Goal: Task Accomplishment & Management: Use online tool/utility

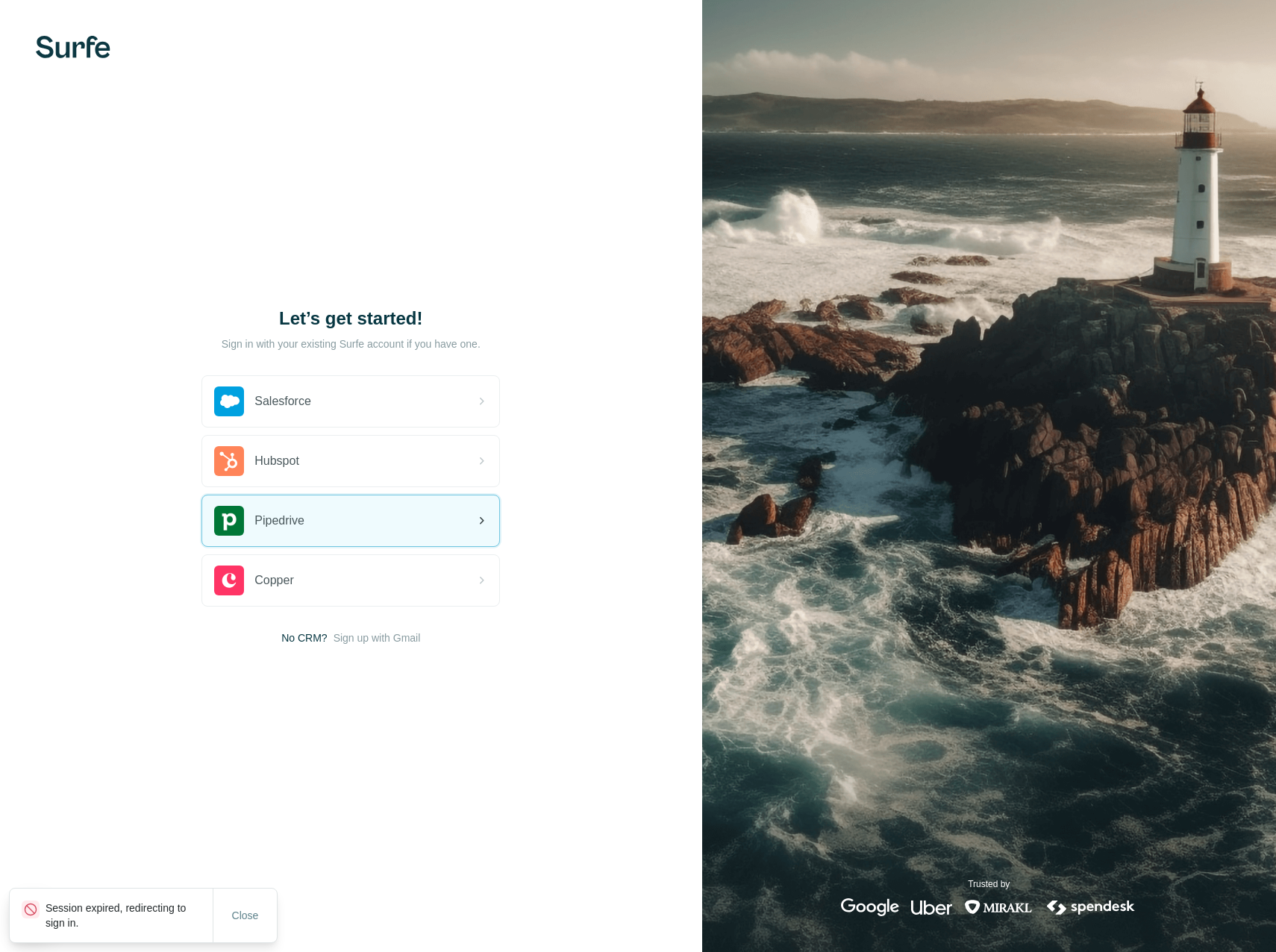
click at [427, 525] on div "Pipedrive" at bounding box center [350, 521] width 297 height 51
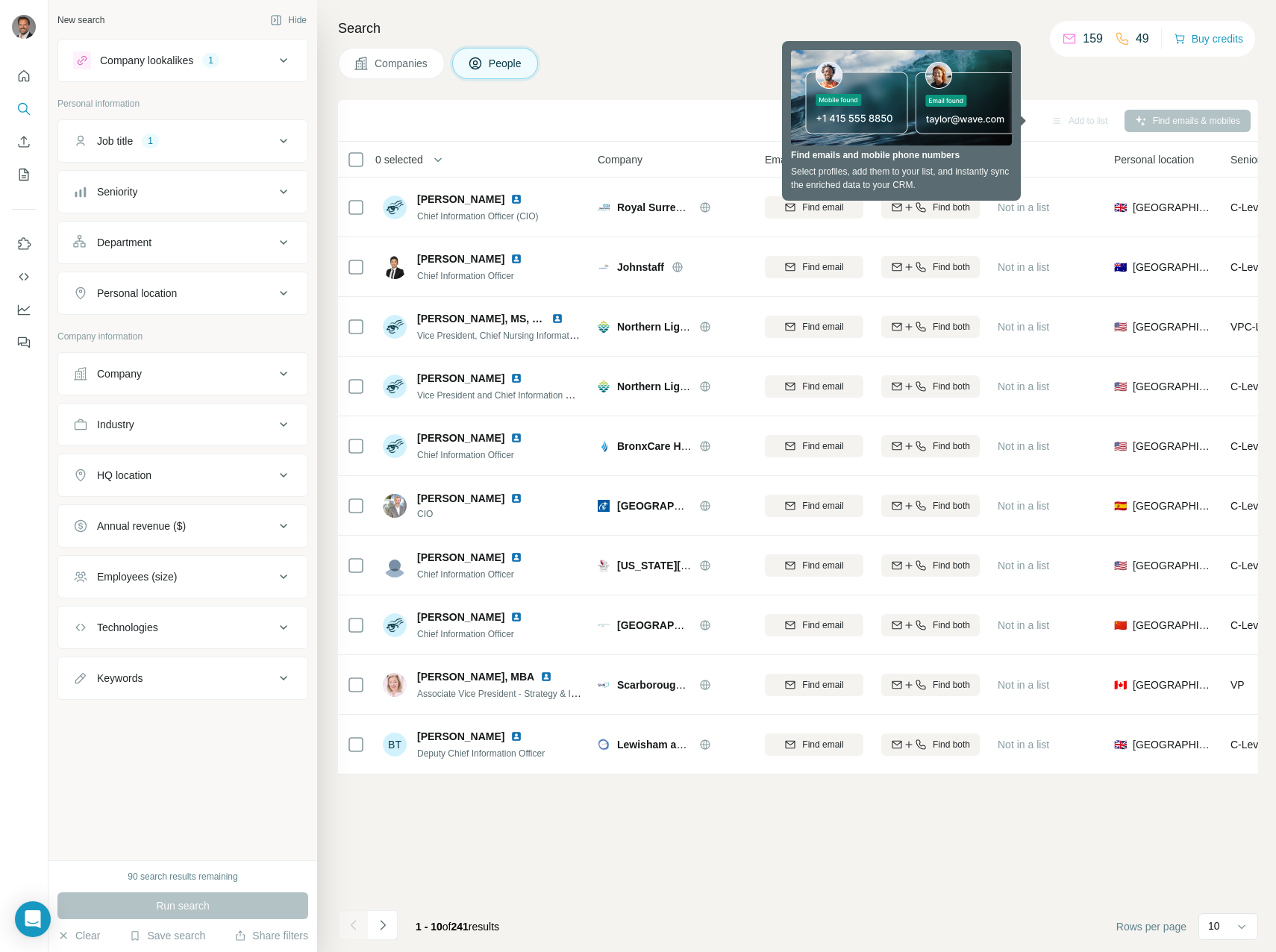
click at [689, 46] on div "Search Companies People Sync to Pipedrive Add to list Find emails & mobiles 0 s…" at bounding box center [796, 476] width 958 height 952
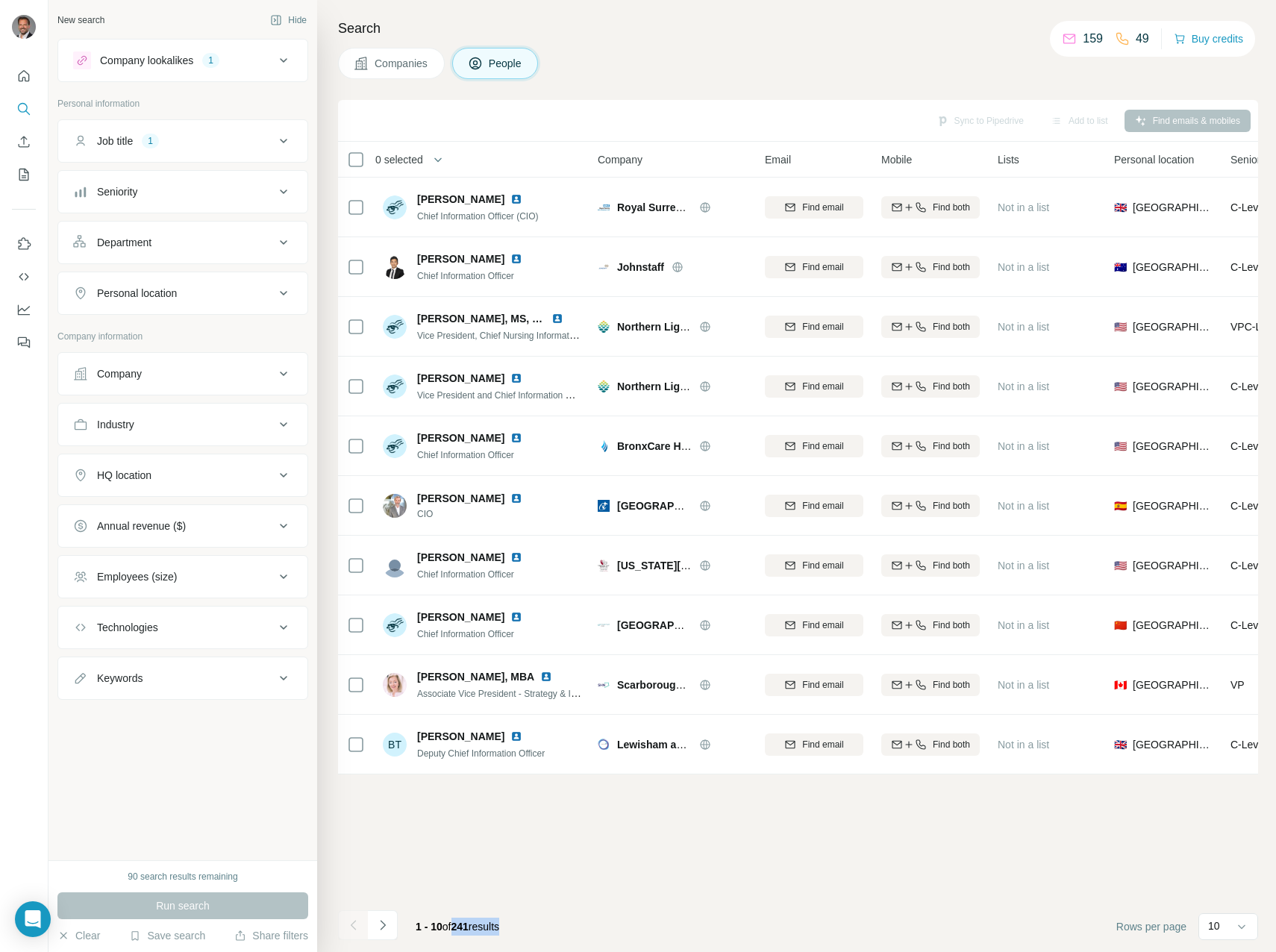
drag, startPoint x: 460, startPoint y: 920, endPoint x: 512, endPoint y: 920, distance: 52.0
click at [511, 920] on div "1 - 10 of 241 results" at bounding box center [458, 926] width 108 height 33
click at [287, 629] on icon at bounding box center [283, 628] width 18 height 18
click at [241, 667] on input "text" at bounding box center [183, 664] width 220 height 27
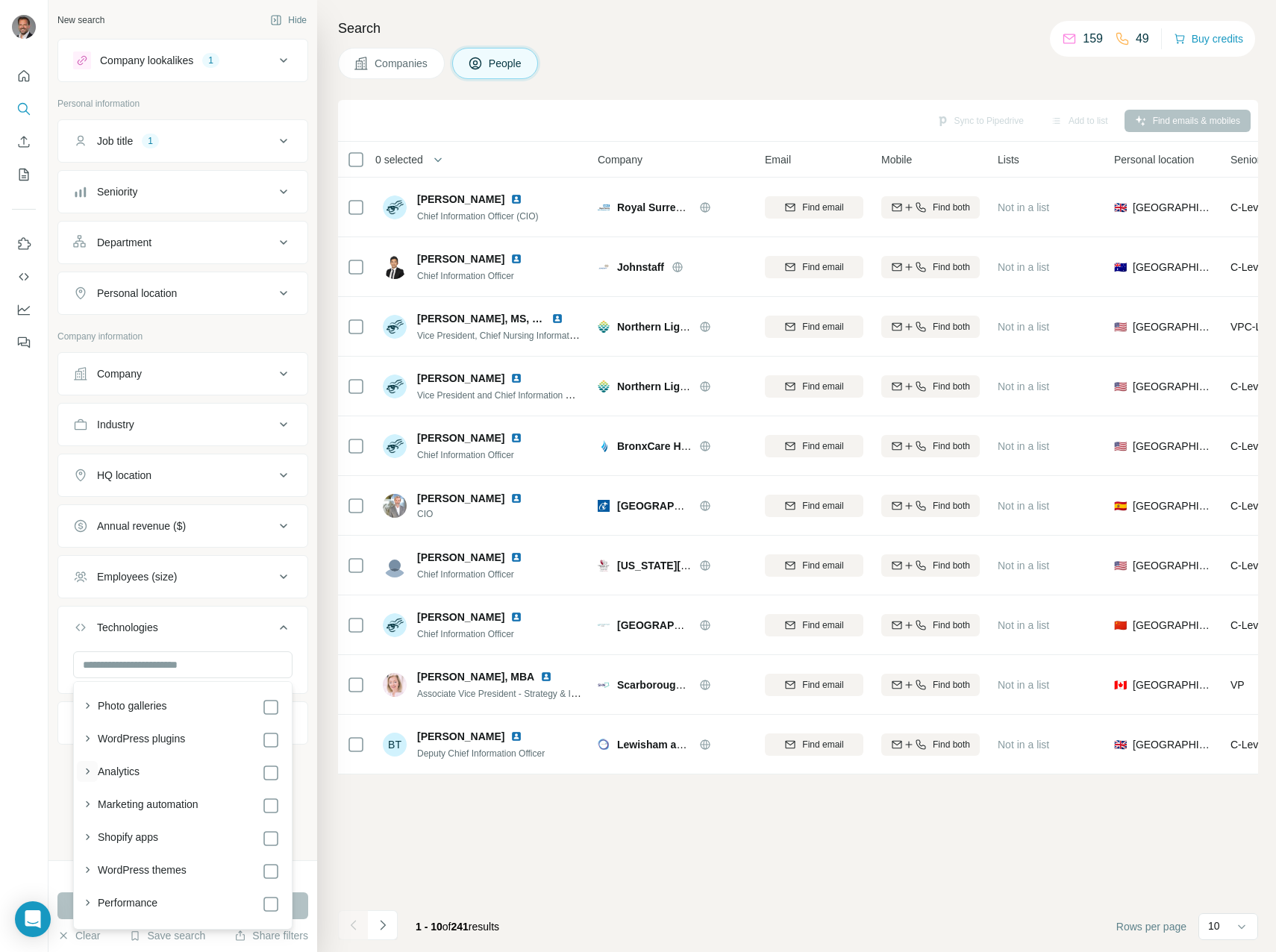
click at [88, 773] on icon "button" at bounding box center [88, 771] width 4 height 6
click at [88, 769] on icon "button" at bounding box center [87, 771] width 15 height 15
drag, startPoint x: 411, startPoint y: 848, endPoint x: 382, endPoint y: 822, distance: 38.9
click at [411, 848] on div "Sync to Pipedrive Add to list Find emails & mobiles 0 selected People Company E…" at bounding box center [797, 525] width 920 height 852
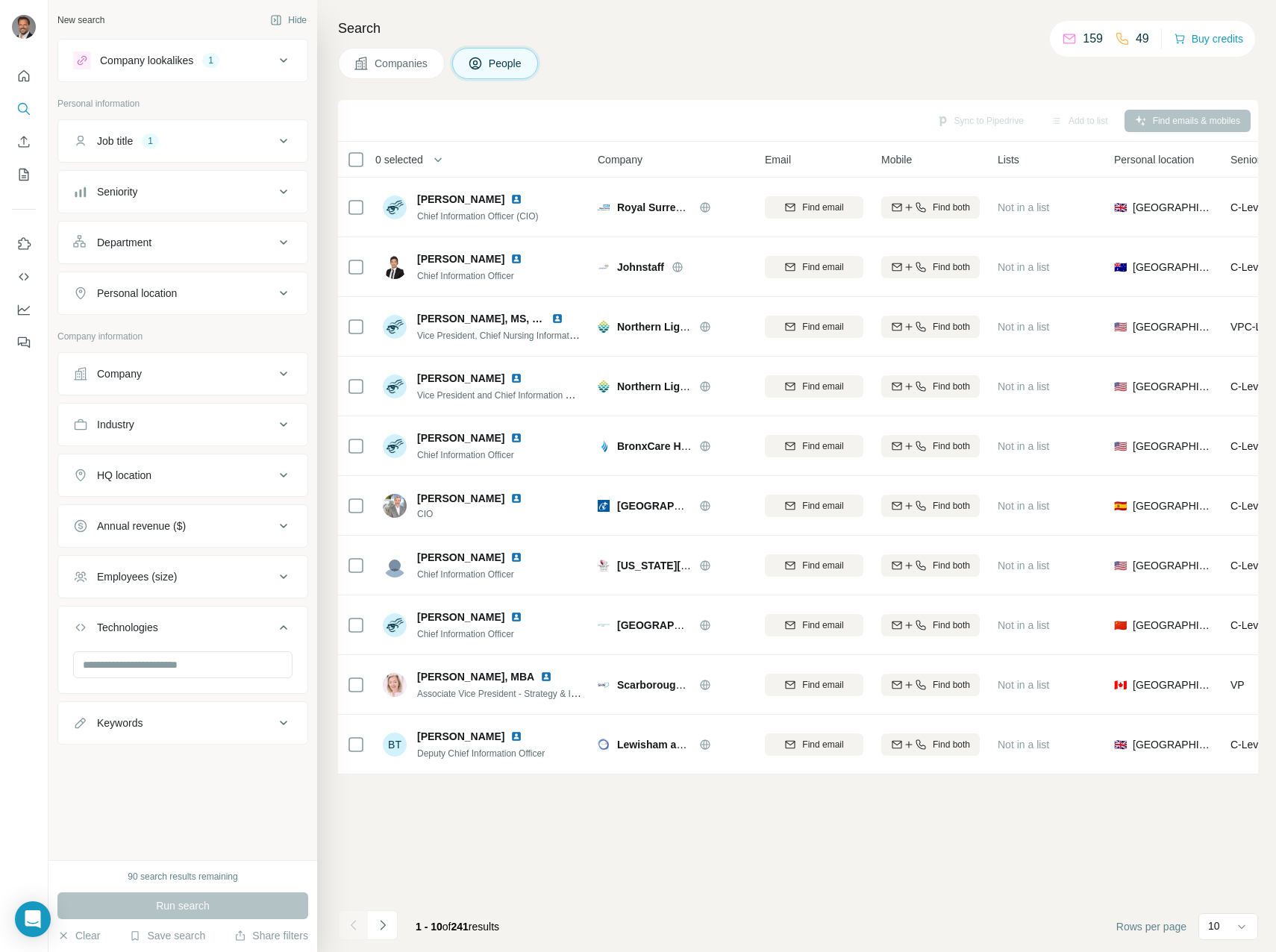
click at [285, 473] on icon at bounding box center [283, 476] width 18 height 18
click at [220, 513] on input "text" at bounding box center [183, 512] width 220 height 27
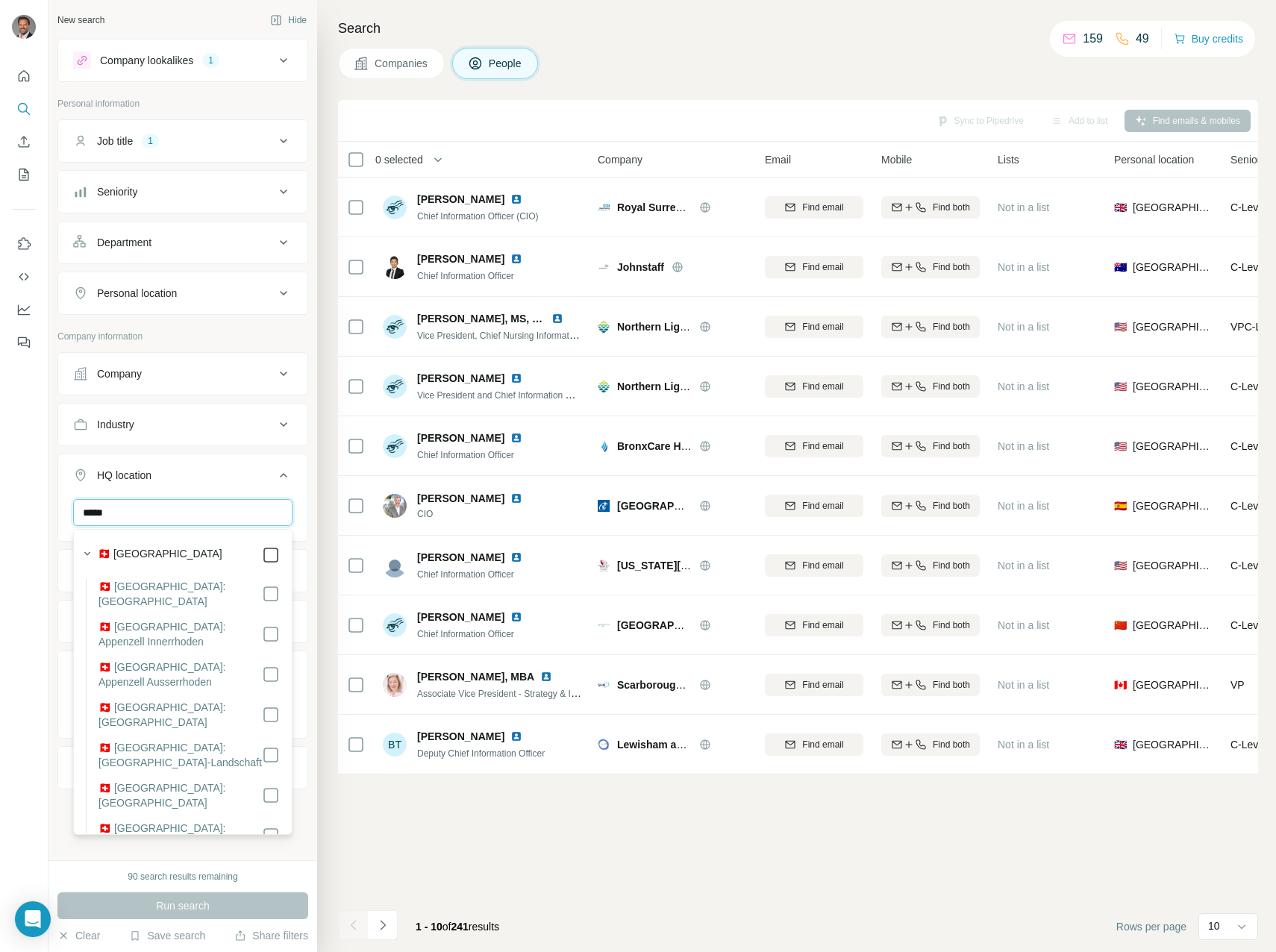
type input "*****"
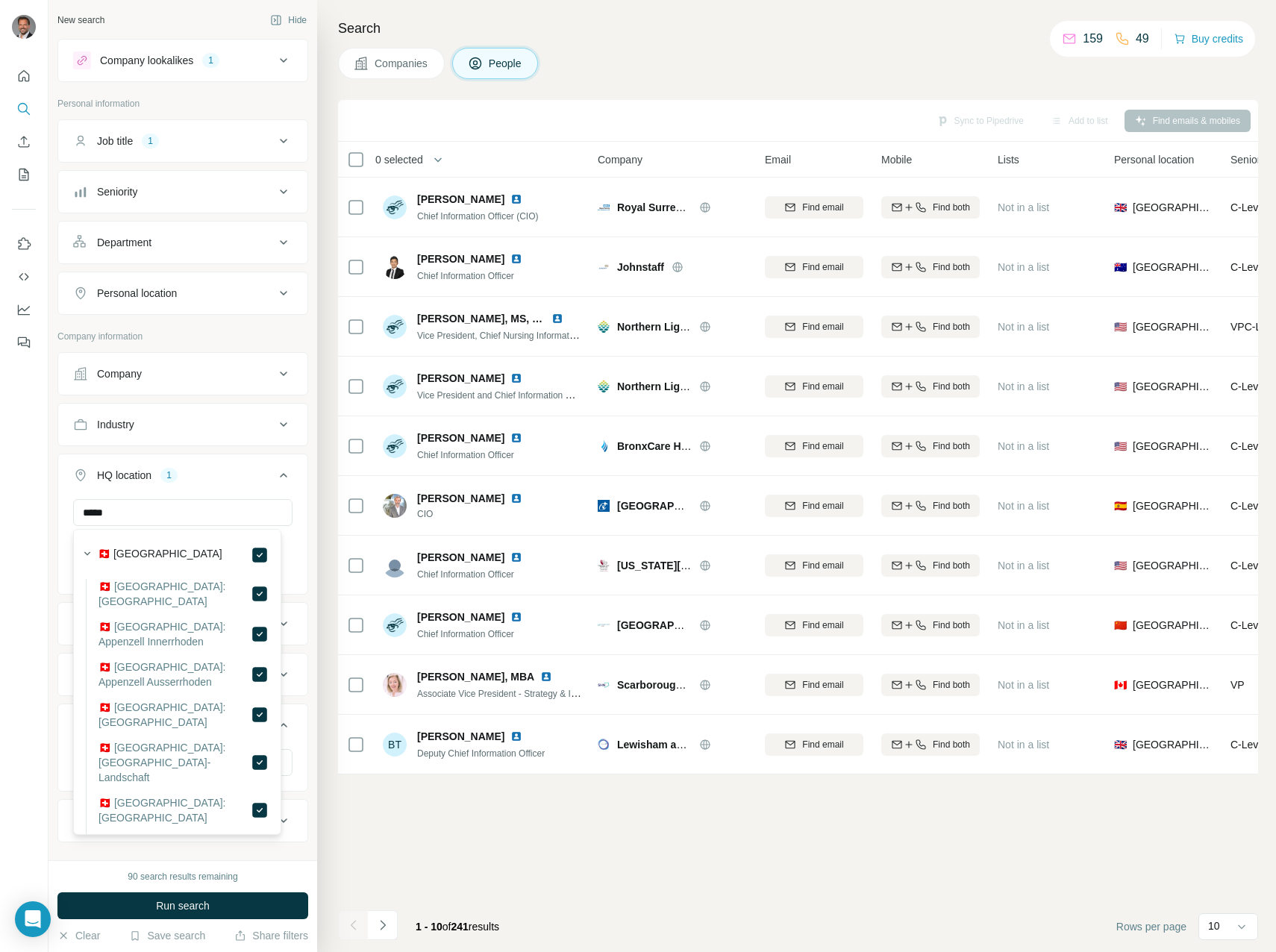
click at [210, 900] on span "Run search" at bounding box center [183, 905] width 54 height 15
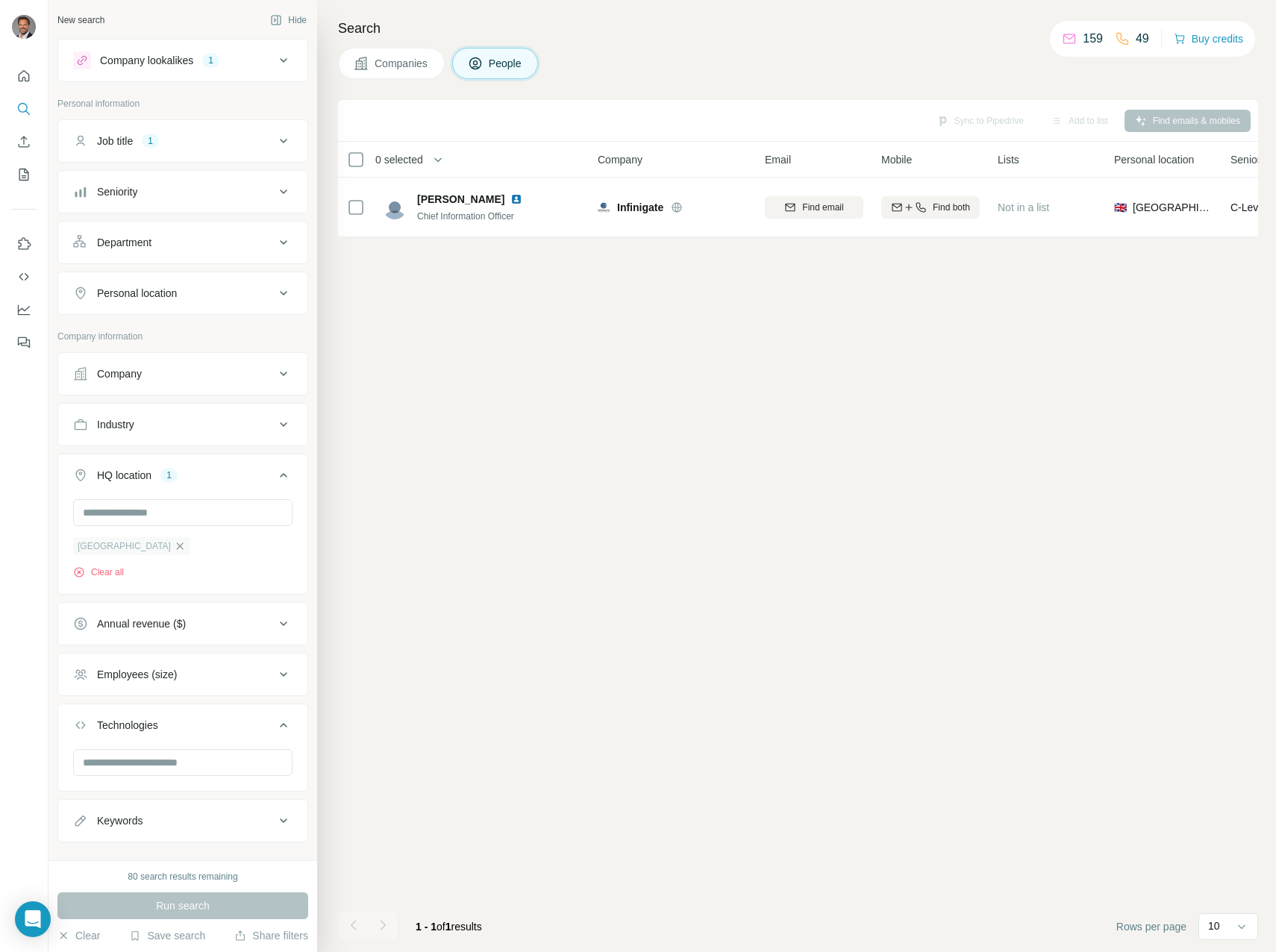
click at [174, 547] on icon "button" at bounding box center [179, 546] width 12 height 12
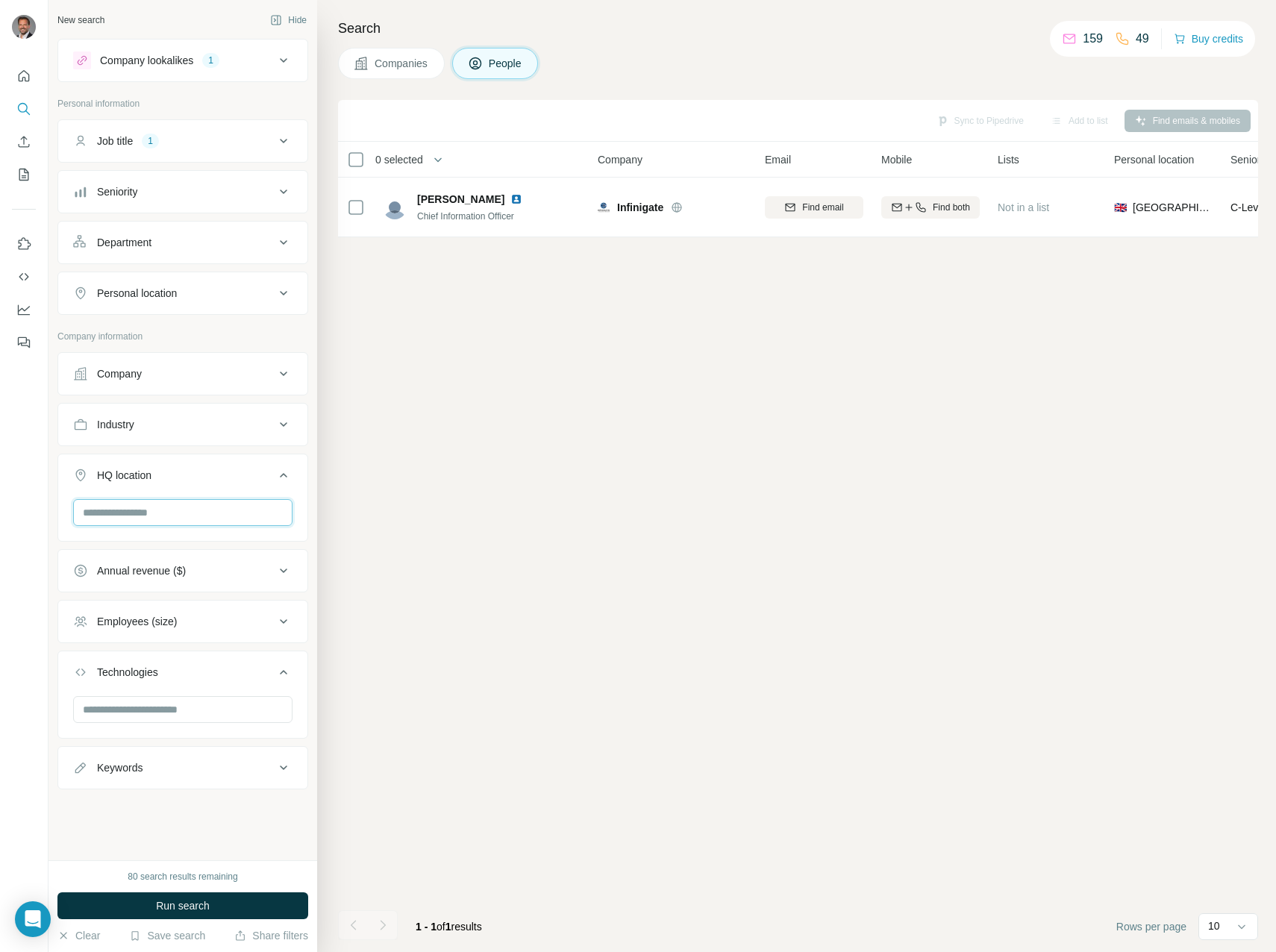
click at [176, 515] on input "text" at bounding box center [183, 512] width 220 height 27
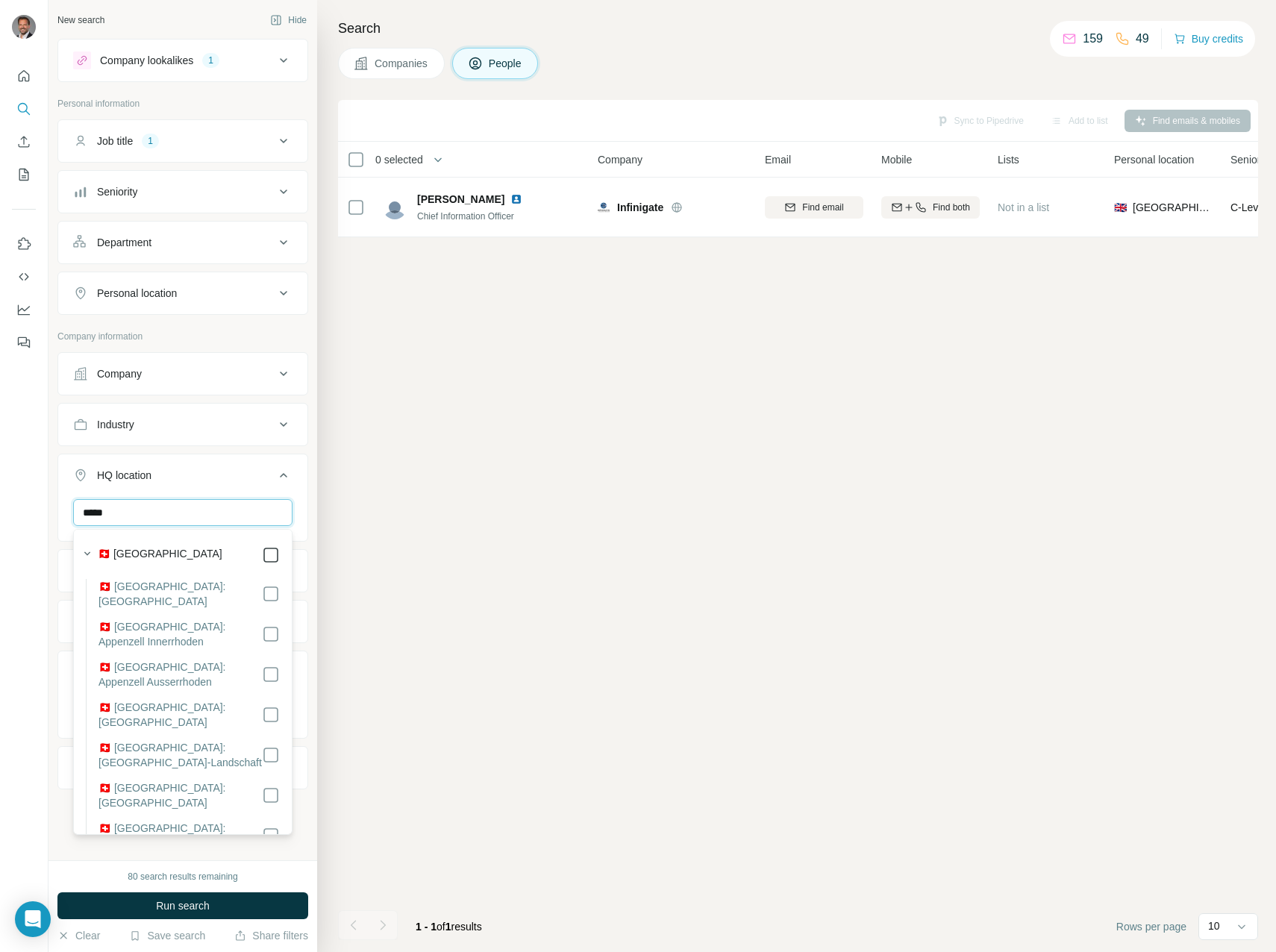
type input "*****"
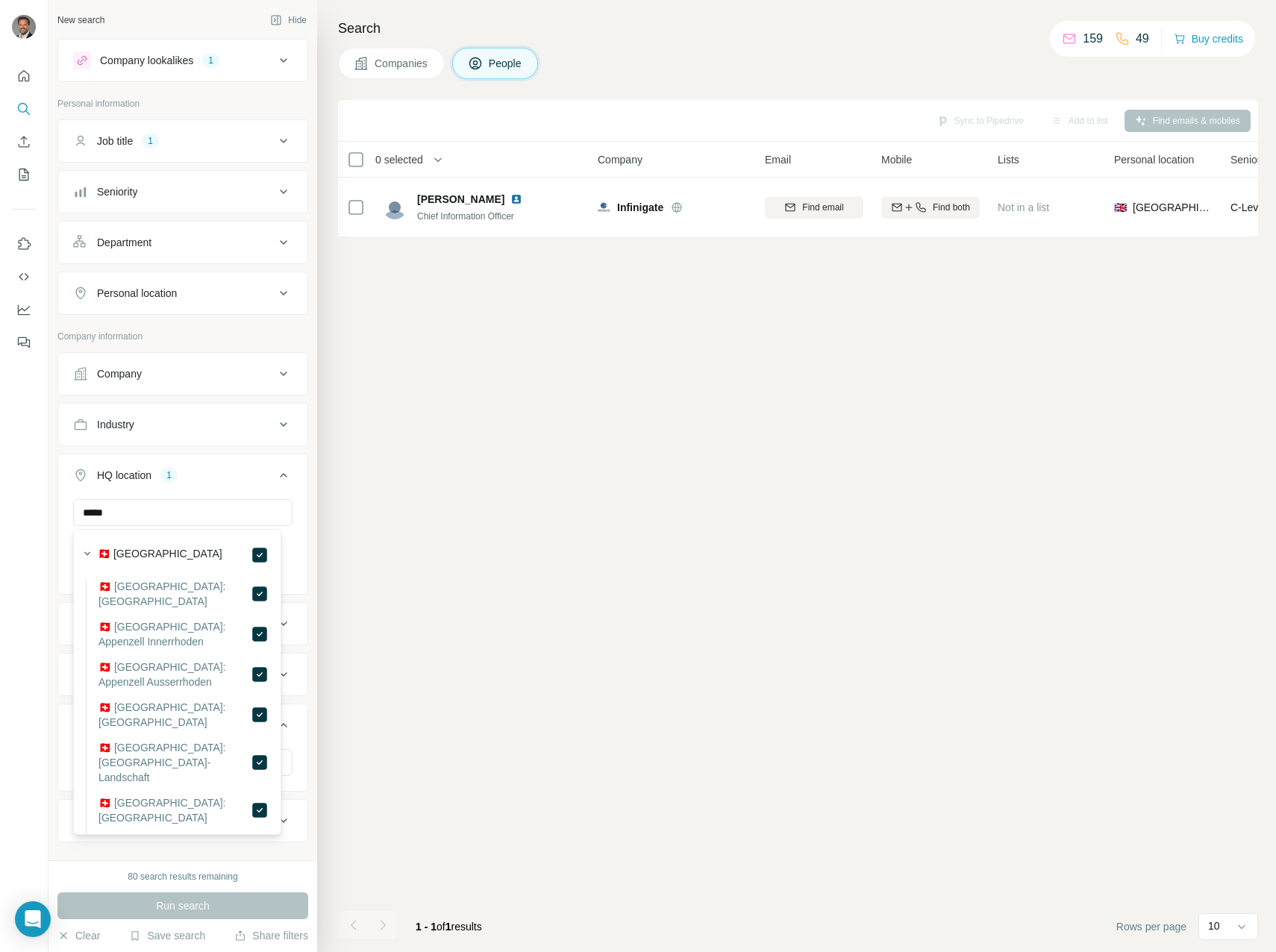
click at [179, 911] on div "Run search" at bounding box center [183, 905] width 251 height 27
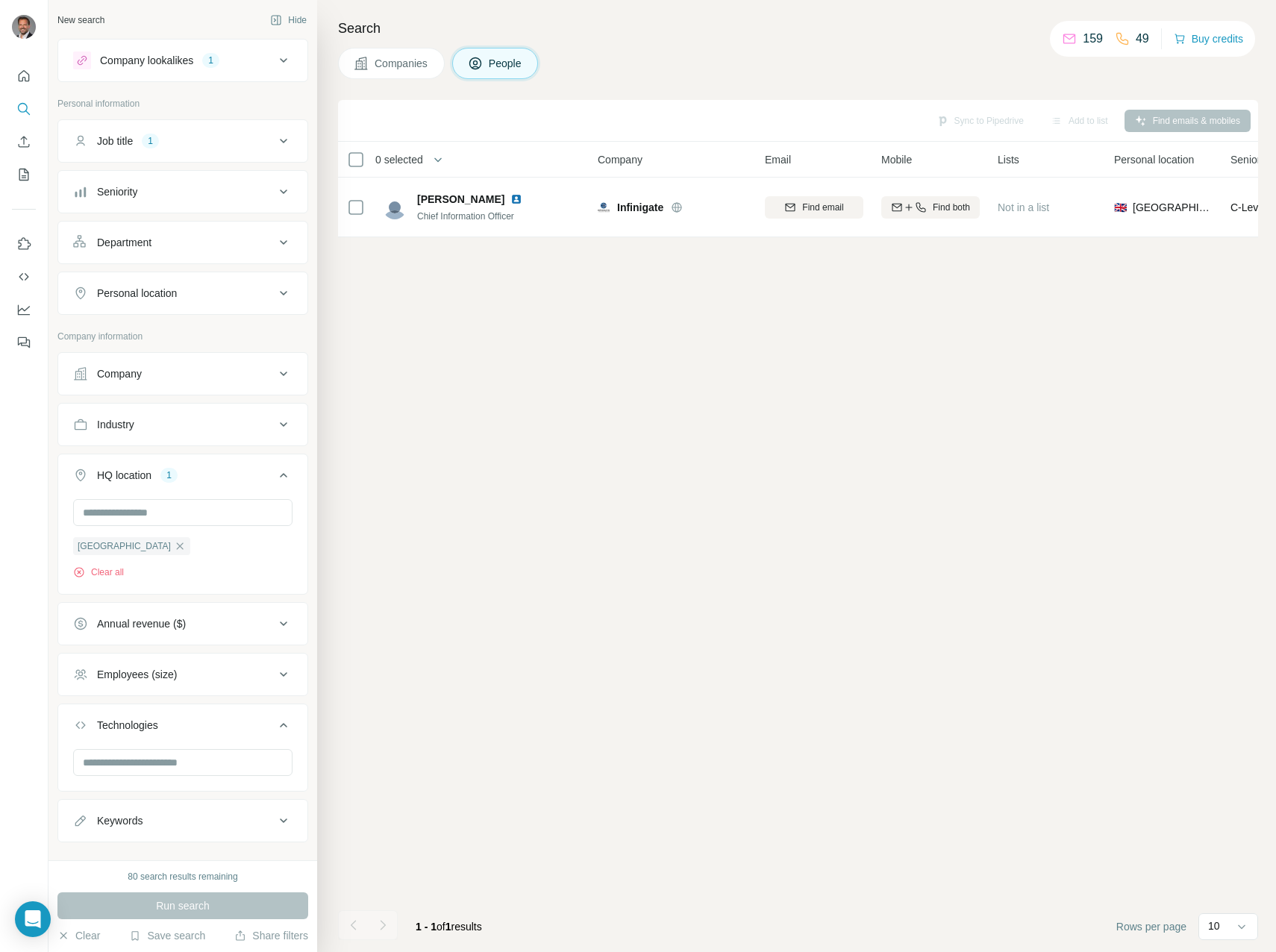
click at [392, 67] on span "Companies" at bounding box center [401, 64] width 55 height 15
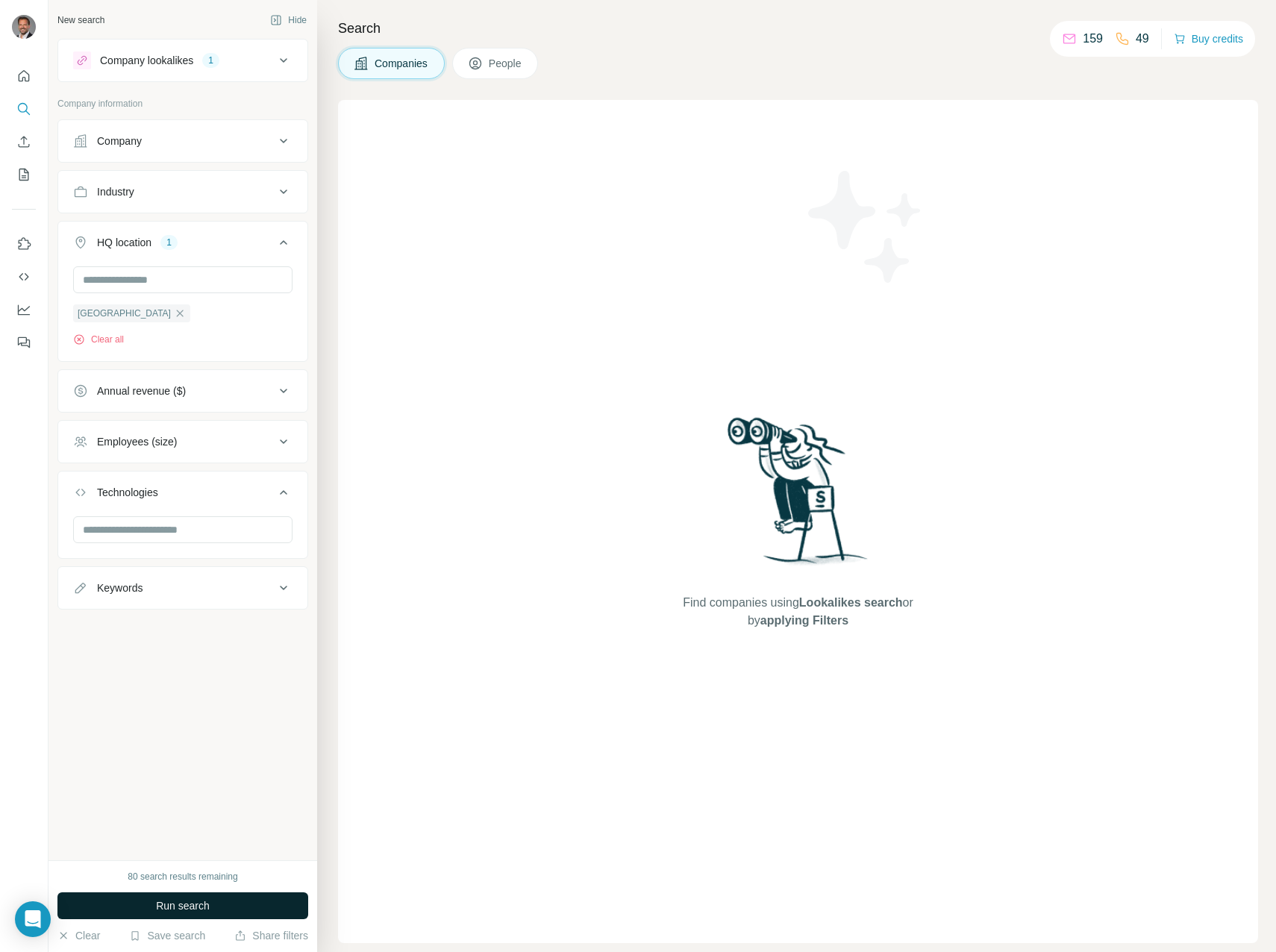
click at [159, 903] on span "Run search" at bounding box center [183, 905] width 54 height 15
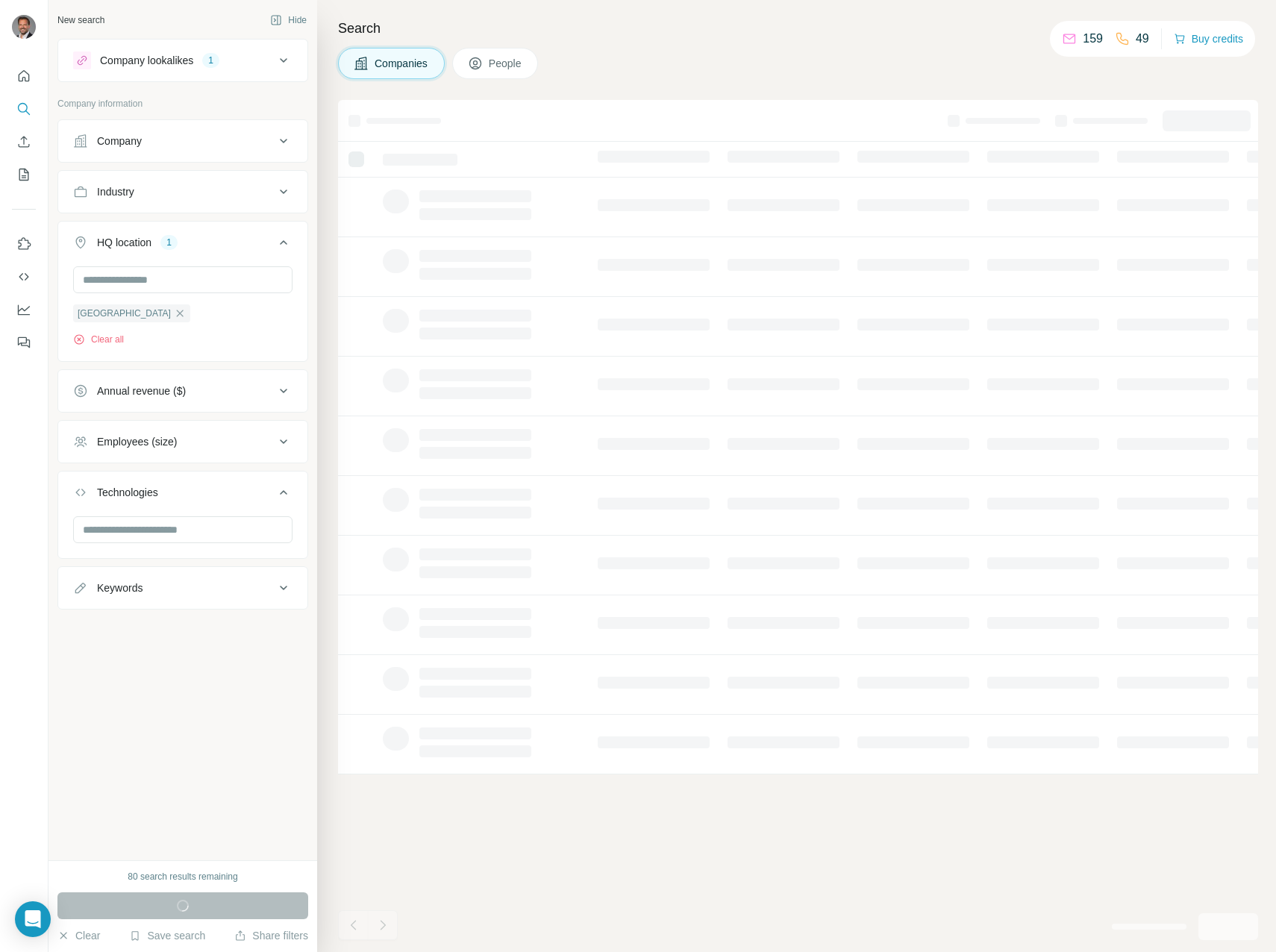
click at [291, 62] on icon at bounding box center [283, 60] width 18 height 18
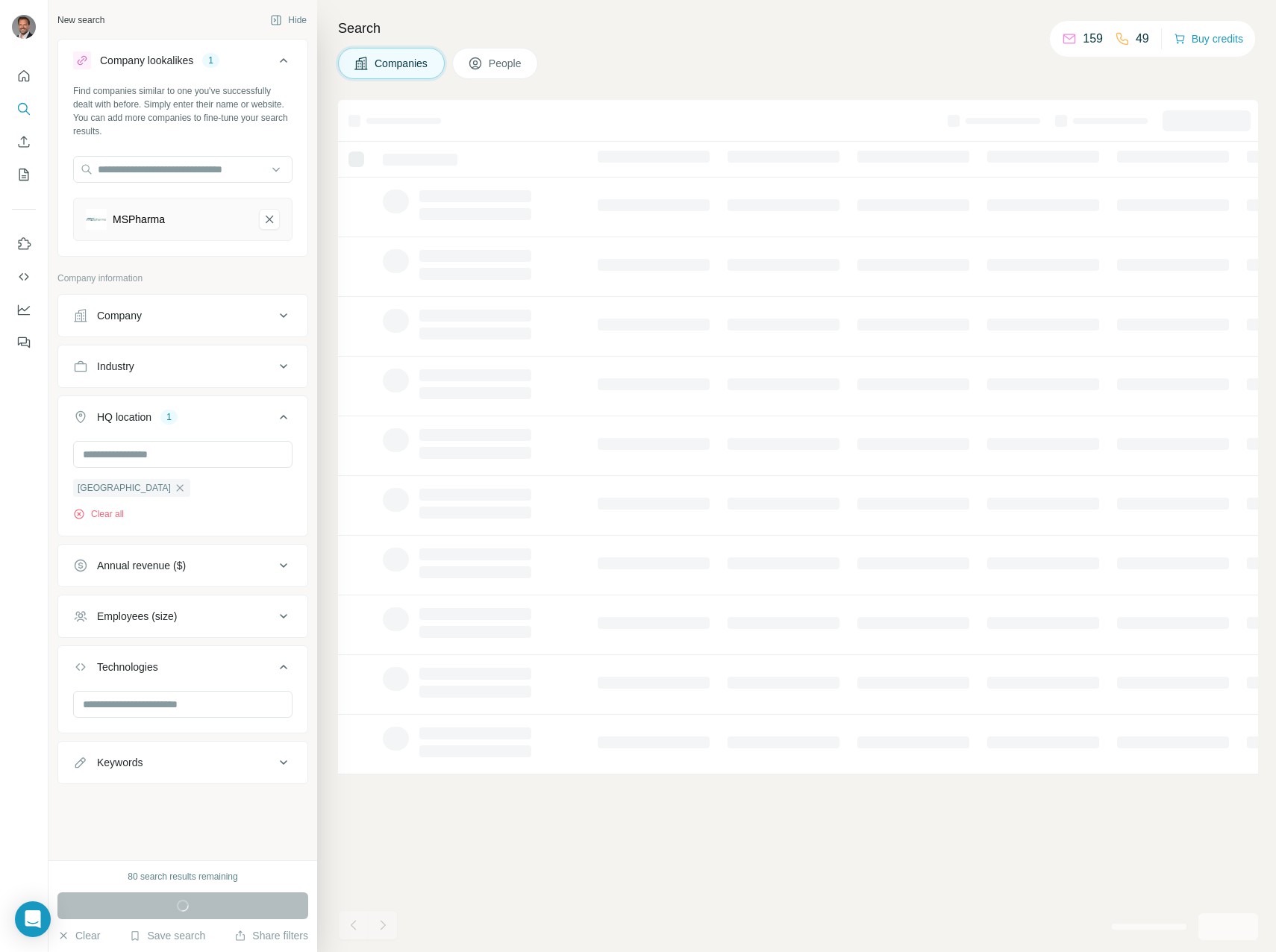
click at [286, 60] on icon at bounding box center [283, 60] width 18 height 18
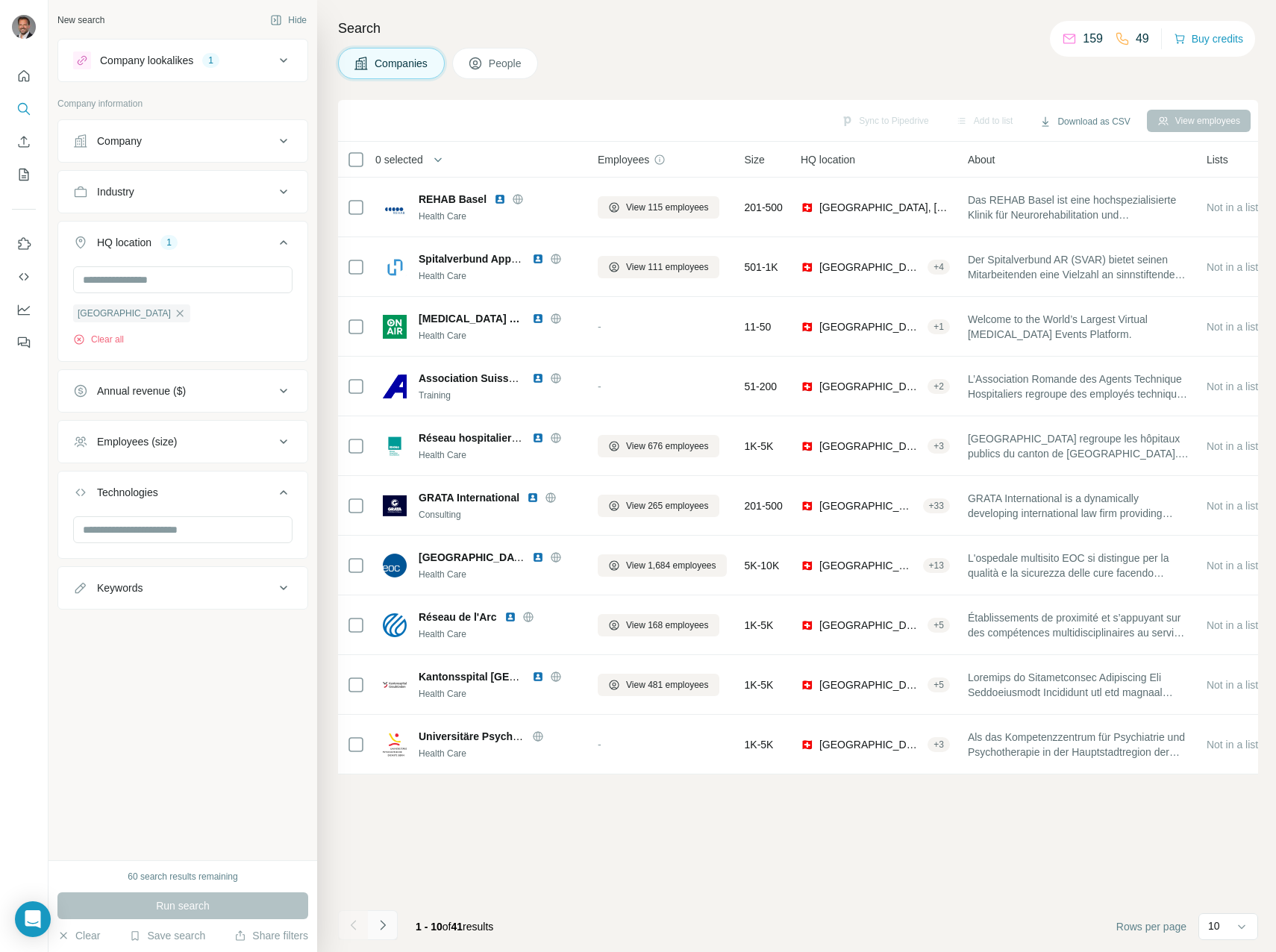
click at [385, 925] on icon "Navigate to next page" at bounding box center [382, 925] width 15 height 15
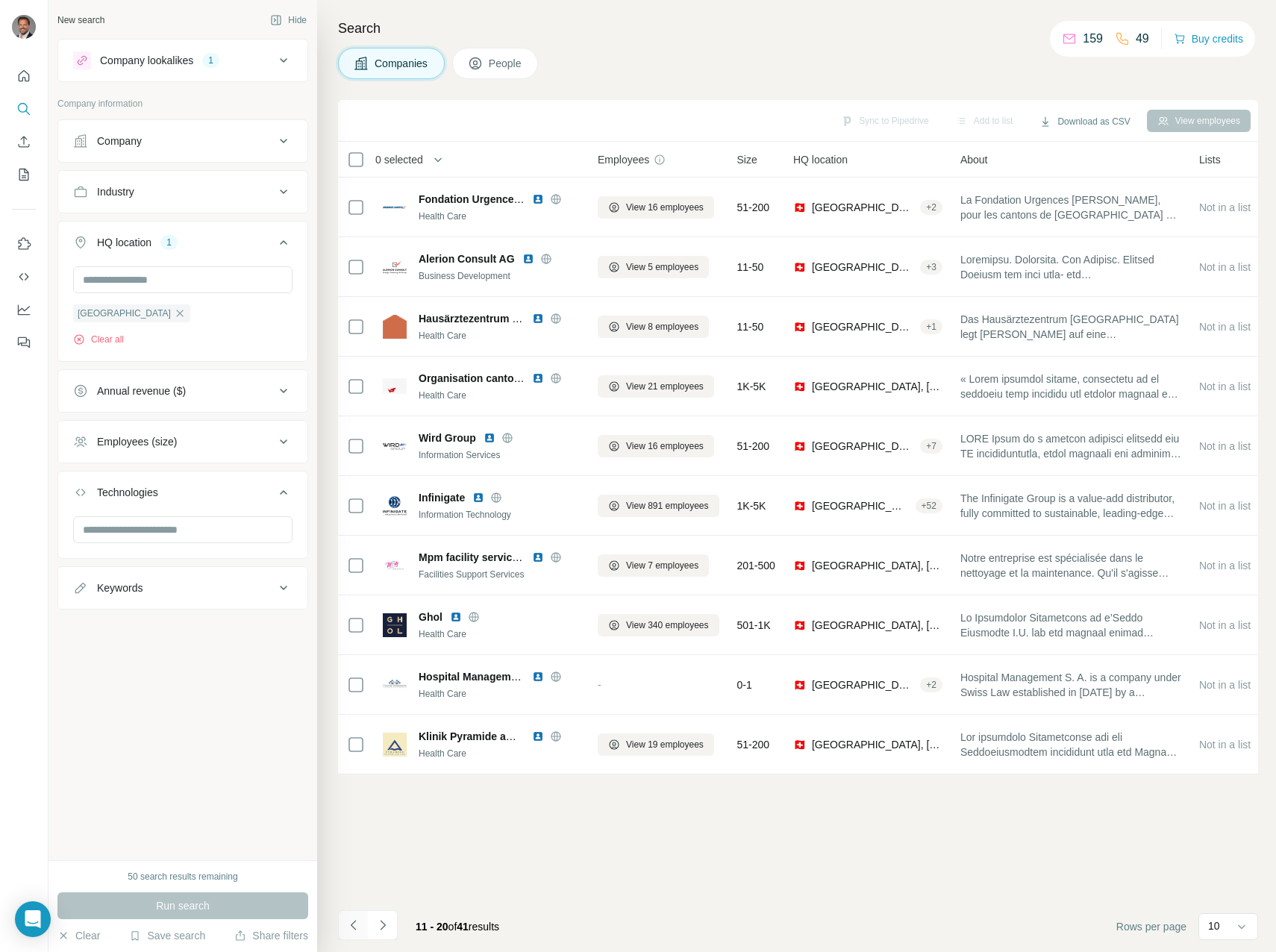
click at [352, 930] on icon "Navigate to previous page" at bounding box center [353, 925] width 15 height 15
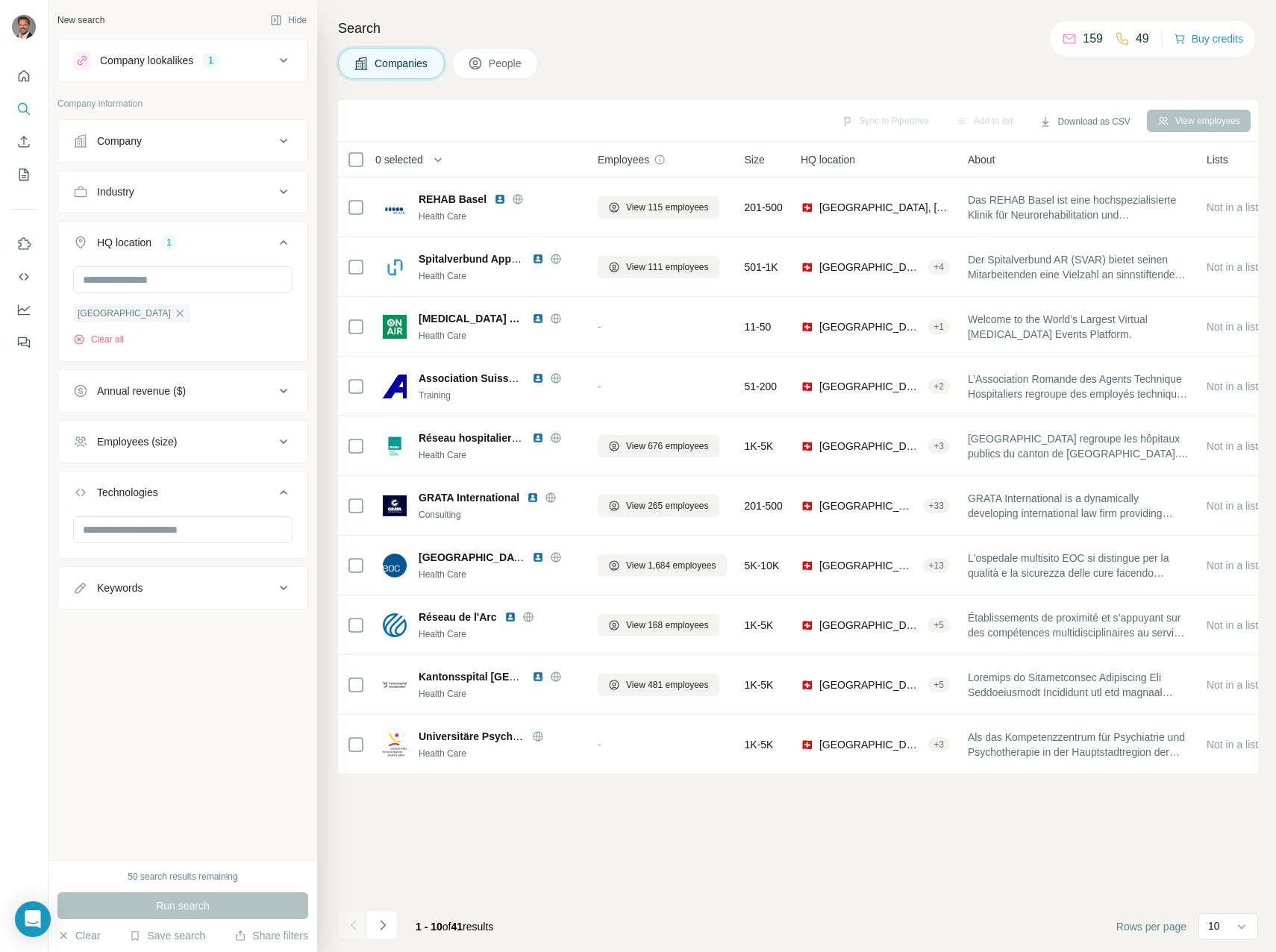
click at [283, 56] on icon at bounding box center [283, 60] width 18 height 18
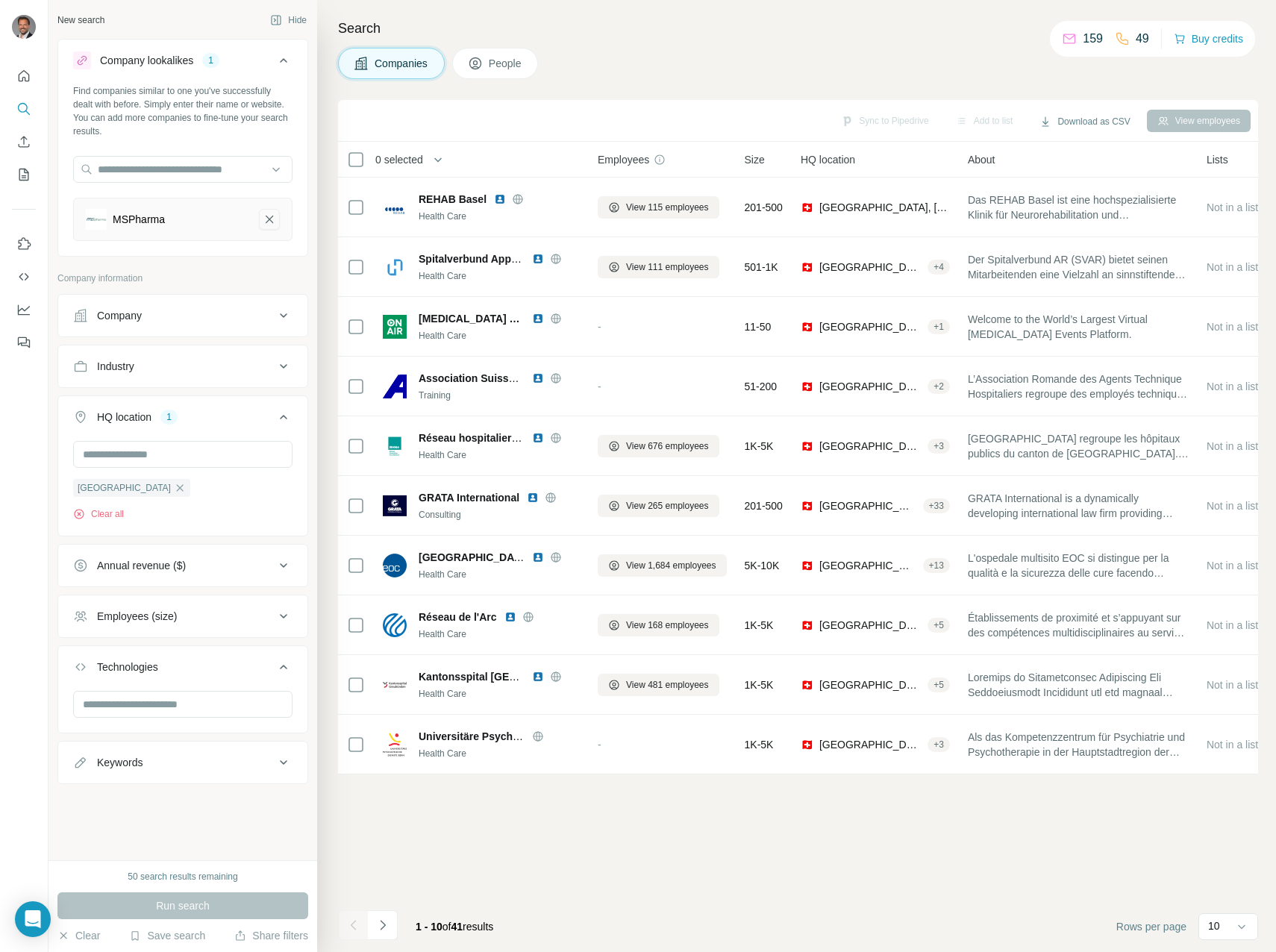
click at [274, 219] on icon "MSPharma-remove-button" at bounding box center [269, 219] width 14 height 15
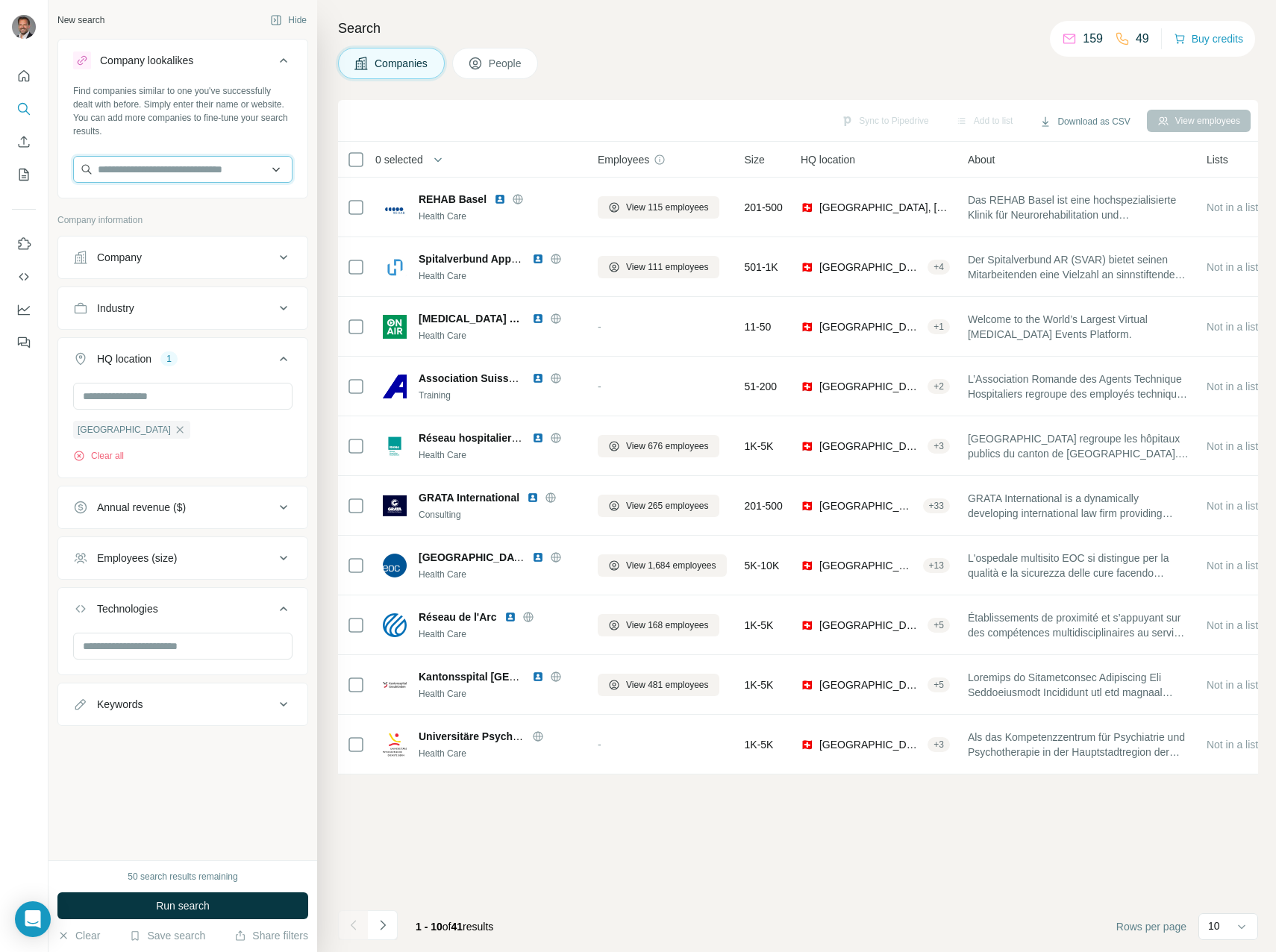
click at [200, 166] on input "text" at bounding box center [183, 169] width 220 height 27
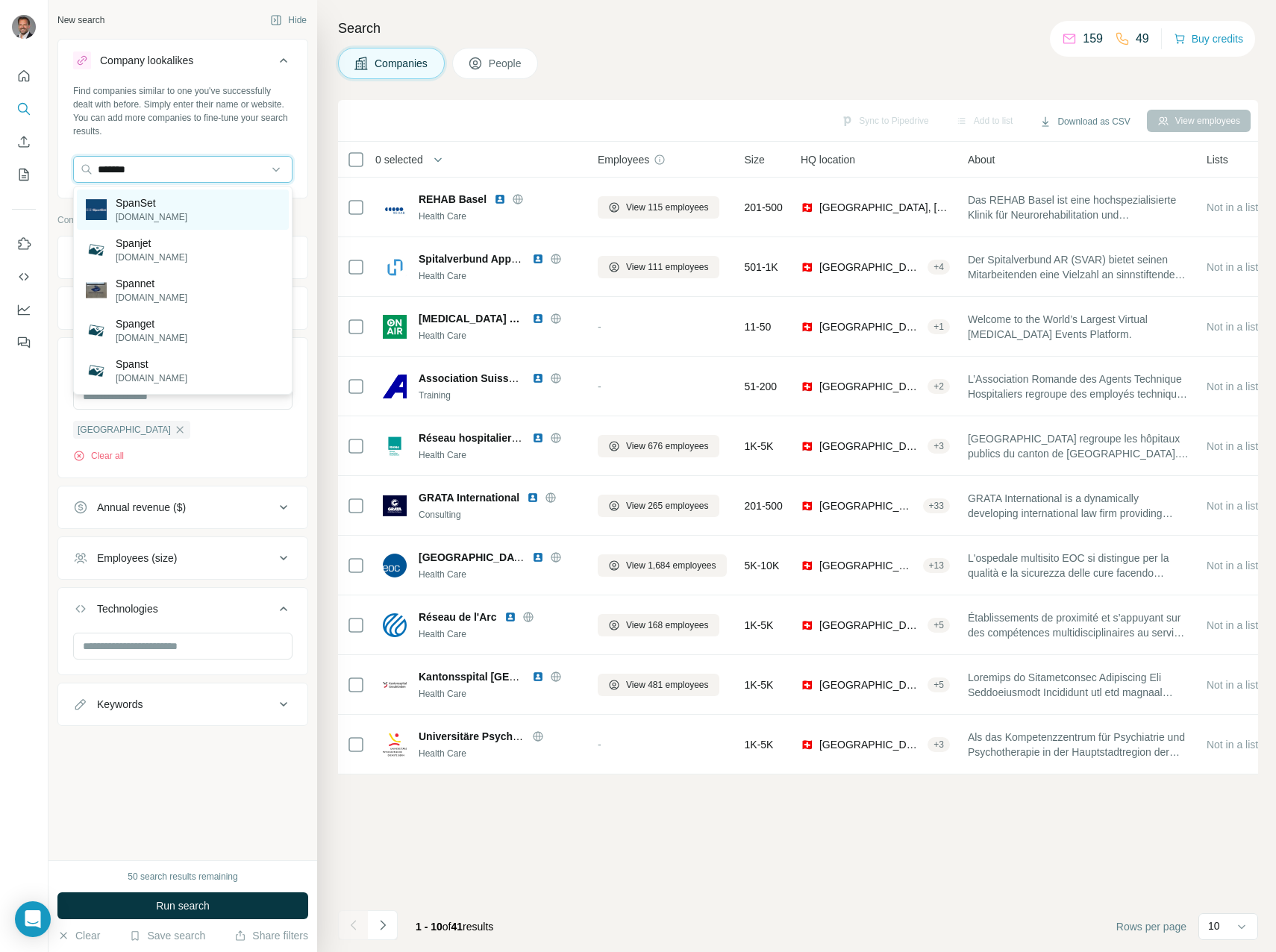
type input "*******"
click at [175, 207] on div "SpanSet [DOMAIN_NAME]" at bounding box center [183, 210] width 212 height 40
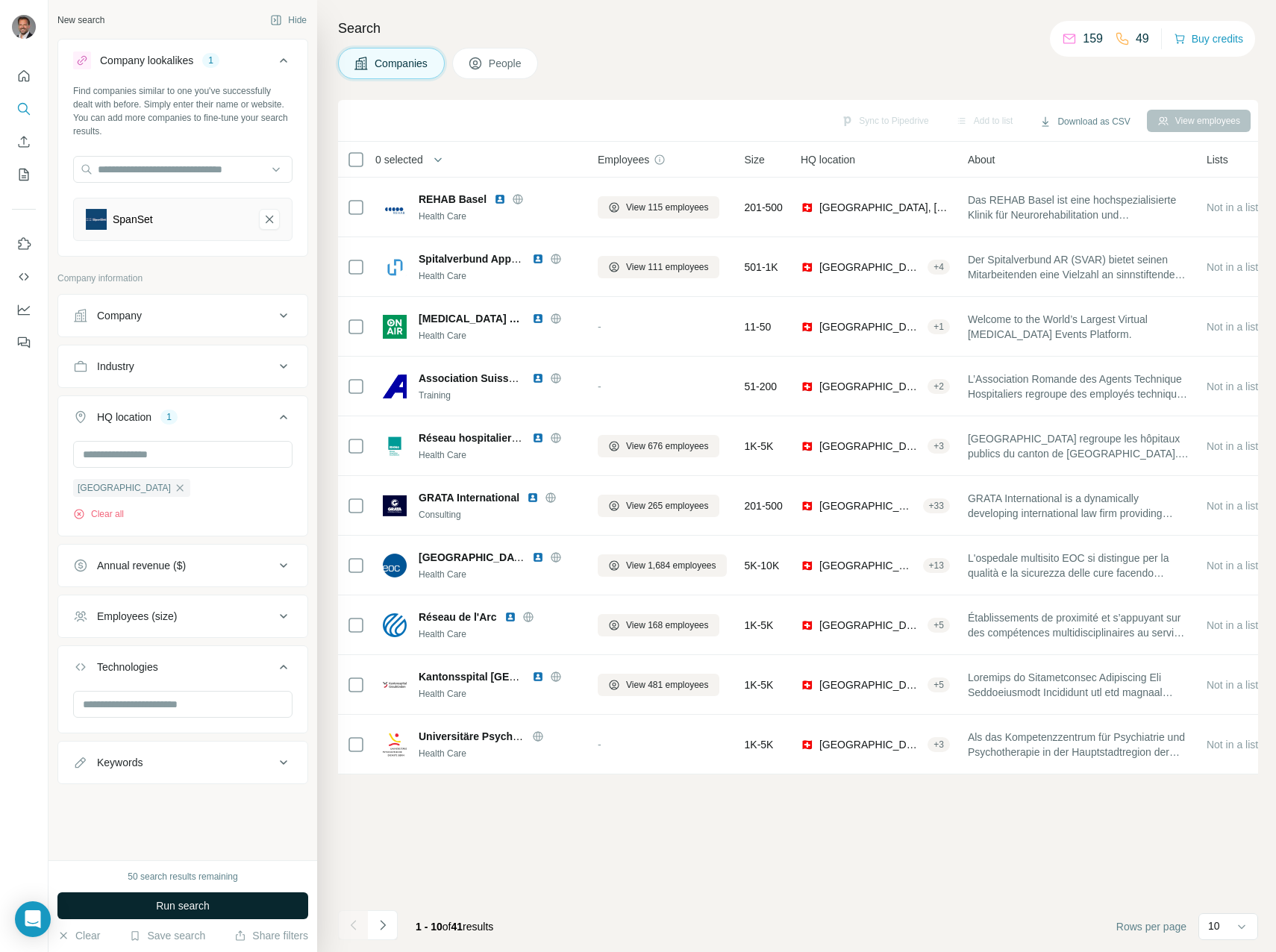
click at [220, 907] on button "Run search" at bounding box center [183, 905] width 251 height 27
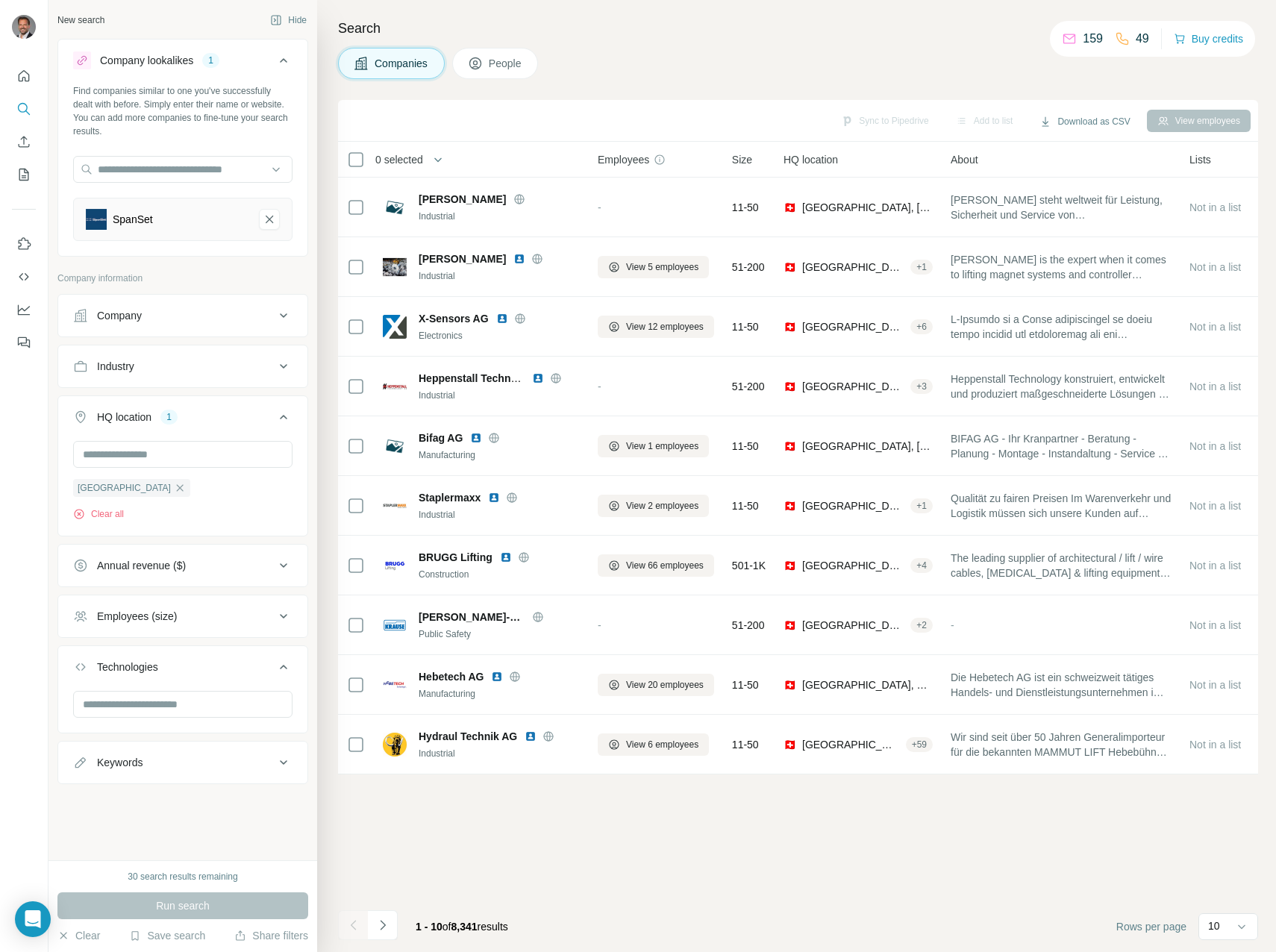
click at [281, 612] on icon at bounding box center [283, 616] width 18 height 18
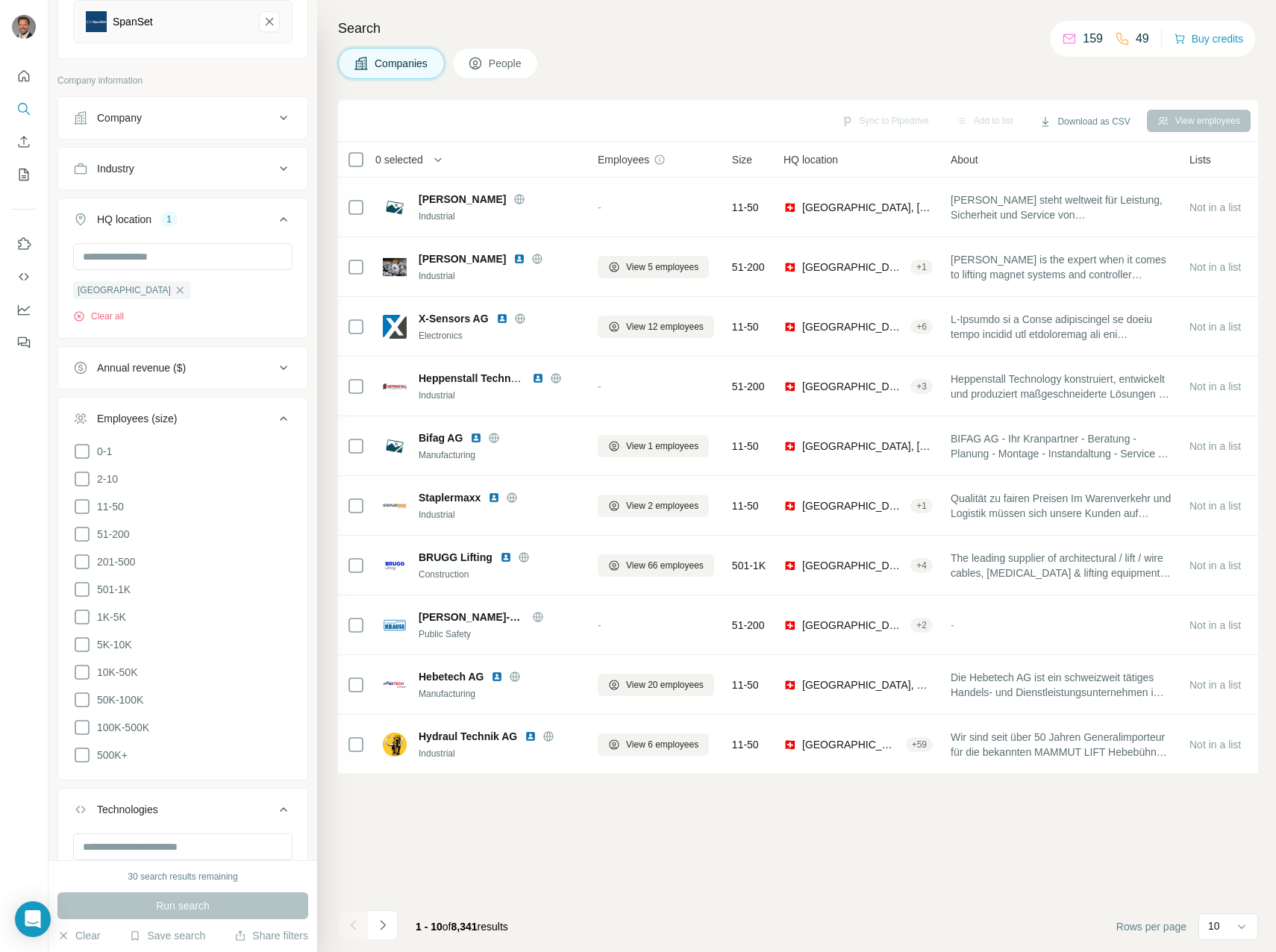
scroll to position [224, 0]
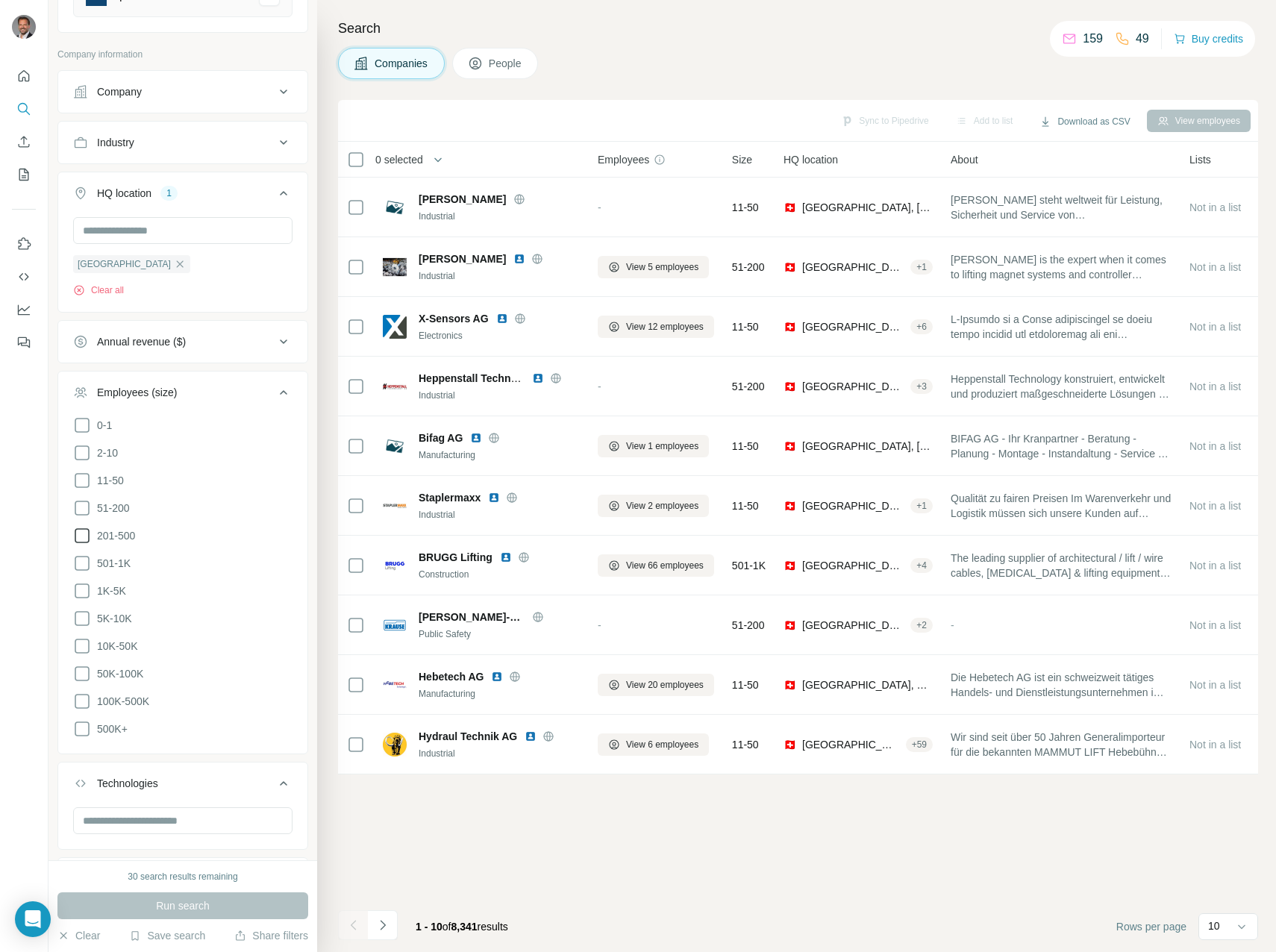
drag, startPoint x: 82, startPoint y: 509, endPoint x: 77, endPoint y: 526, distance: 17.7
click at [82, 509] on icon at bounding box center [82, 508] width 18 height 18
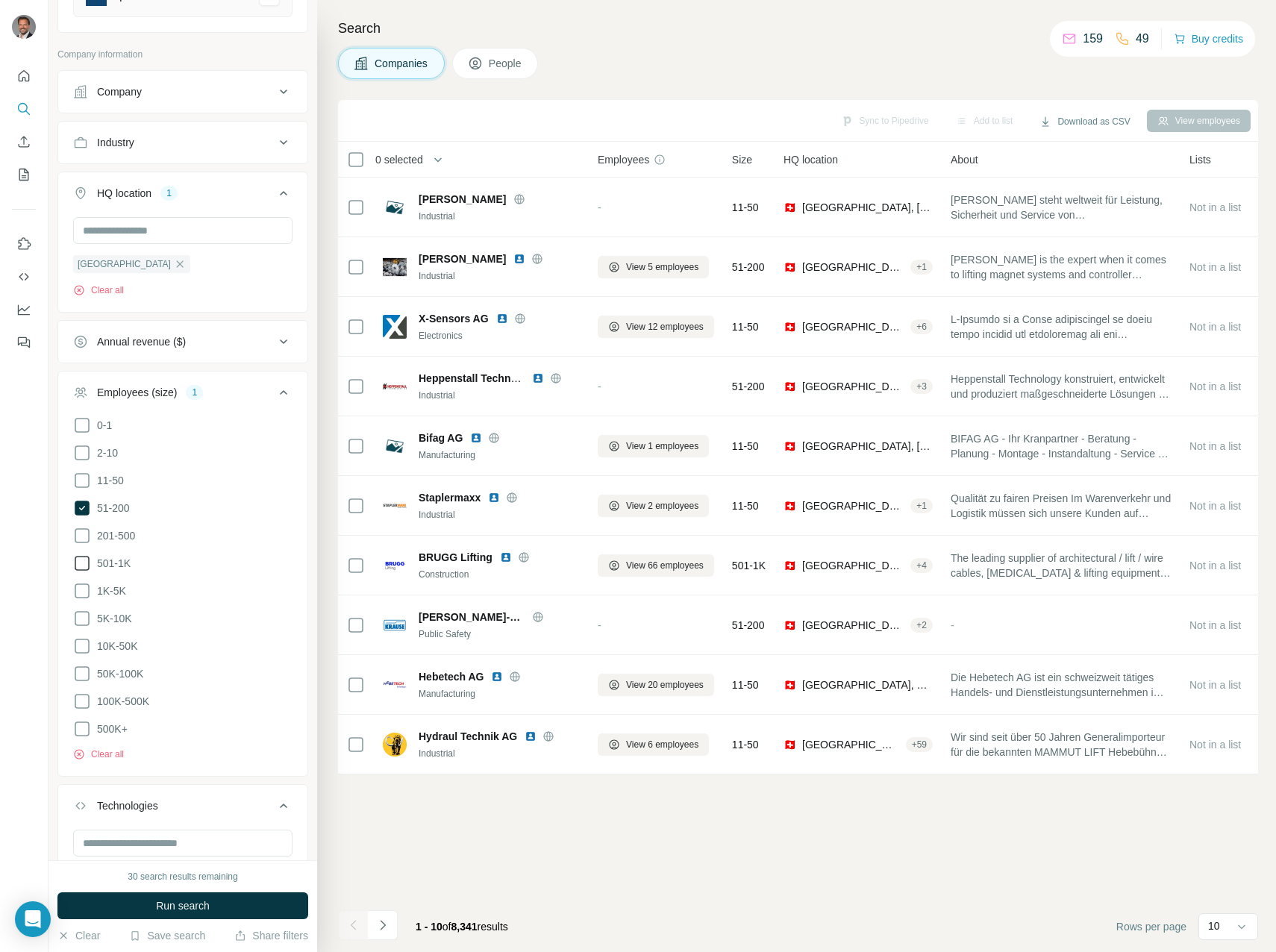
click at [81, 538] on icon at bounding box center [82, 536] width 18 height 18
click at [80, 563] on icon at bounding box center [82, 563] width 18 height 18
click at [81, 591] on icon at bounding box center [82, 591] width 18 height 18
click at [85, 616] on icon at bounding box center [82, 619] width 18 height 18
drag, startPoint x: 85, startPoint y: 641, endPoint x: 85, endPoint y: 659, distance: 18.0
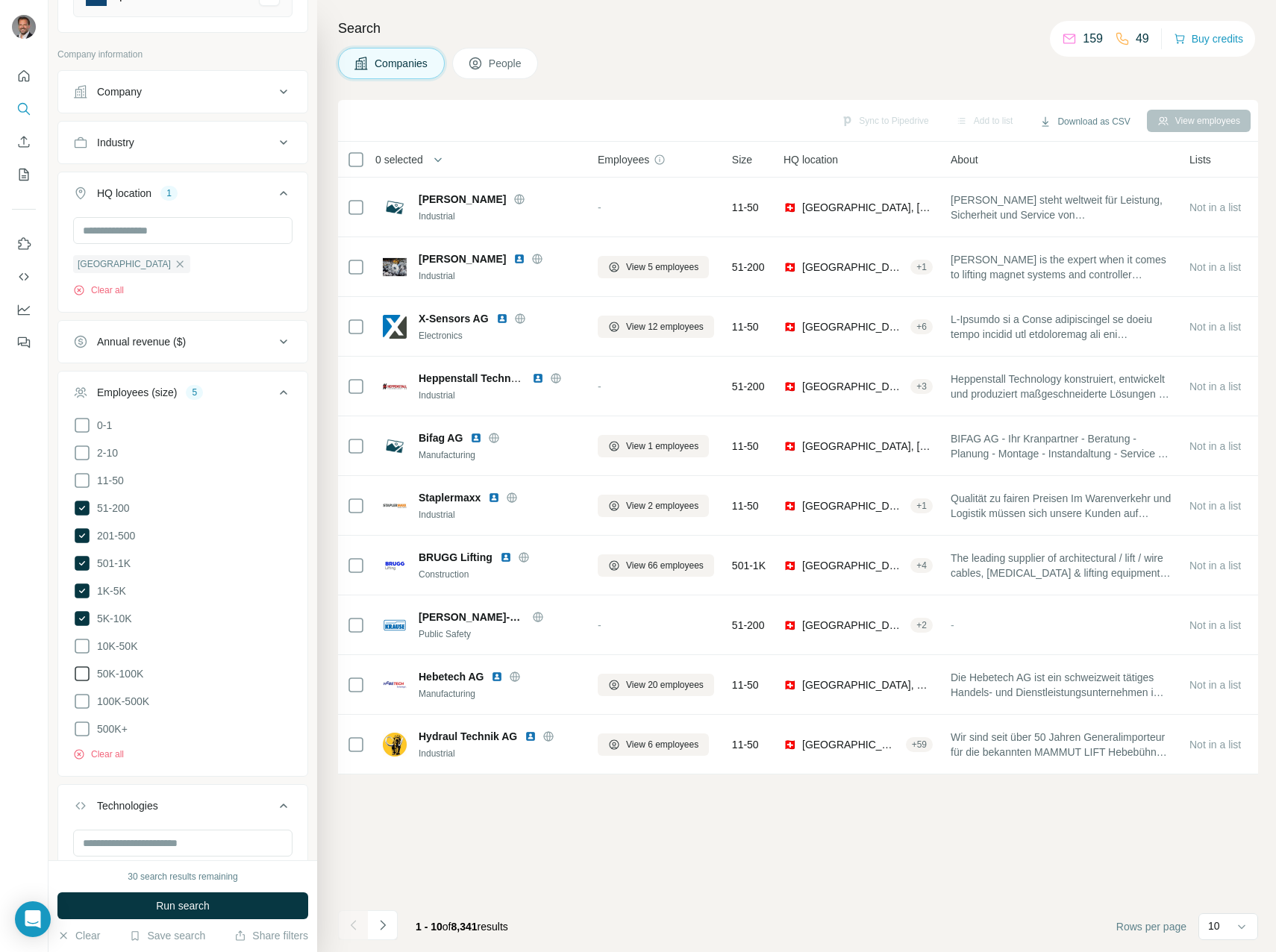
click at [85, 642] on icon at bounding box center [82, 646] width 18 height 18
click at [193, 909] on span "Run search" at bounding box center [183, 905] width 54 height 15
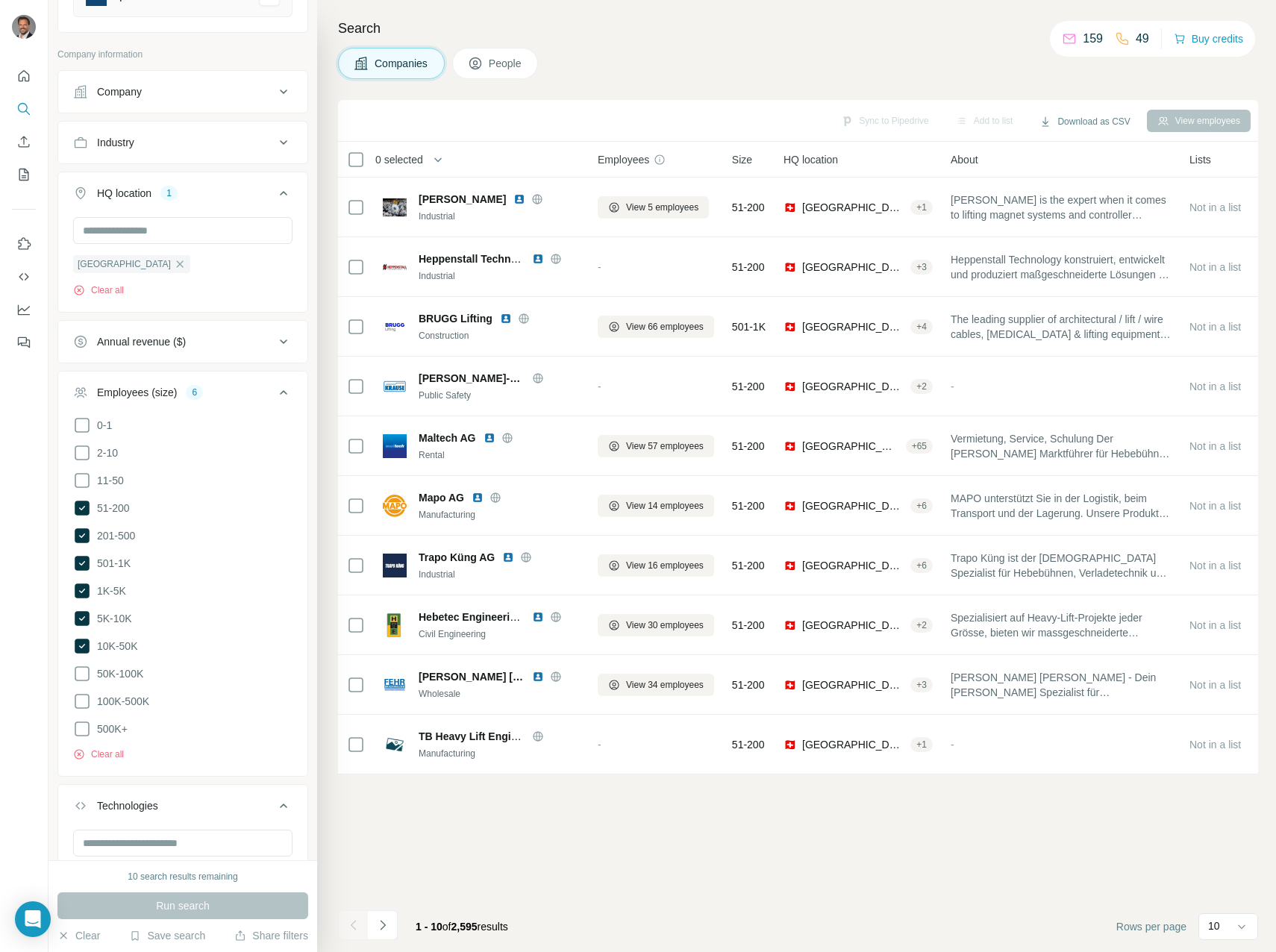
drag, startPoint x: 508, startPoint y: 64, endPoint x: 599, endPoint y: 76, distance: 91.8
click at [508, 64] on span "People" at bounding box center [505, 64] width 35 height 15
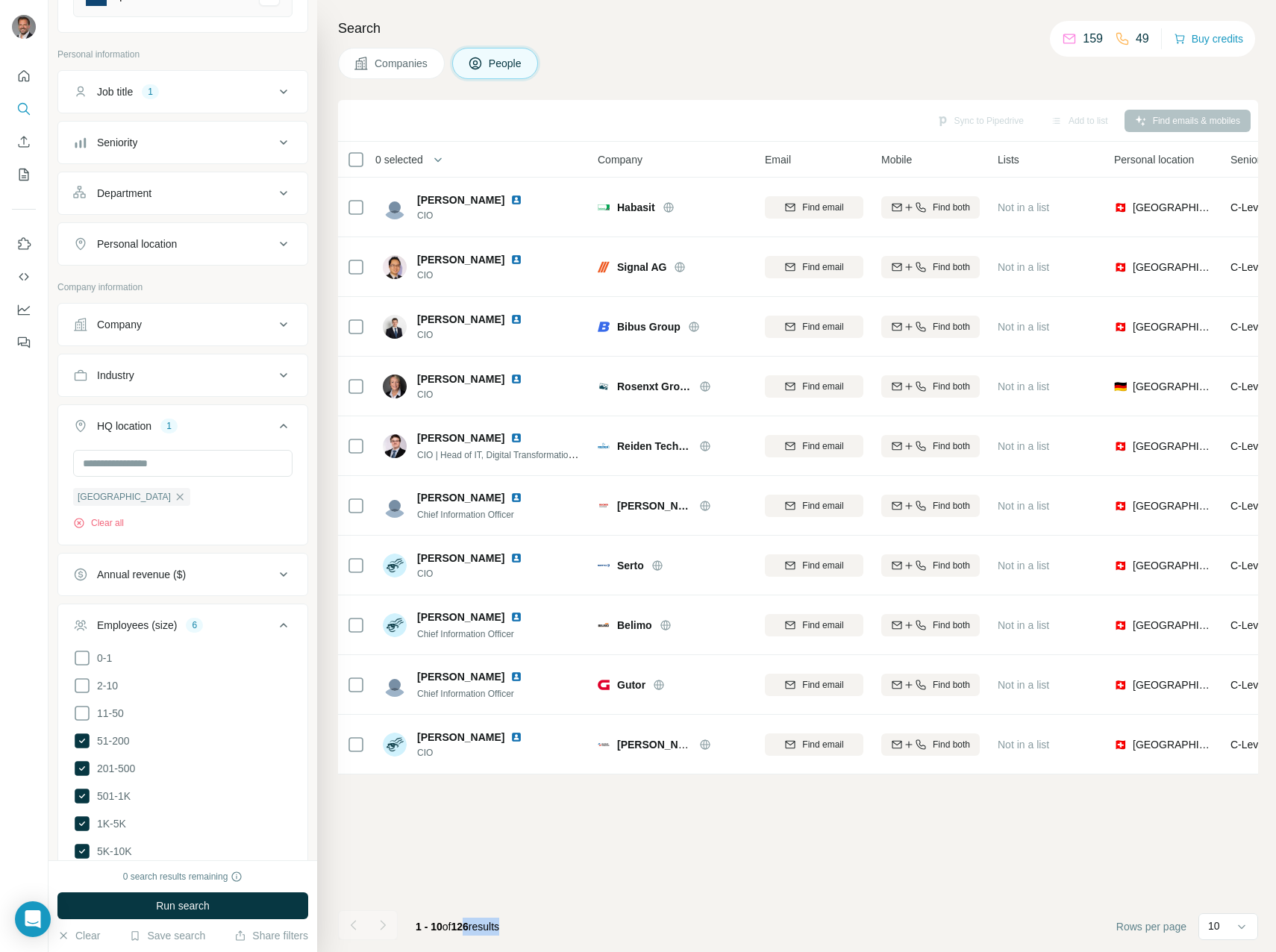
drag, startPoint x: 465, startPoint y: 928, endPoint x: 549, endPoint y: 928, distance: 84.0
click at [549, 928] on footer "1 - 10 of 126 results Rows per page 10" at bounding box center [797, 926] width 920 height 51
click at [375, 928] on div at bounding box center [382, 925] width 30 height 30
click at [471, 876] on div "Sync to Pipedrive Add to list Find emails & mobiles 0 selected People Company E…" at bounding box center [797, 525] width 920 height 852
click at [488, 846] on div "Sync to Pipedrive Add to list Find emails & mobiles 0 selected People Company E…" at bounding box center [797, 525] width 920 height 852
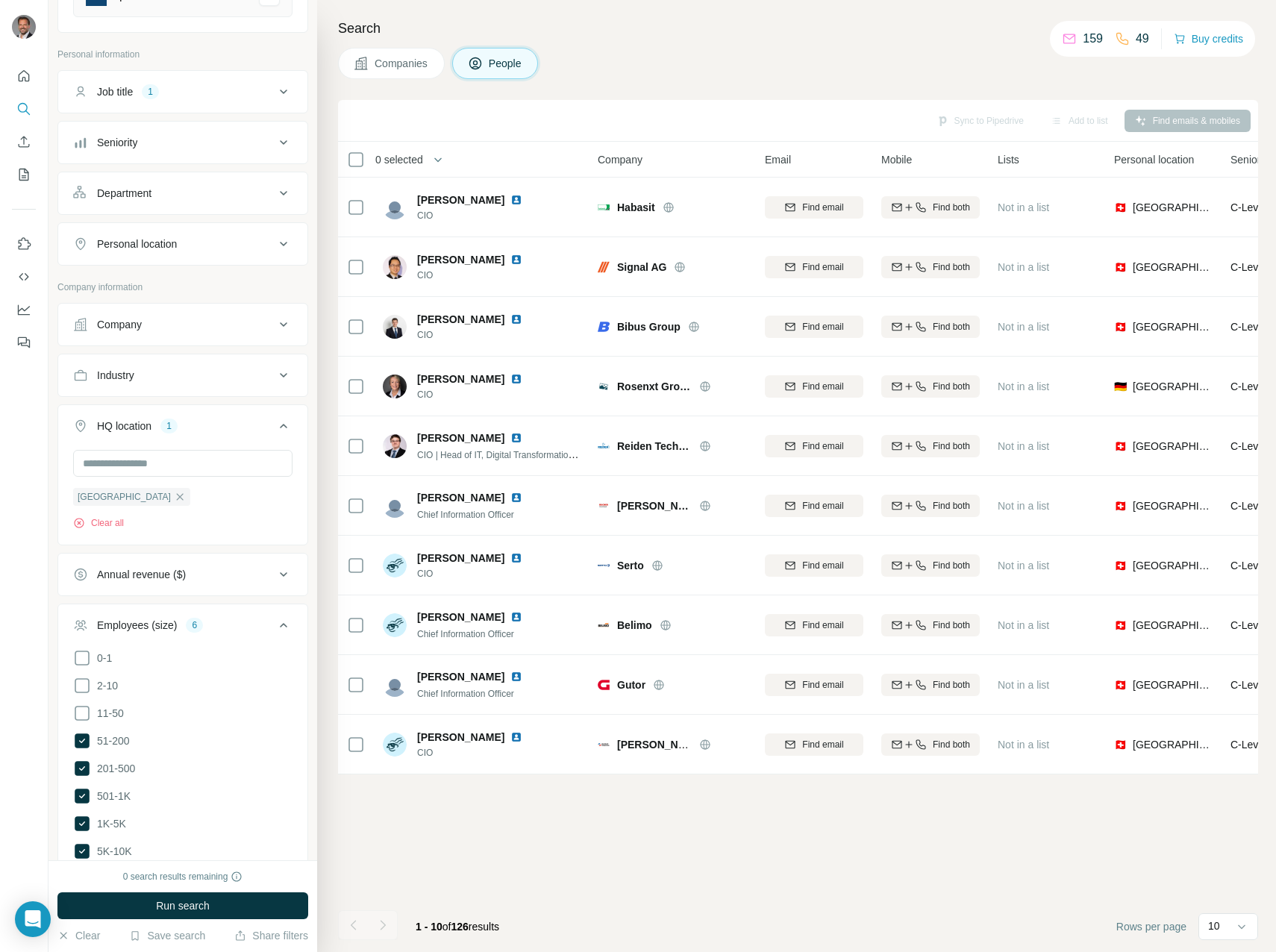
click at [663, 898] on div "Sync to Pipedrive Add to list Find emails & mobiles 0 selected People Company E…" at bounding box center [797, 525] width 920 height 852
drag, startPoint x: 736, startPoint y: 856, endPoint x: 720, endPoint y: 847, distance: 18.4
click at [736, 856] on div "Sync to Pipedrive Add to list Find emails & mobiles 0 selected People Company E…" at bounding box center [797, 525] width 920 height 852
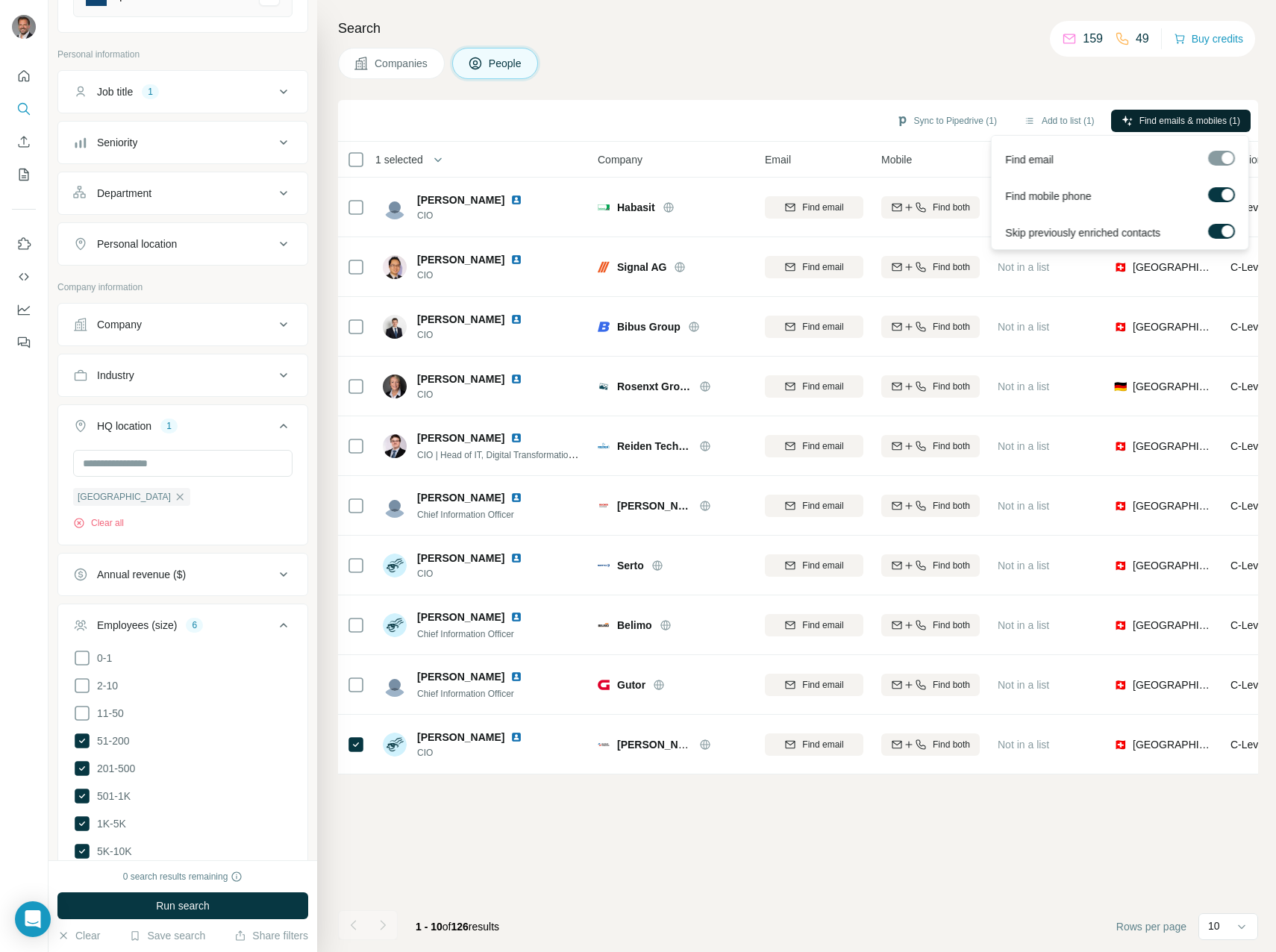
click at [1165, 122] on span "Find emails & mobiles (1)" at bounding box center [1189, 121] width 101 height 14
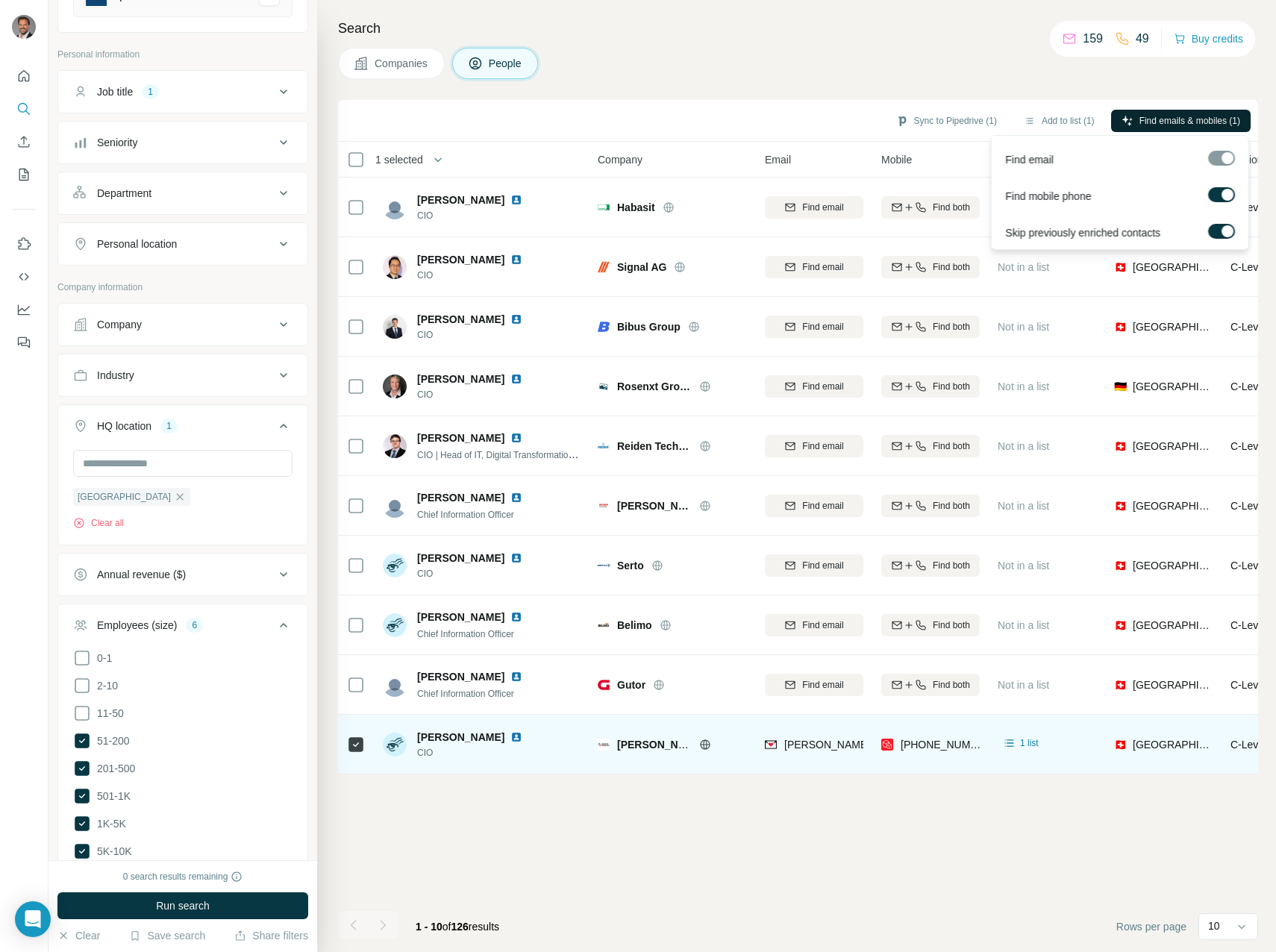
drag, startPoint x: 471, startPoint y: 739, endPoint x: 456, endPoint y: 738, distance: 15.0
click at [471, 739] on span "[PERSON_NAME]" at bounding box center [460, 737] width 87 height 15
click at [392, 739] on img at bounding box center [395, 745] width 24 height 24
drag, startPoint x: 648, startPoint y: 744, endPoint x: 630, endPoint y: 744, distance: 18.0
click at [648, 744] on span "[PERSON_NAME] Compression" at bounding box center [696, 744] width 158 height 12
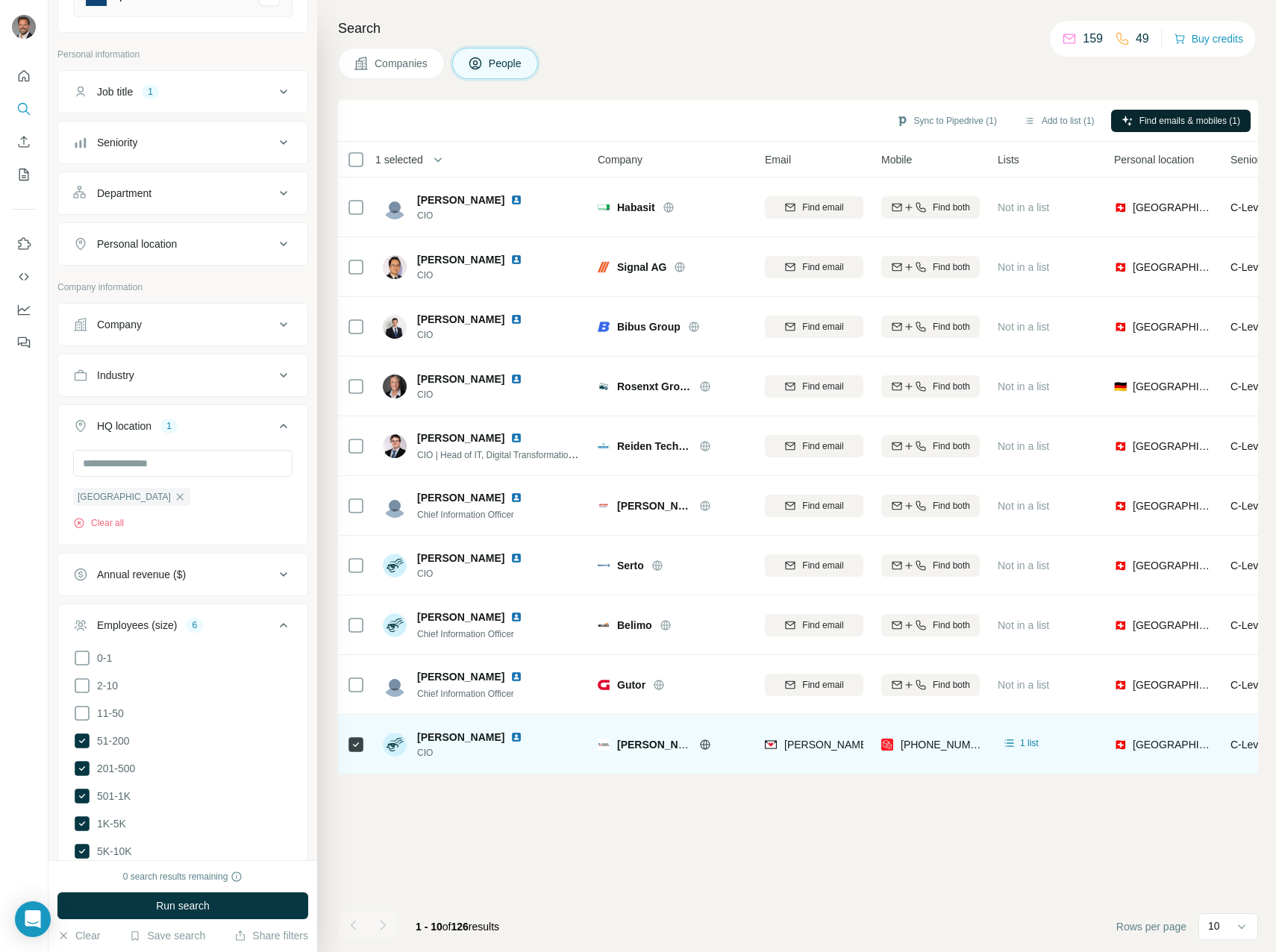
click at [459, 741] on span "[PERSON_NAME]" at bounding box center [460, 737] width 87 height 15
click at [451, 741] on span "[PERSON_NAME]" at bounding box center [460, 737] width 87 height 15
click at [401, 744] on img at bounding box center [395, 745] width 24 height 24
drag, startPoint x: 516, startPoint y: 744, endPoint x: 525, endPoint y: 744, distance: 9.0
click at [516, 744] on div "[PERSON_NAME]" at bounding box center [478, 737] width 123 height 15
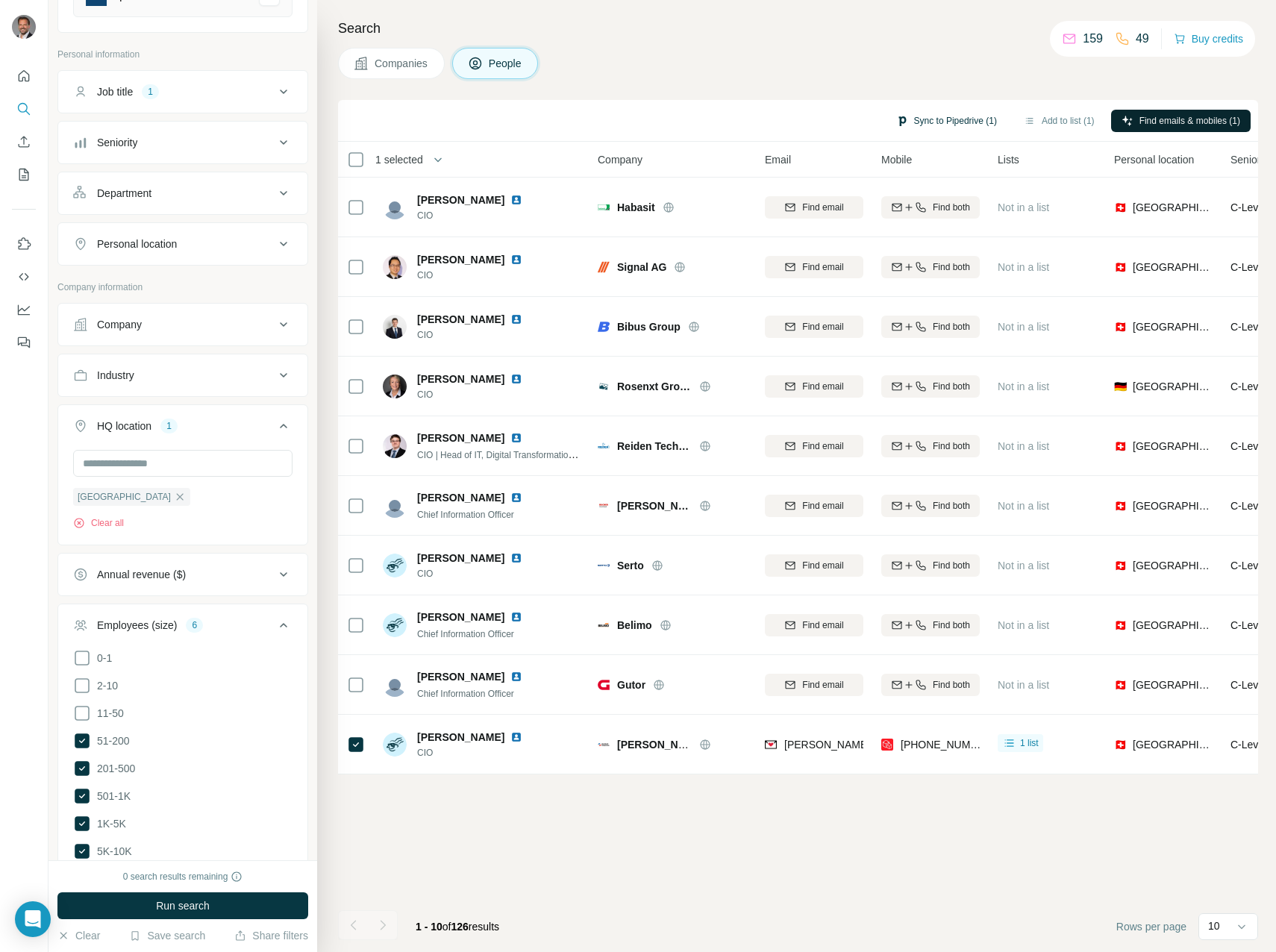
click at [941, 118] on button "Sync to Pipedrive (1)" at bounding box center [946, 121] width 121 height 23
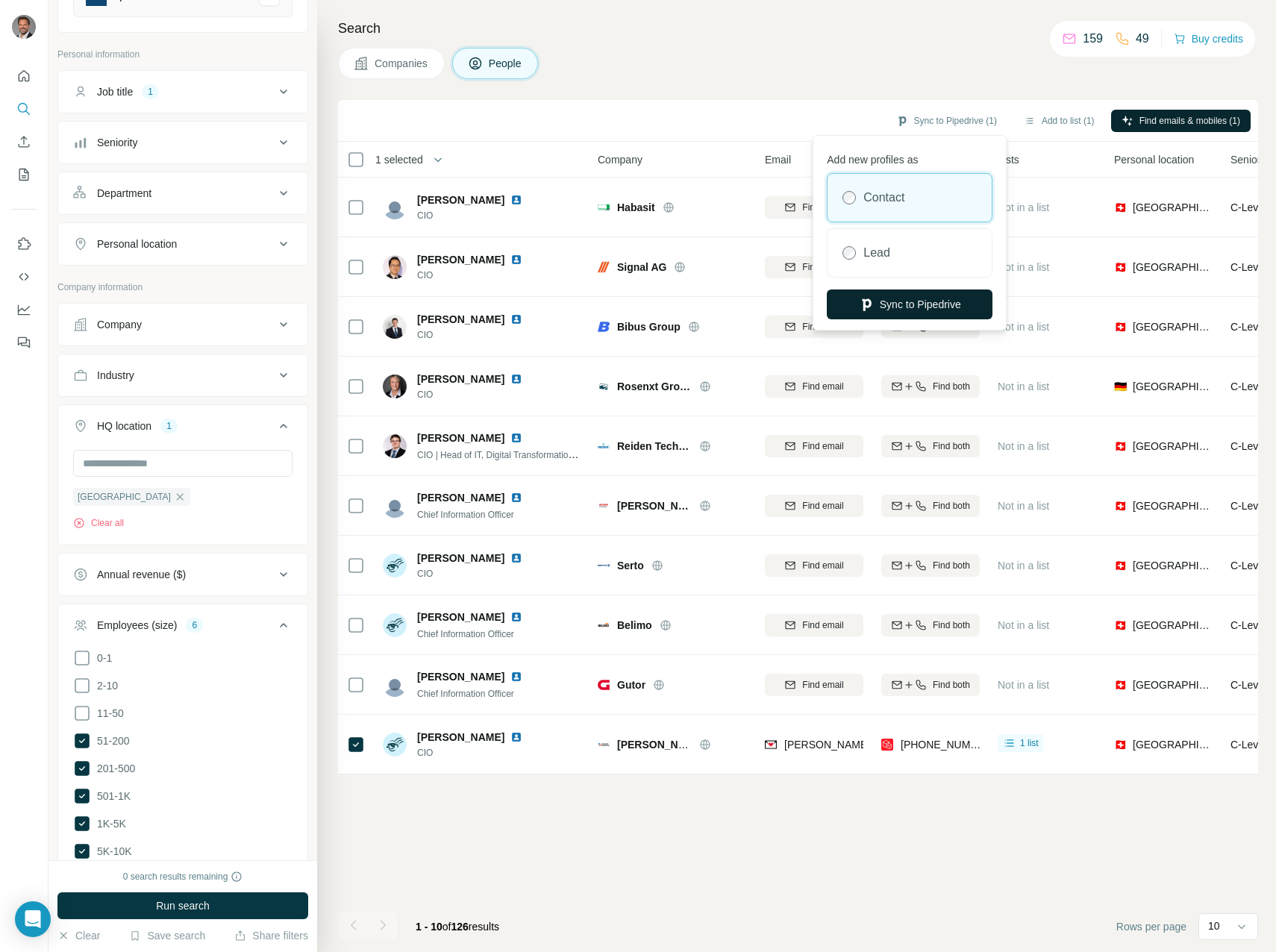
click at [912, 307] on button "Sync to Pipedrive" at bounding box center [909, 304] width 166 height 30
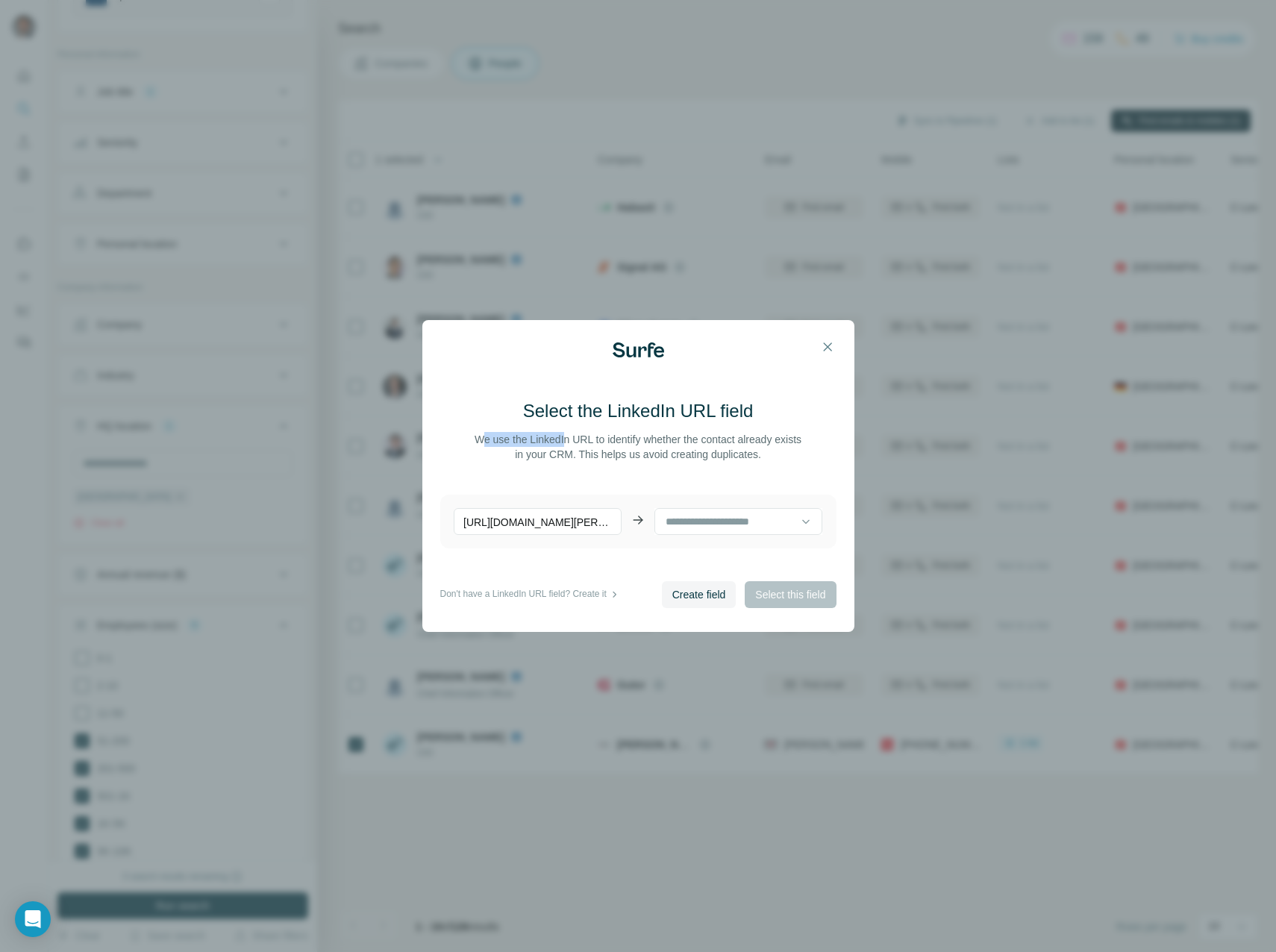
drag, startPoint x: 487, startPoint y: 441, endPoint x: 574, endPoint y: 441, distance: 87.0
click at [574, 441] on p "We use the LinkedIn URL to identify whether the contact already exists in your …" at bounding box center [638, 447] width 332 height 30
drag, startPoint x: 574, startPoint y: 441, endPoint x: 535, endPoint y: 412, distance: 48.6
click at [535, 412] on h3 "Select the LinkedIn URL field" at bounding box center [638, 411] width 231 height 24
drag, startPoint x: 528, startPoint y: 406, endPoint x: 781, endPoint y: 405, distance: 253.0
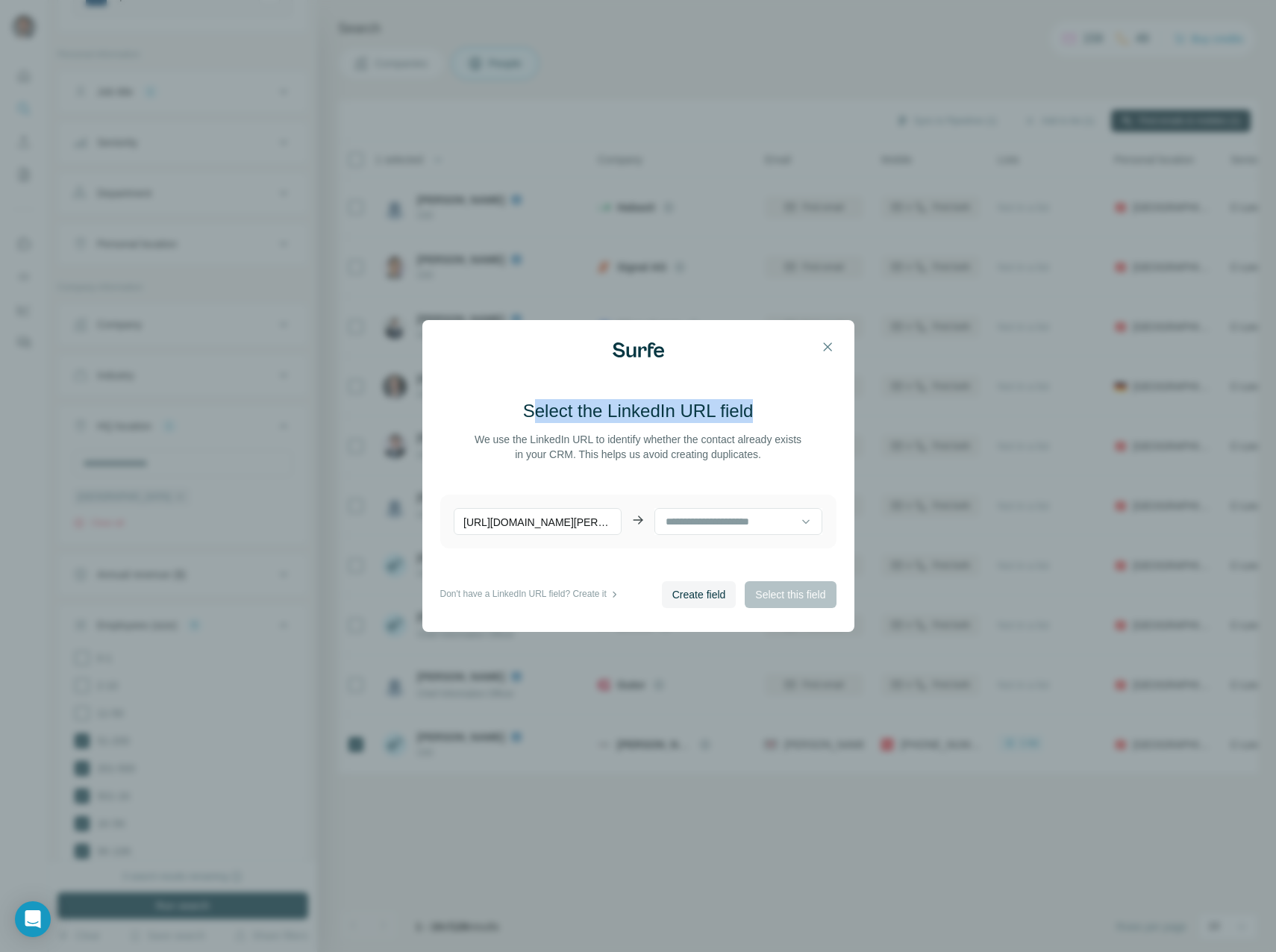
click at [781, 405] on div "Select the LinkedIn URL field We use the LinkedIn URL to identify whether the c…" at bounding box center [638, 431] width 396 height 63
click at [726, 525] on input at bounding box center [732, 521] width 137 height 16
click at [703, 509] on div at bounding box center [732, 521] width 137 height 26
click at [798, 527] on icon at bounding box center [805, 521] width 15 height 15
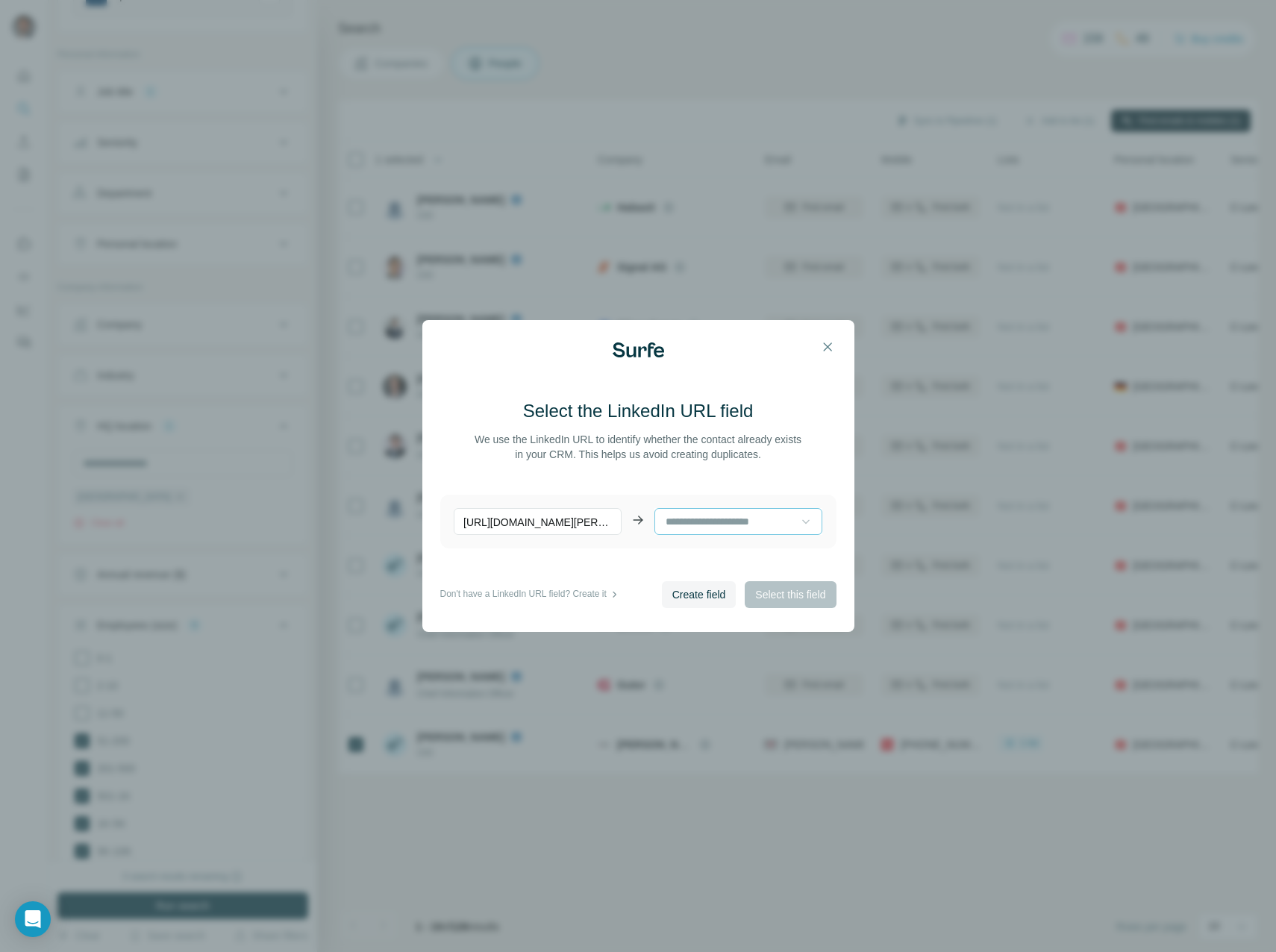
click at [786, 519] on input at bounding box center [732, 521] width 137 height 16
click at [694, 593] on span "Create field" at bounding box center [698, 595] width 54 height 15
click at [788, 594] on span "Select this field" at bounding box center [789, 595] width 70 height 15
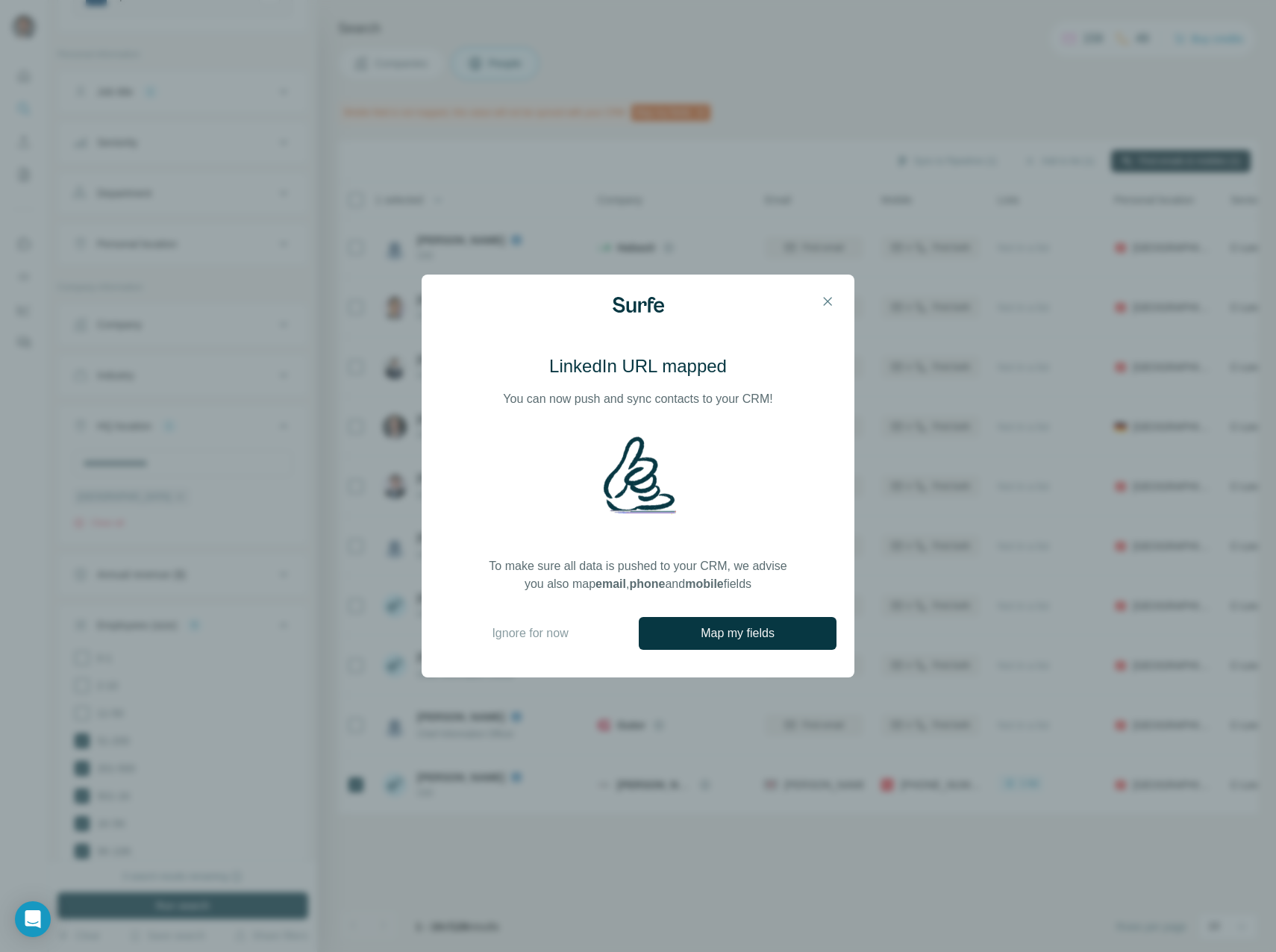
drag, startPoint x: 498, startPoint y: 403, endPoint x: 792, endPoint y: 582, distance: 344.2
click at [792, 582] on div "LinkedIn URL mapped You can now push and sync contacts to your CRM! To make sur…" at bounding box center [637, 473] width 397 height 239
drag, startPoint x: 792, startPoint y: 582, endPoint x: 769, endPoint y: 634, distance: 56.9
click at [769, 634] on span "Map my fields" at bounding box center [738, 633] width 74 height 18
click at [503, 634] on span "Ignore for now" at bounding box center [529, 633] width 76 height 18
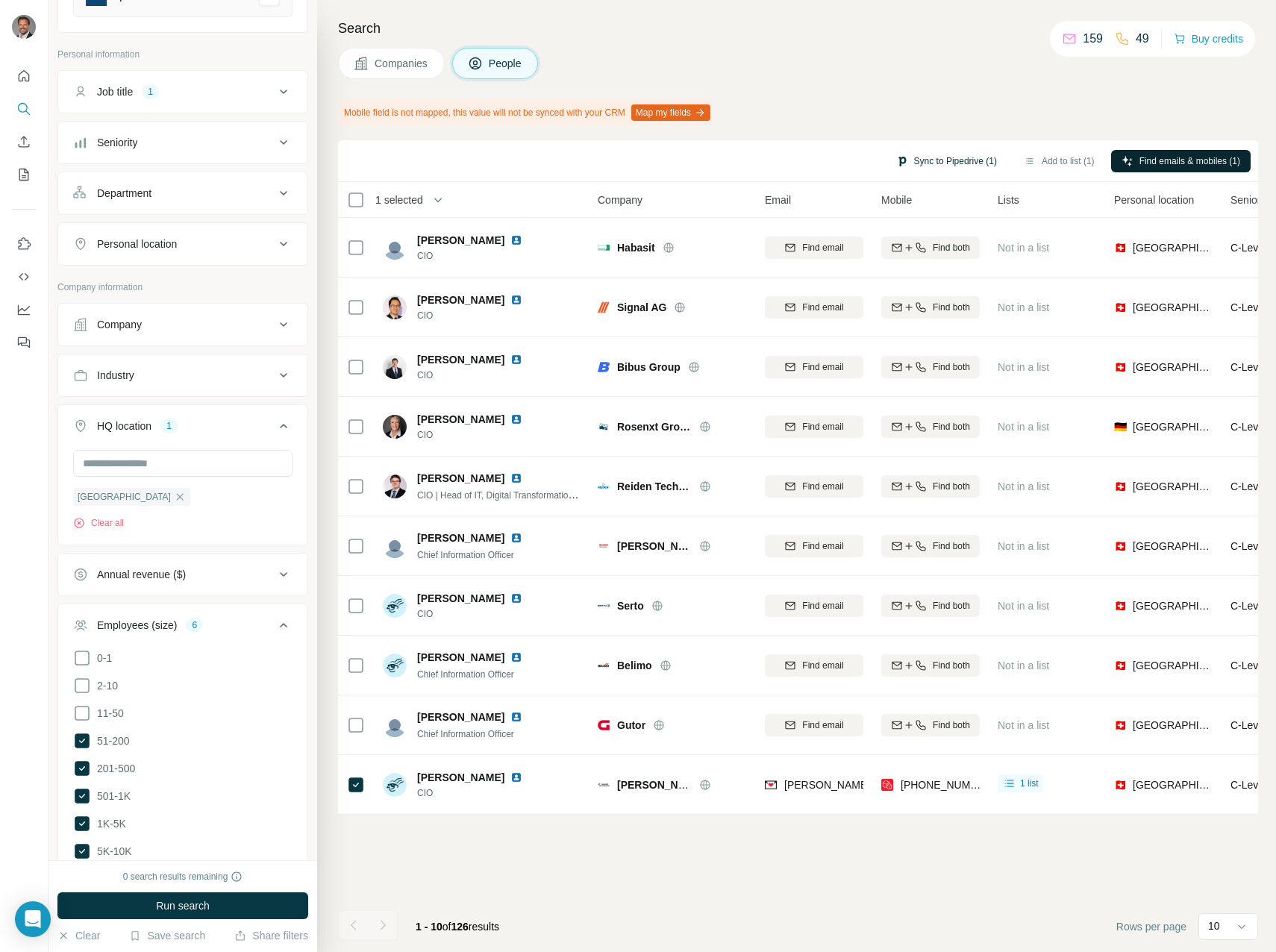
click at [921, 161] on button "Sync to Pipedrive (1)" at bounding box center [946, 161] width 121 height 23
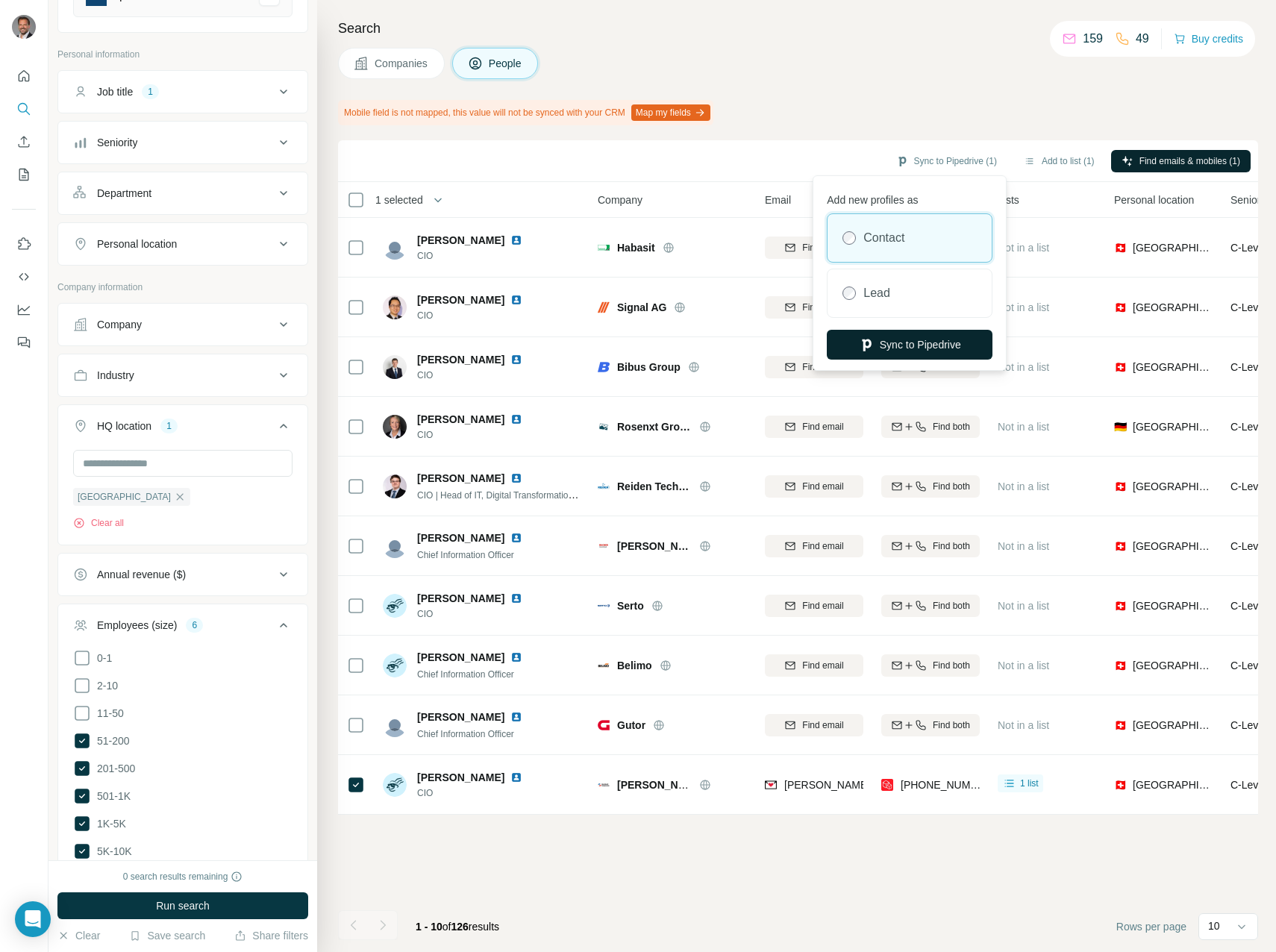
click at [911, 347] on button "Sync to Pipedrive" at bounding box center [909, 344] width 166 height 30
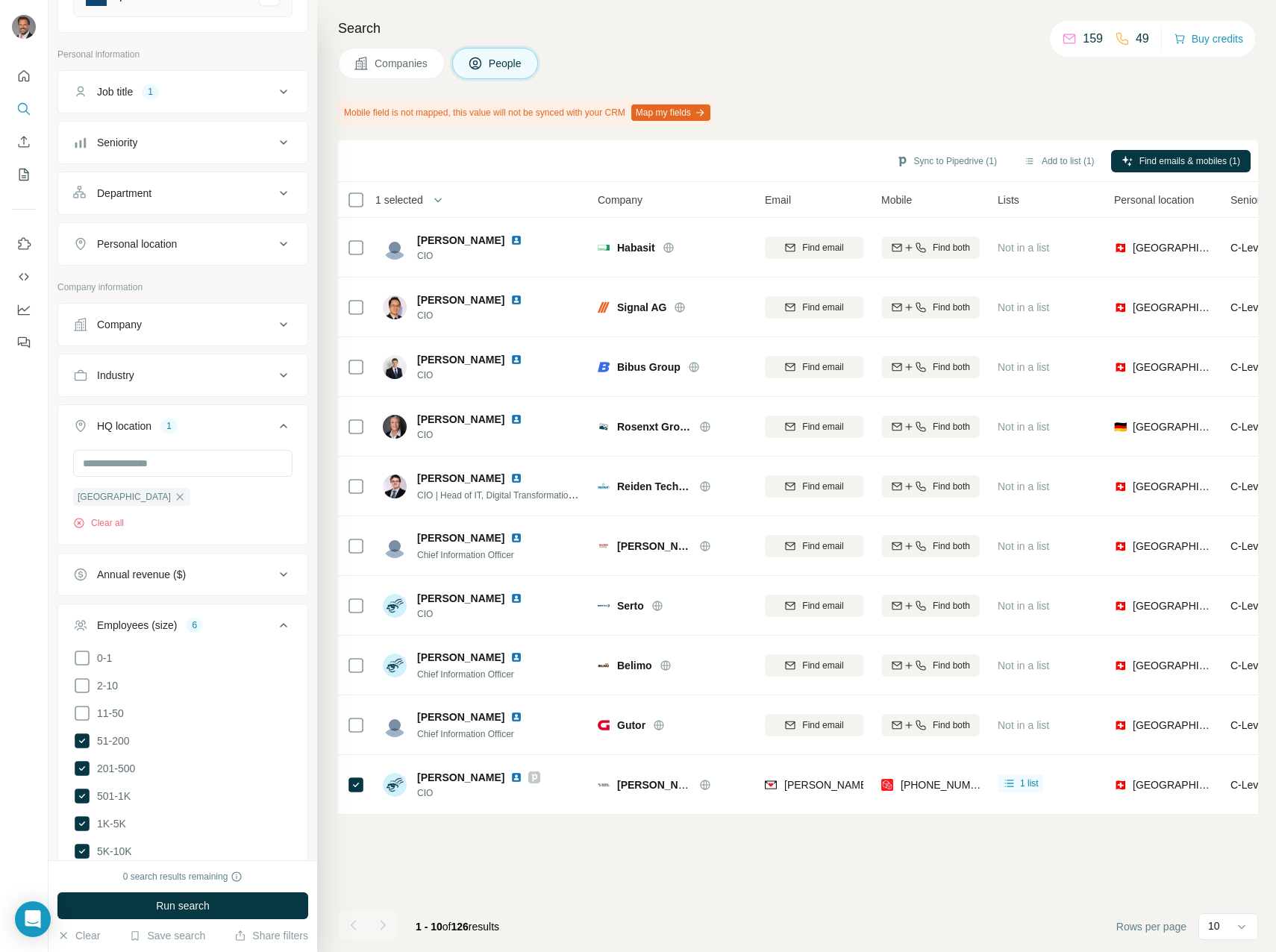
click at [684, 108] on button "Map my fields" at bounding box center [670, 113] width 79 height 16
click at [570, 879] on div "Sync to Pipedrive (1) Add to list (1) Find emails & mobiles (1) 1 selected Peop…" at bounding box center [797, 546] width 920 height 812
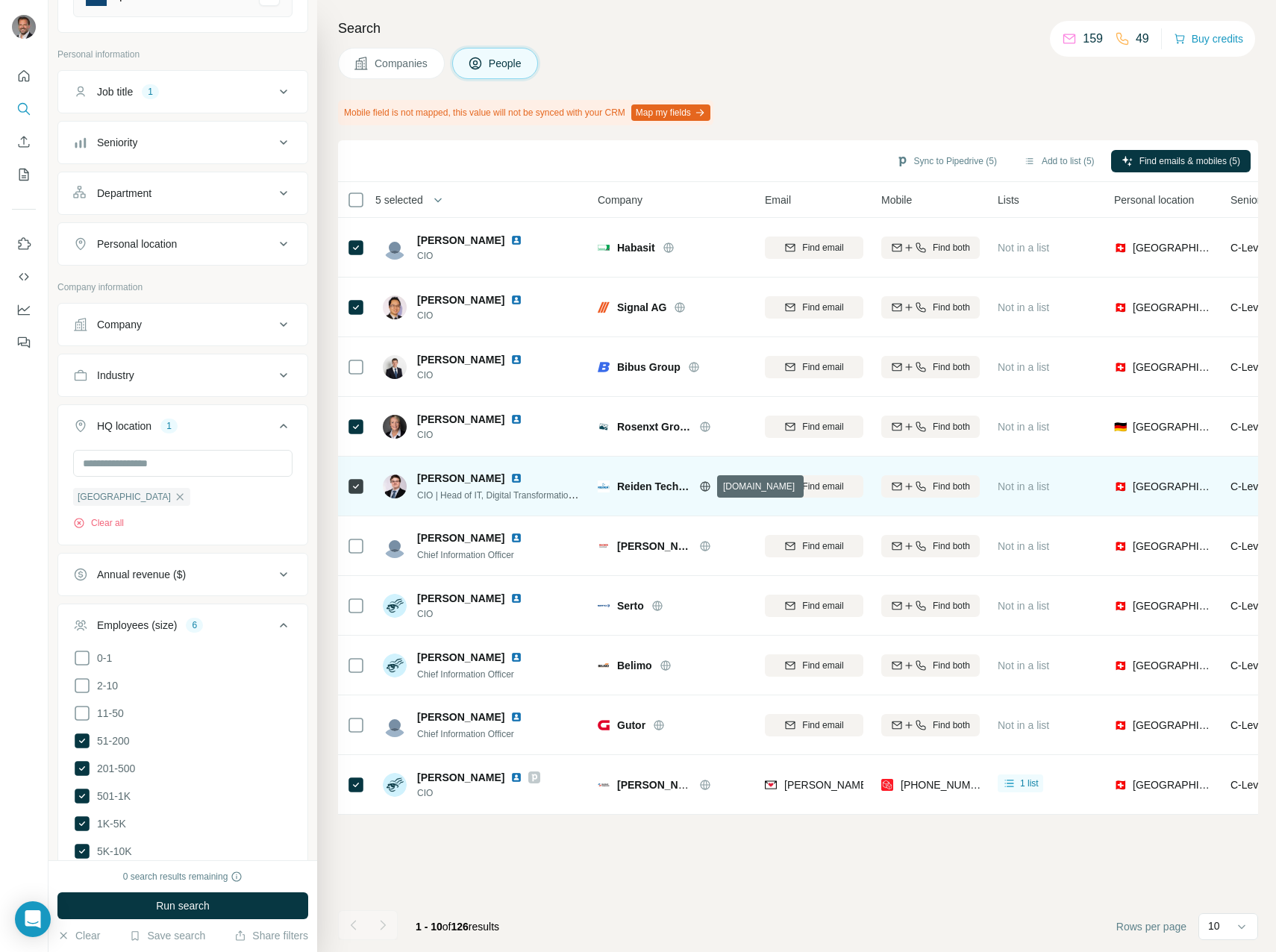
click at [704, 488] on icon at bounding box center [705, 486] width 12 height 12
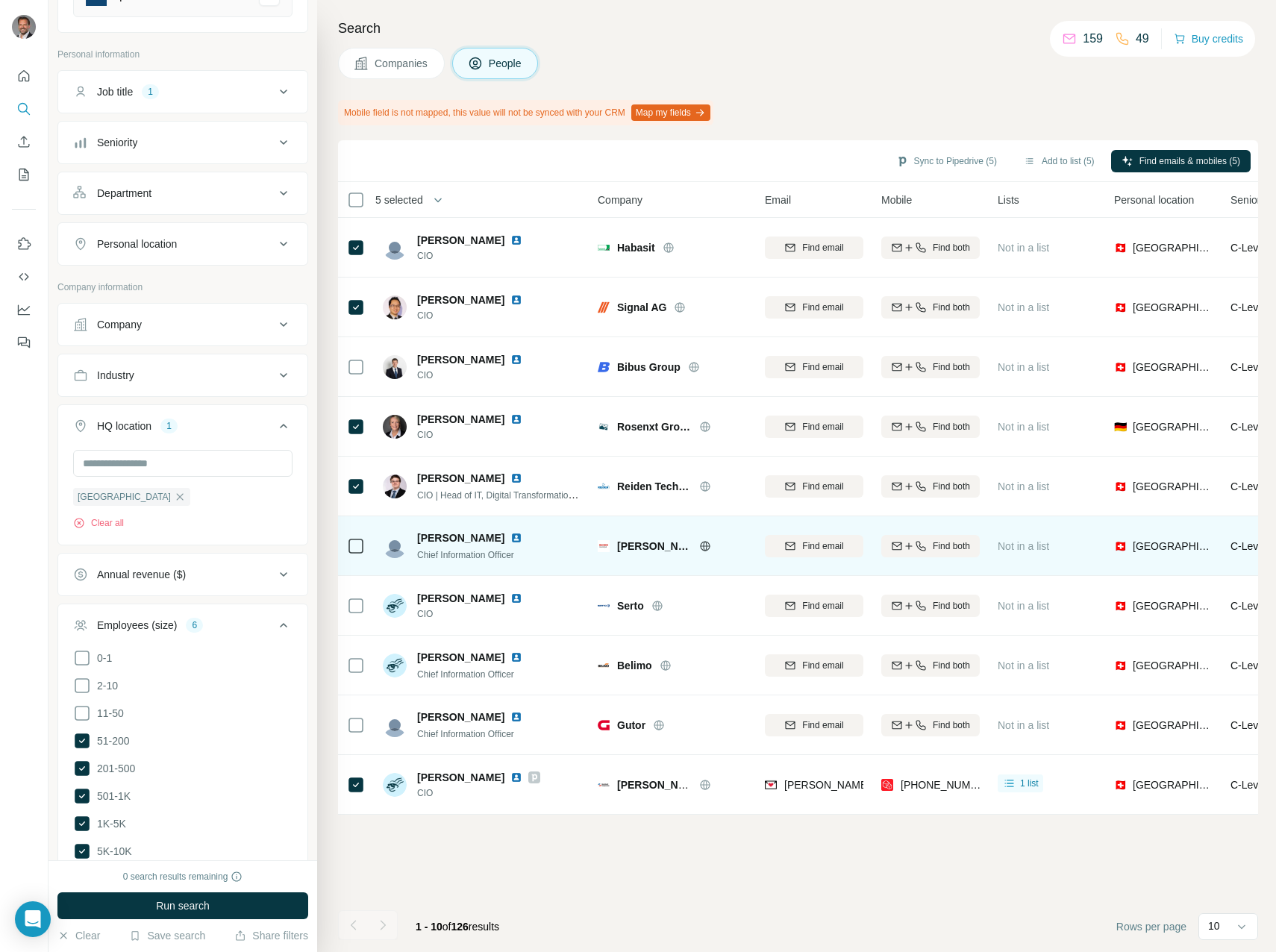
click at [704, 548] on icon at bounding box center [705, 546] width 12 height 12
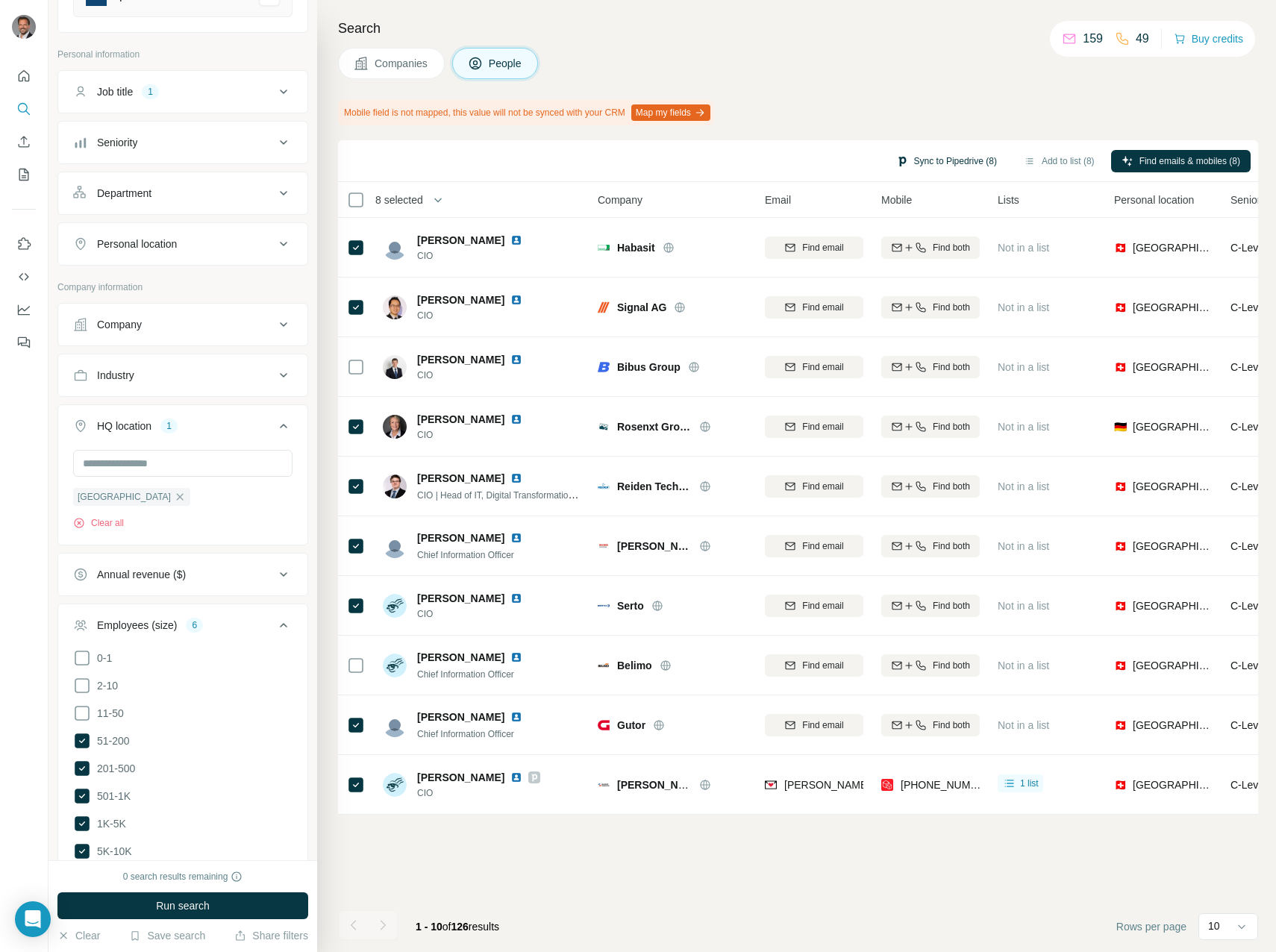
click at [937, 166] on button "Sync to Pipedrive (8)" at bounding box center [946, 161] width 121 height 23
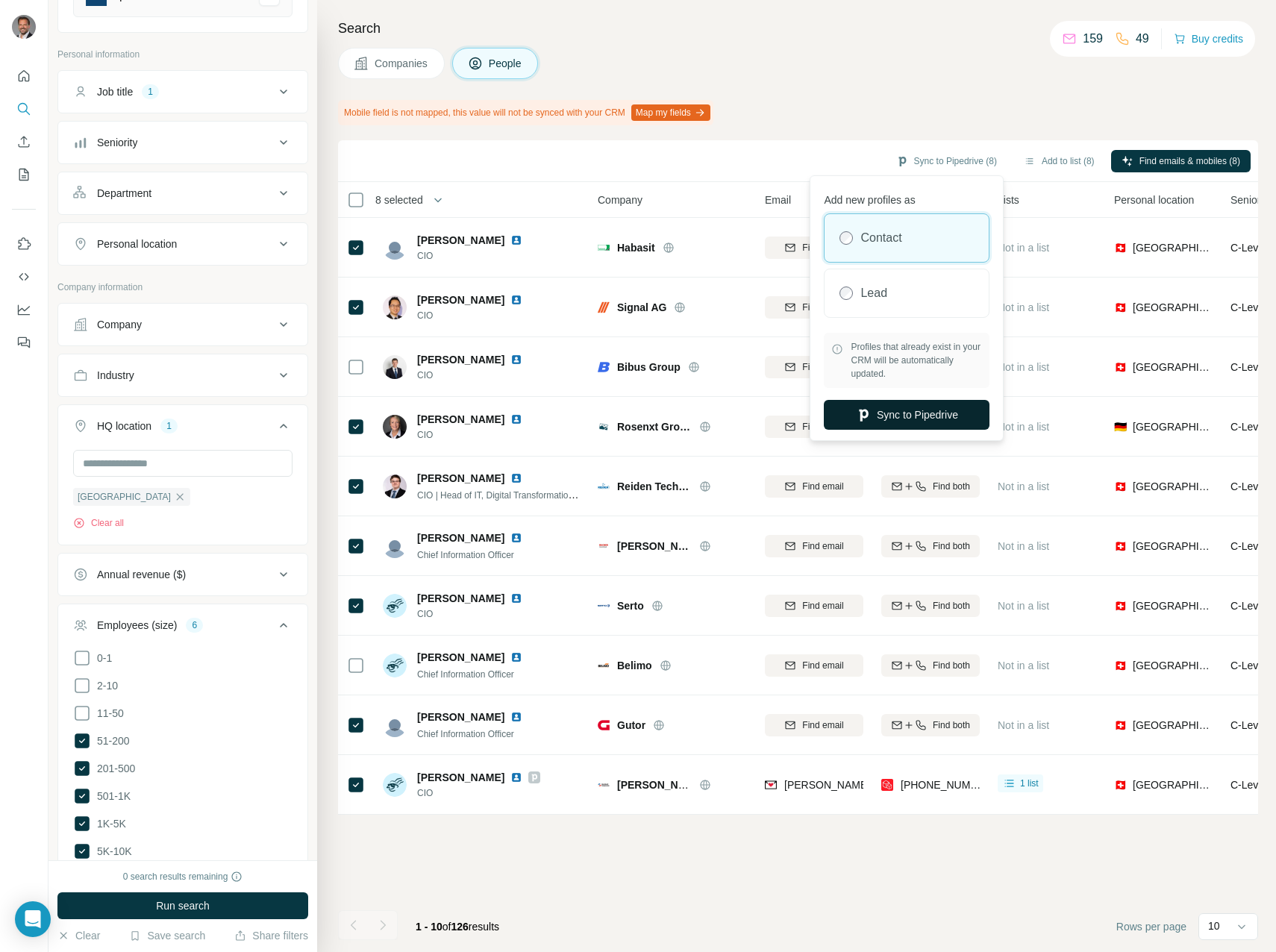
click at [925, 411] on button "Sync to Pipedrive" at bounding box center [907, 414] width 166 height 30
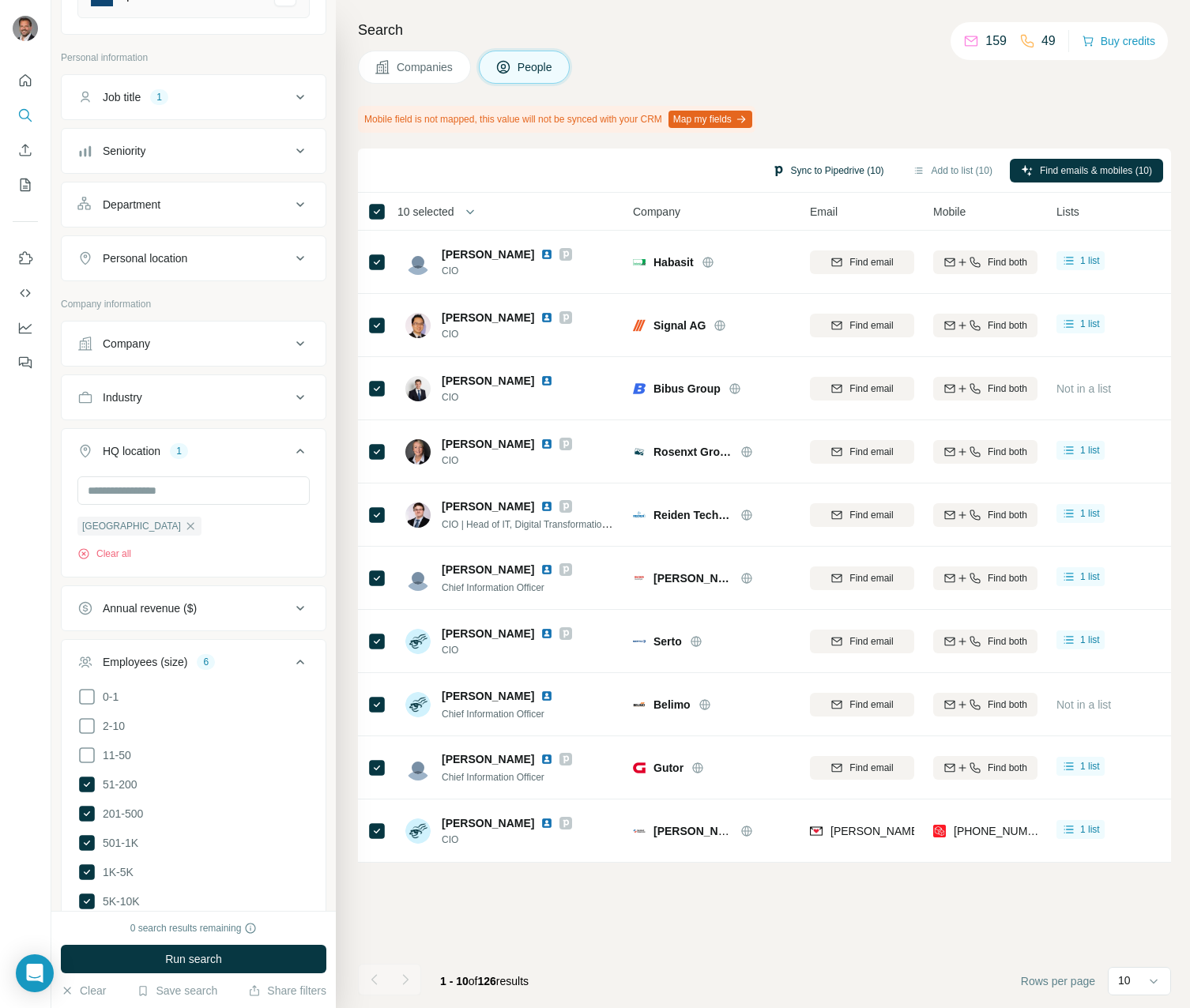
click at [835, 170] on button "Sync to Pipedrive (10)" at bounding box center [829, 170] width 135 height 24
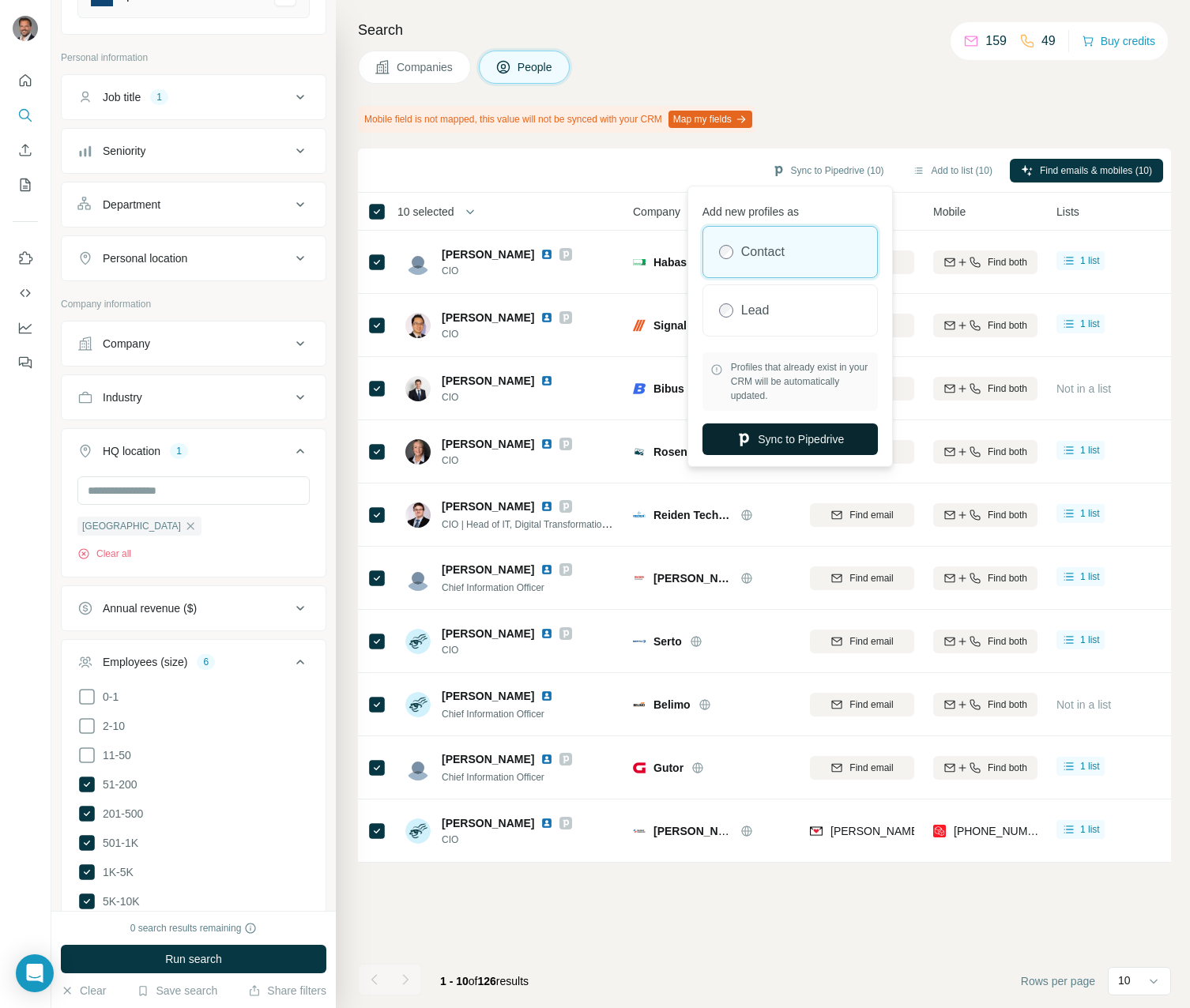
click at [780, 441] on button "Sync to Pipedrive" at bounding box center [790, 439] width 176 height 32
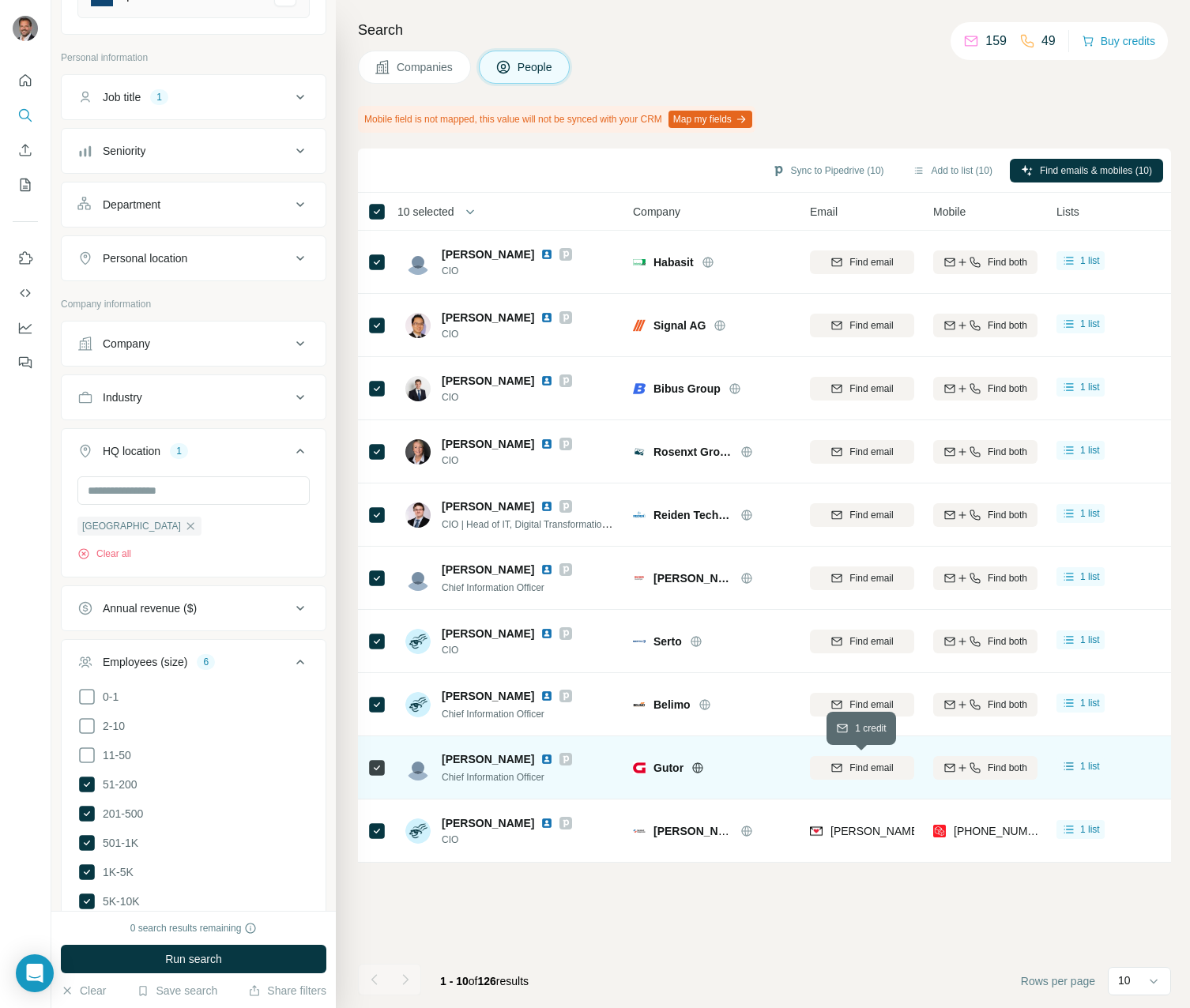
drag, startPoint x: 871, startPoint y: 769, endPoint x: 870, endPoint y: 739, distance: 30.0
click at [871, 769] on span "Find email" at bounding box center [871, 768] width 43 height 14
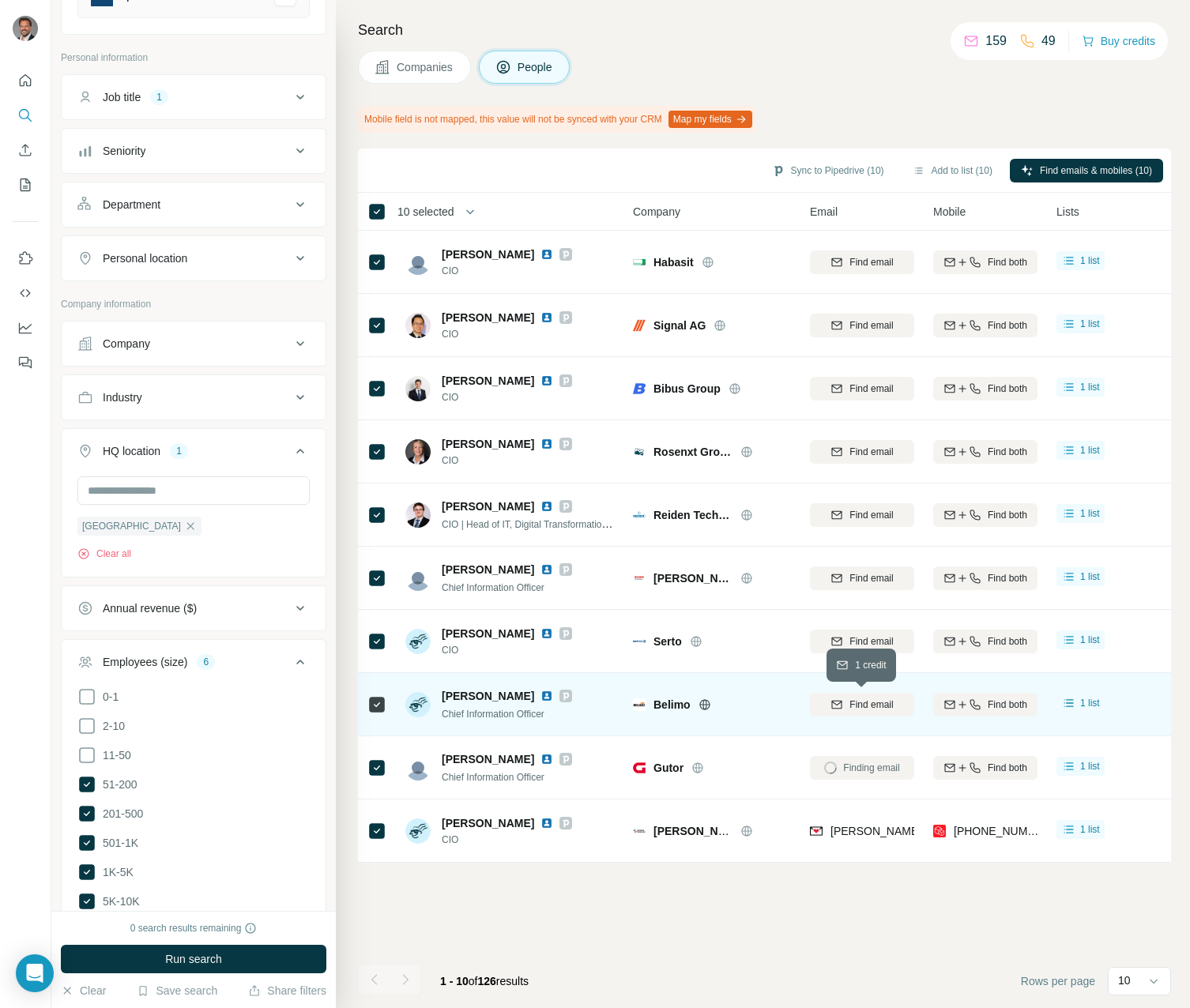
click at [864, 706] on span "Find email" at bounding box center [871, 705] width 43 height 14
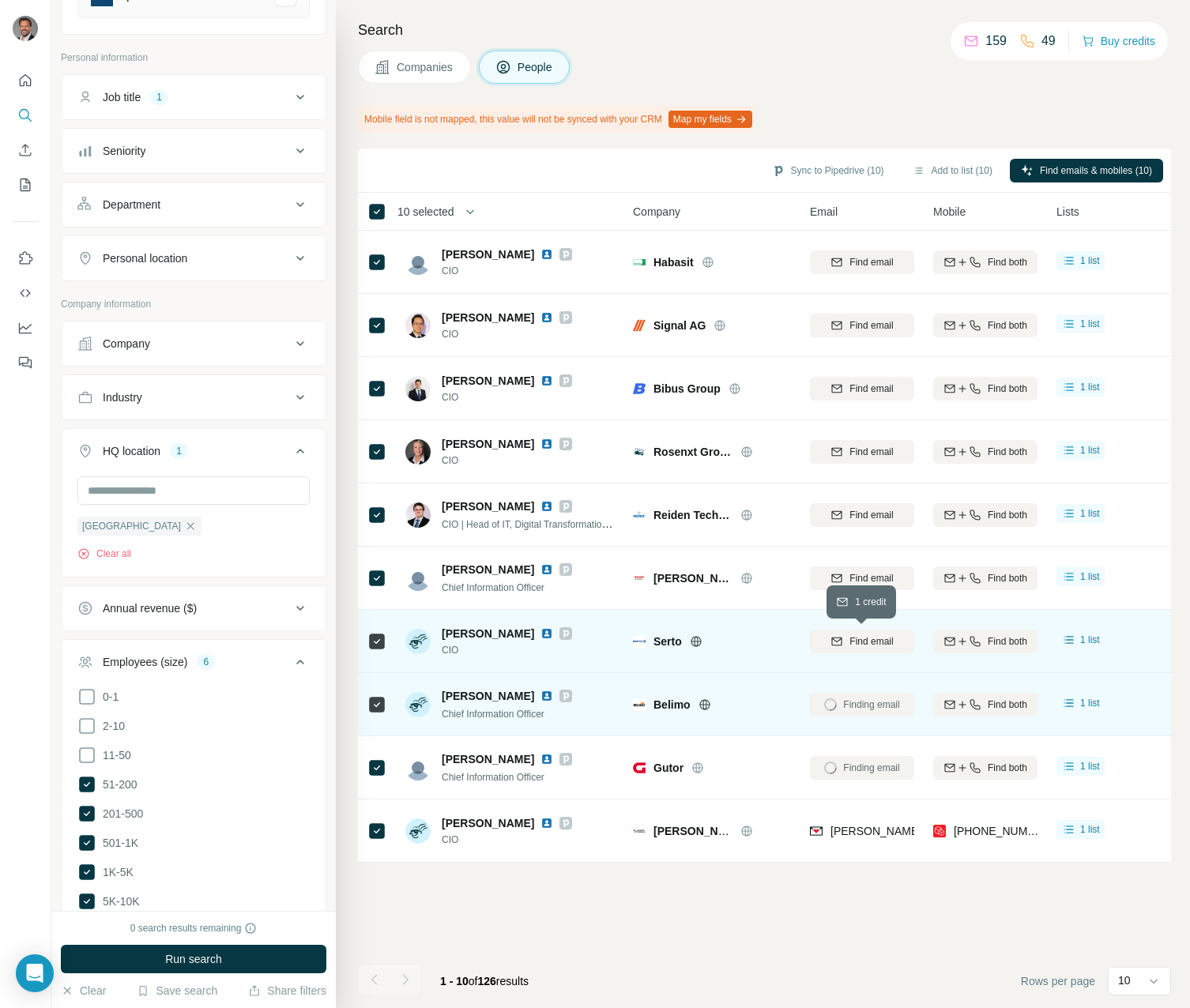
click at [857, 643] on span "Find email" at bounding box center [871, 642] width 43 height 14
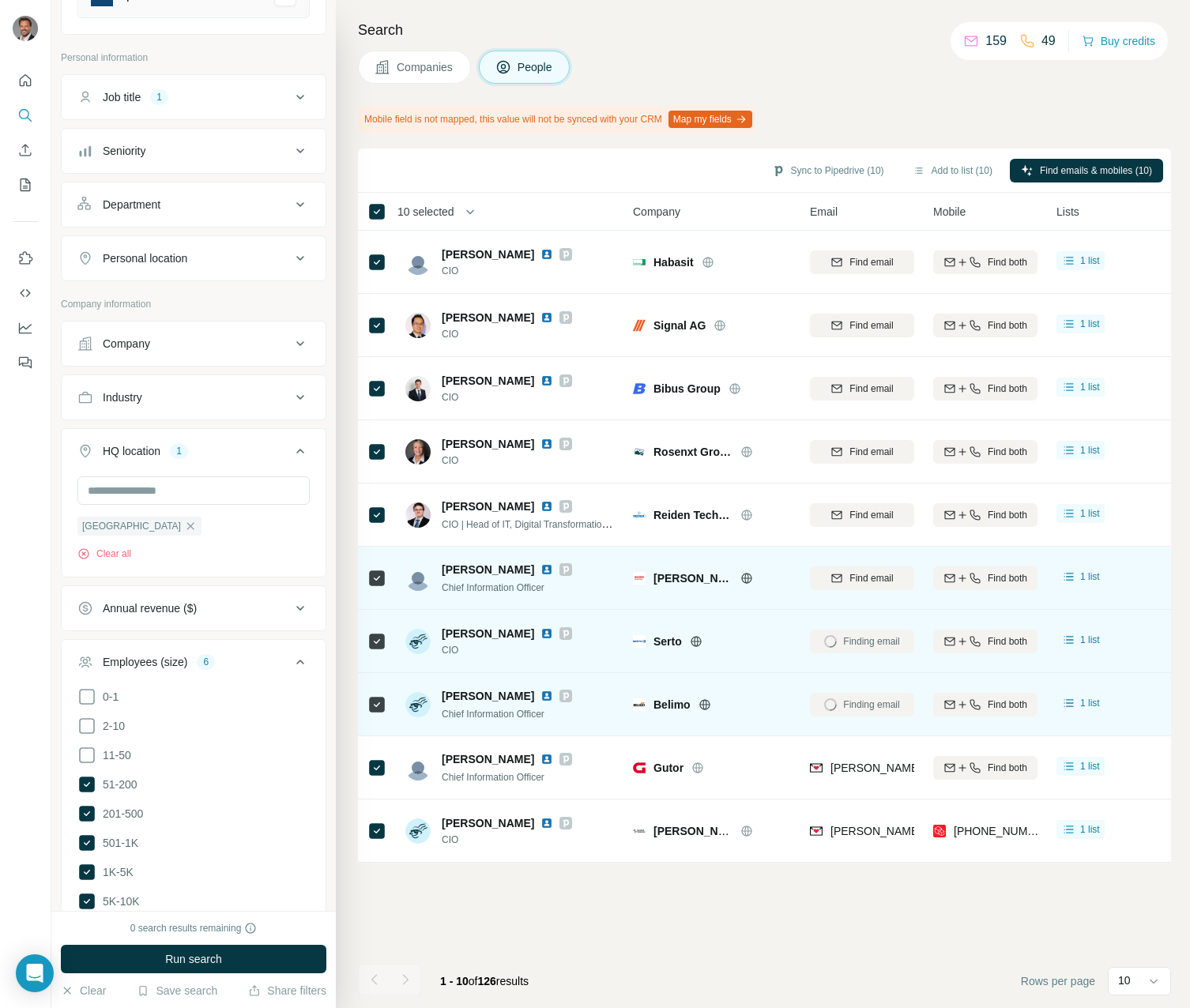
click at [850, 575] on span "Find email" at bounding box center [871, 578] width 43 height 14
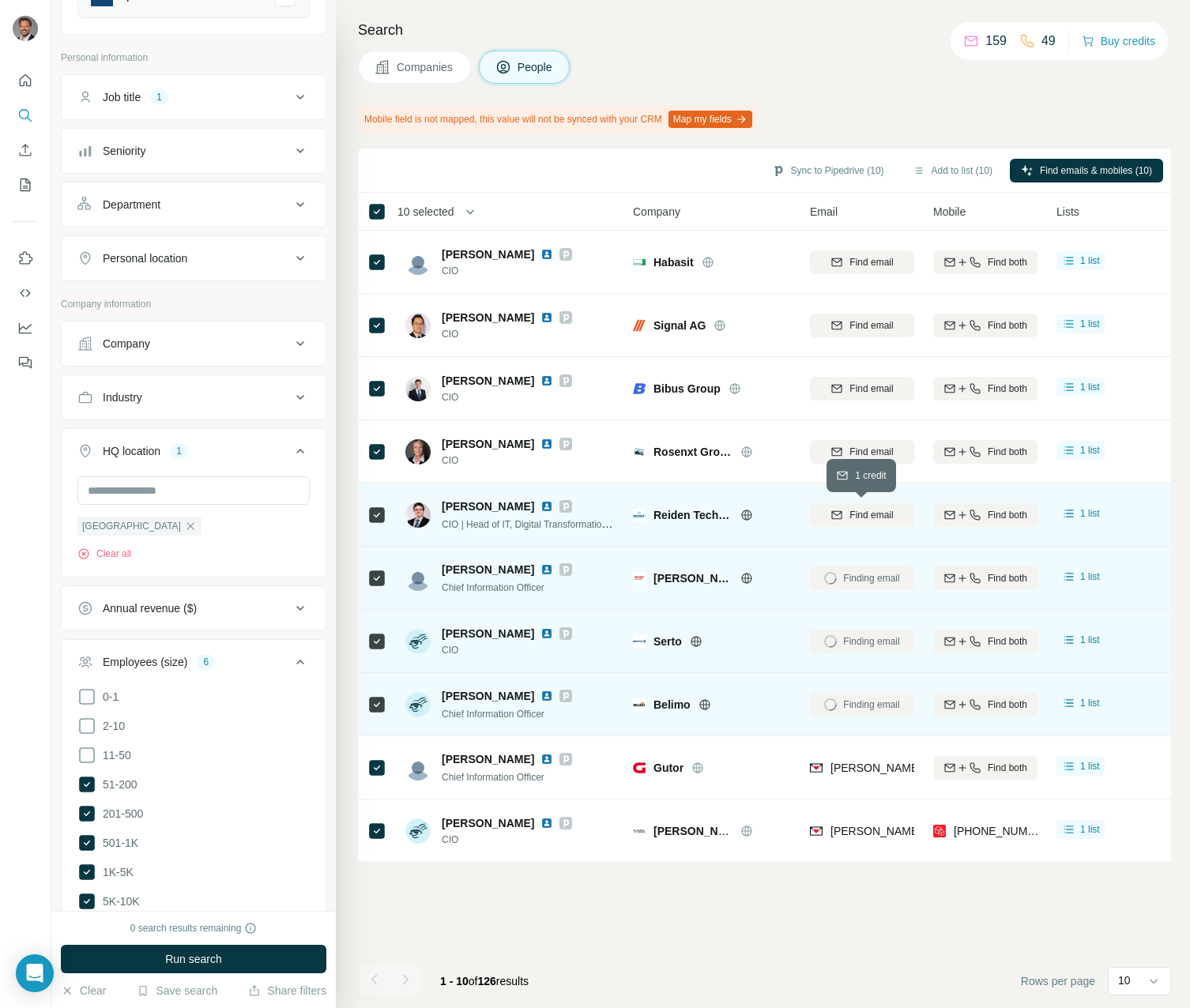
click at [858, 514] on span "Find email" at bounding box center [871, 515] width 43 height 14
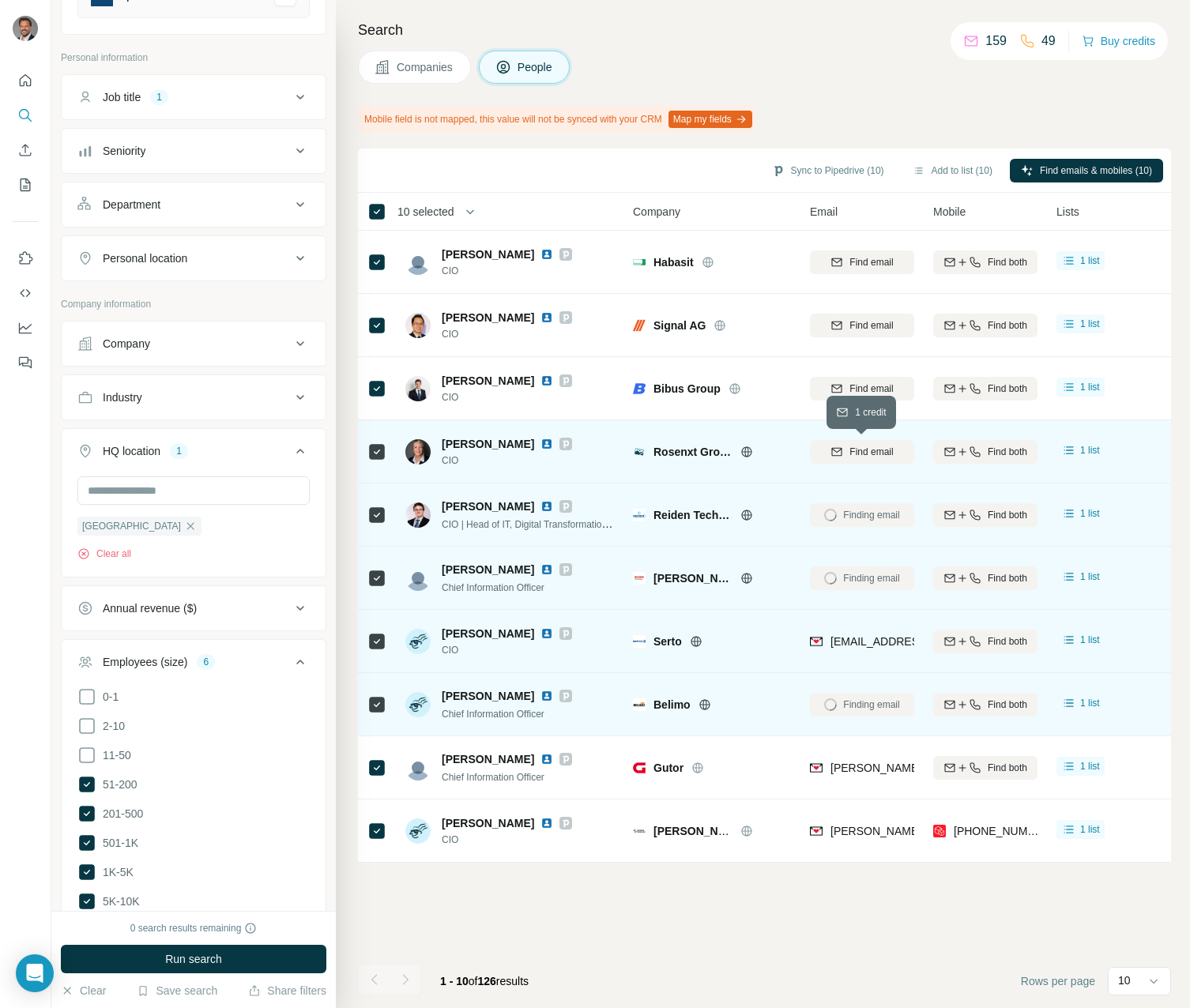
click at [852, 446] on span "Find email" at bounding box center [871, 452] width 43 height 14
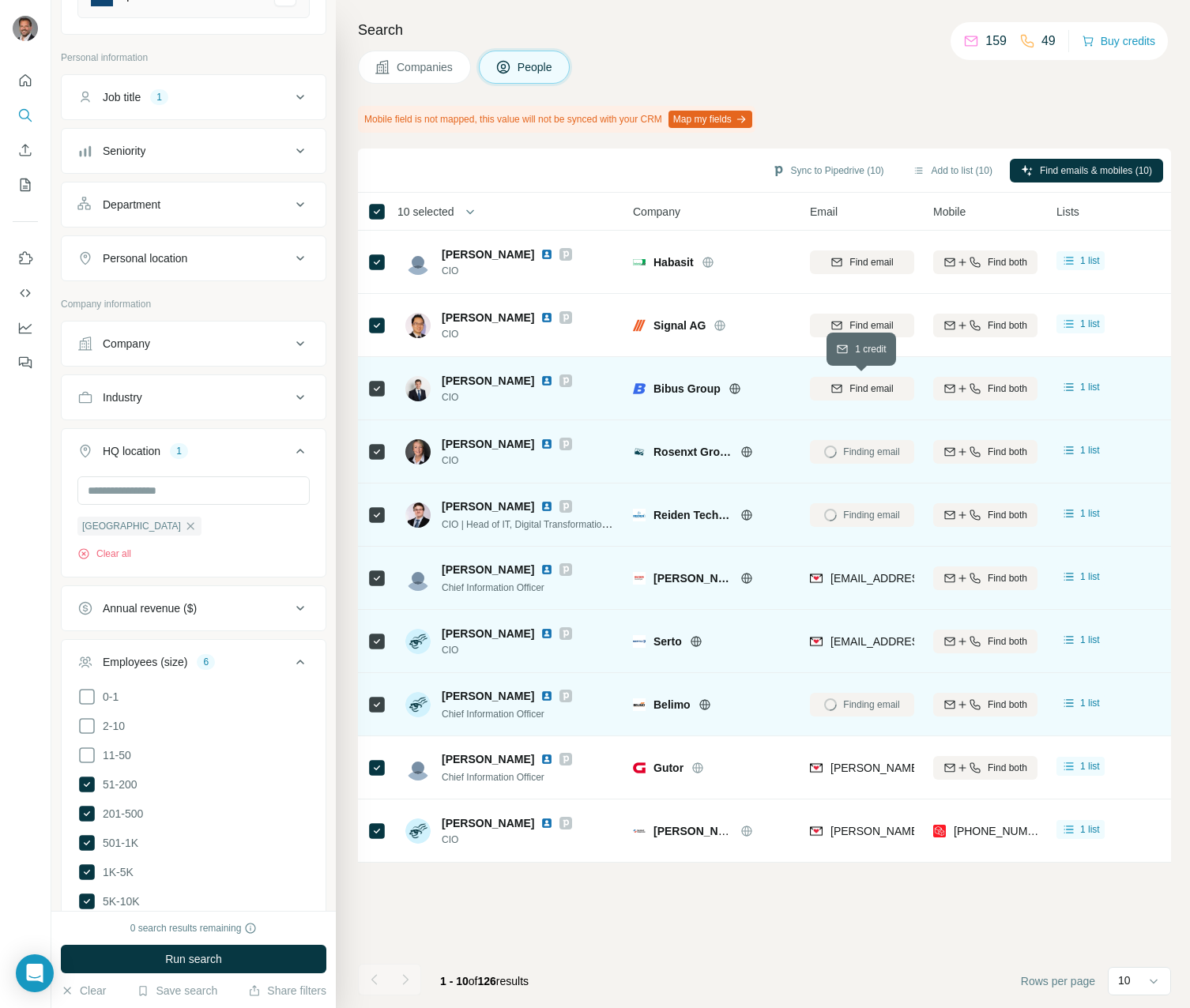
click at [862, 385] on span "Find email" at bounding box center [871, 389] width 43 height 14
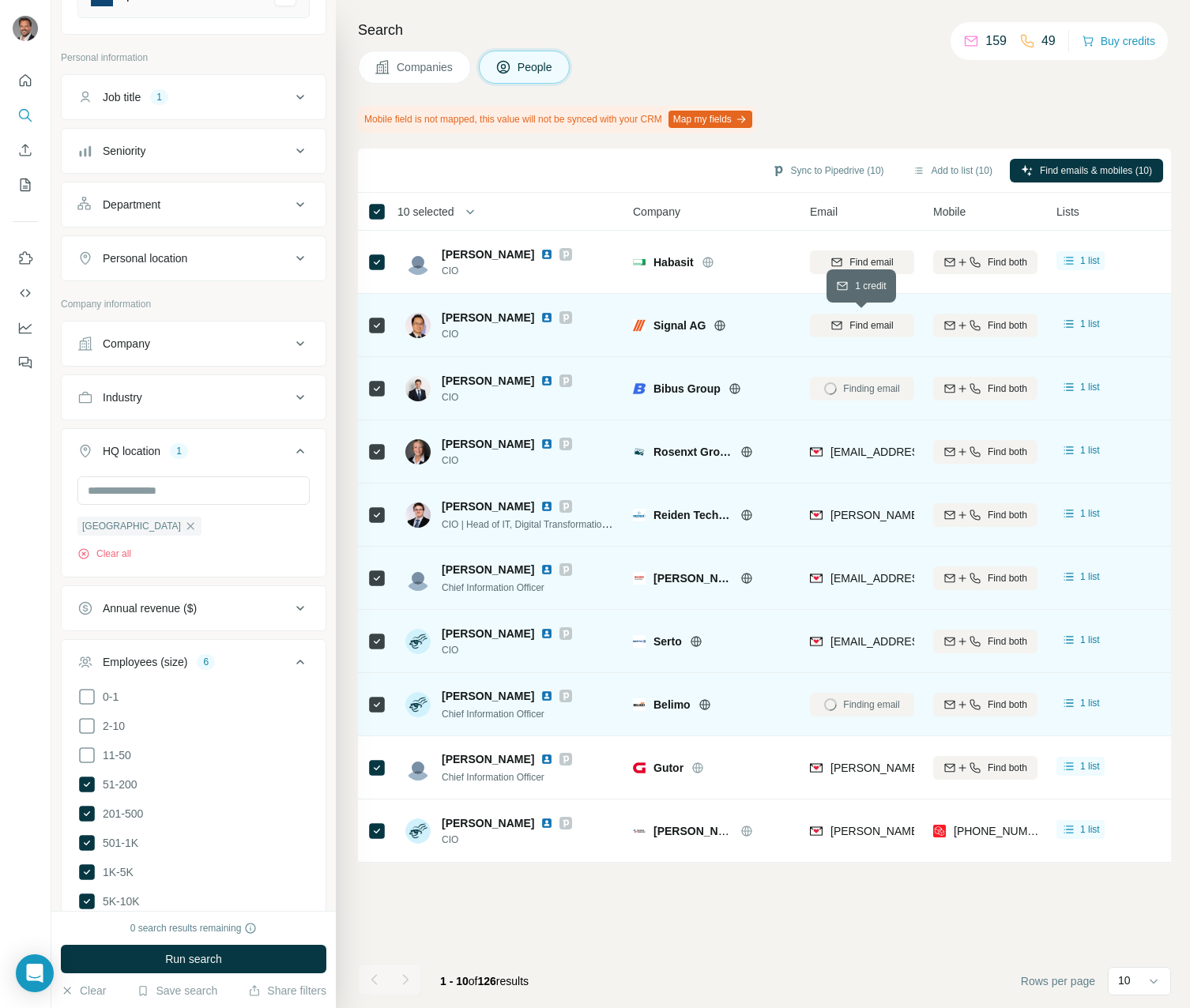
click at [856, 320] on span "Find email" at bounding box center [871, 325] width 43 height 14
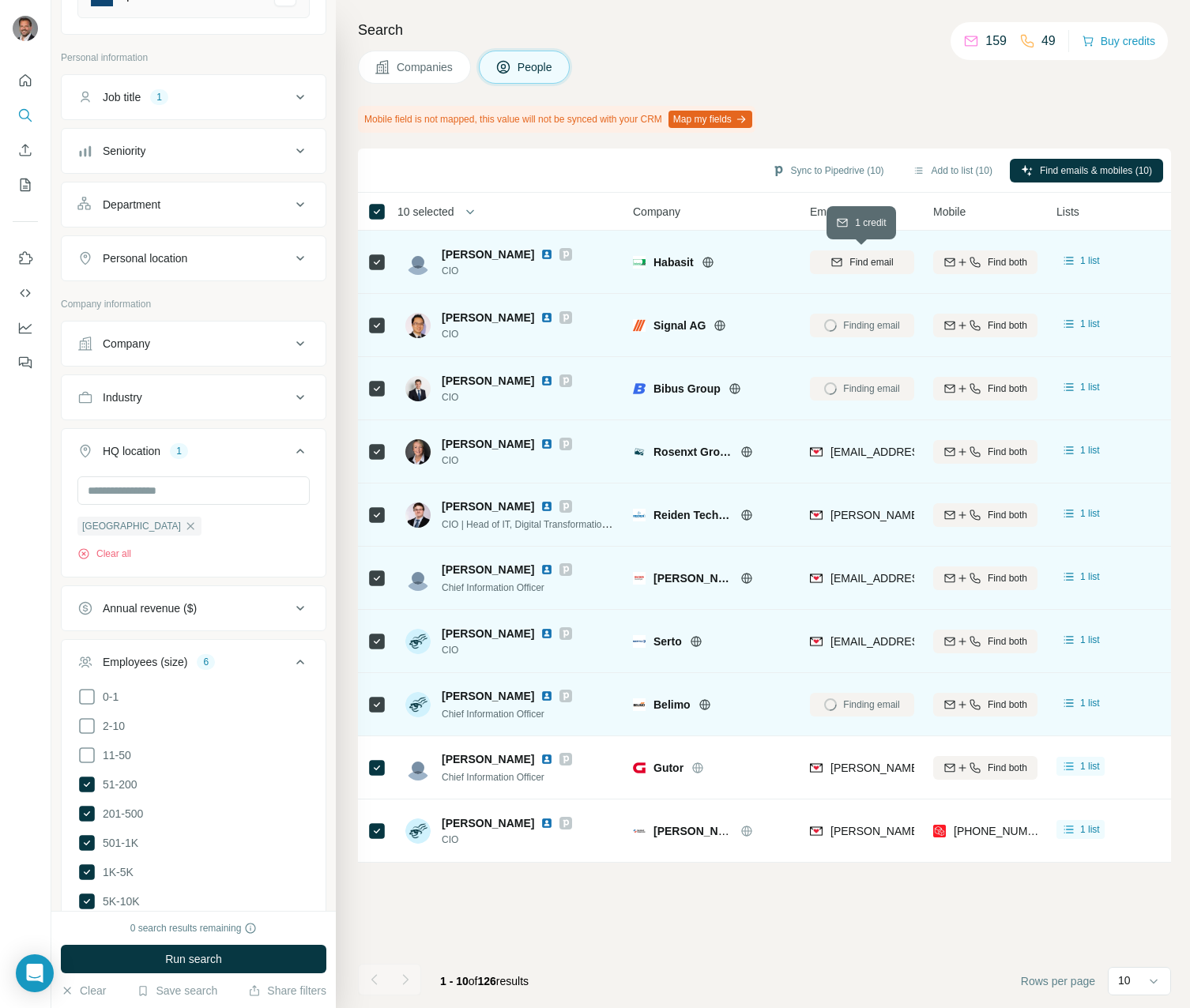
click at [850, 266] on span "Find email" at bounding box center [871, 262] width 43 height 14
click at [721, 936] on div "Sync to Pipedrive (10) Add to list (10) Find emails & mobiles (10) 10 selected …" at bounding box center [765, 578] width 813 height 860
click at [816, 170] on button "Sync to Pipedrive (10)" at bounding box center [829, 170] width 135 height 24
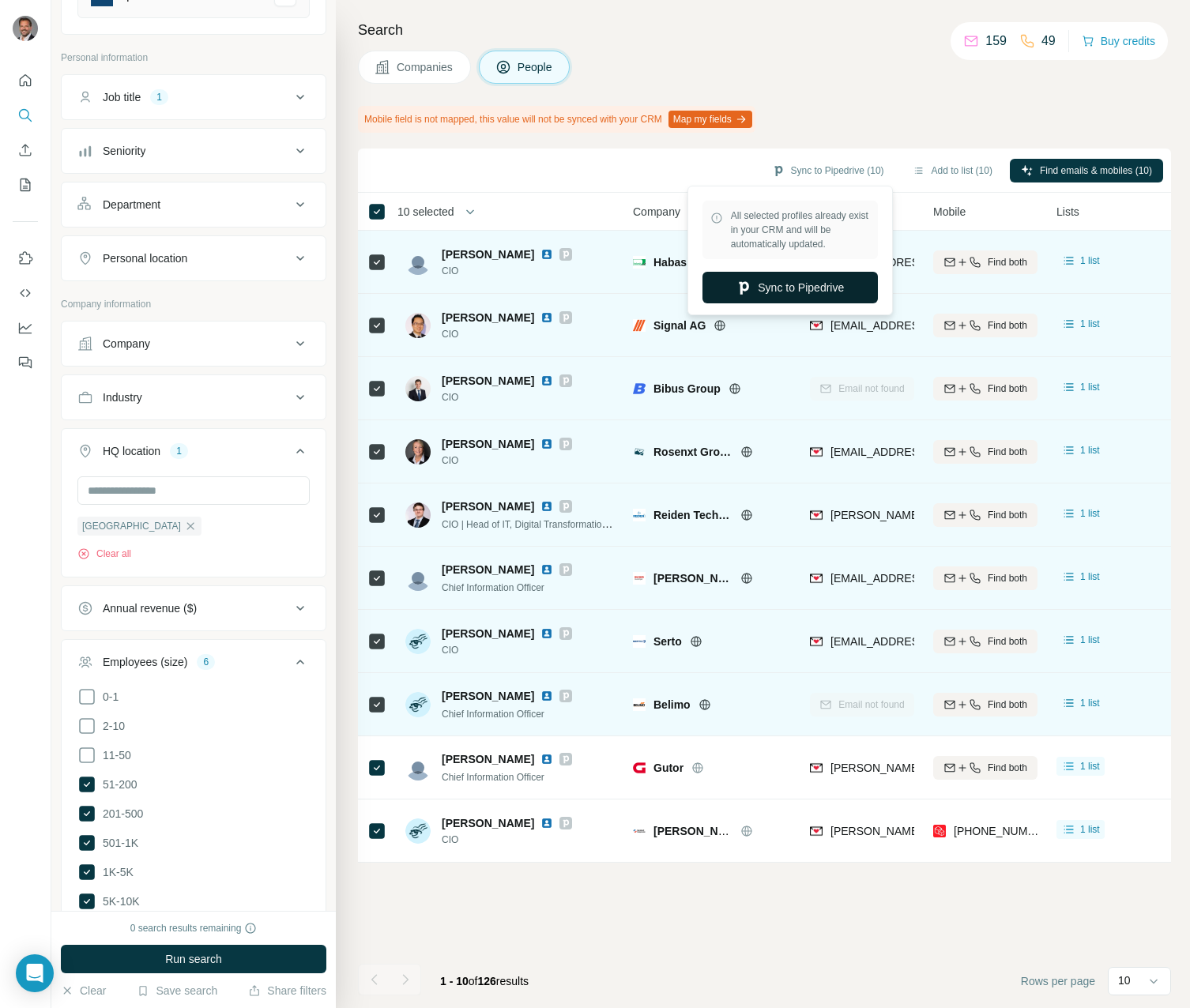
click at [792, 296] on button "Sync to Pipedrive" at bounding box center [790, 287] width 176 height 32
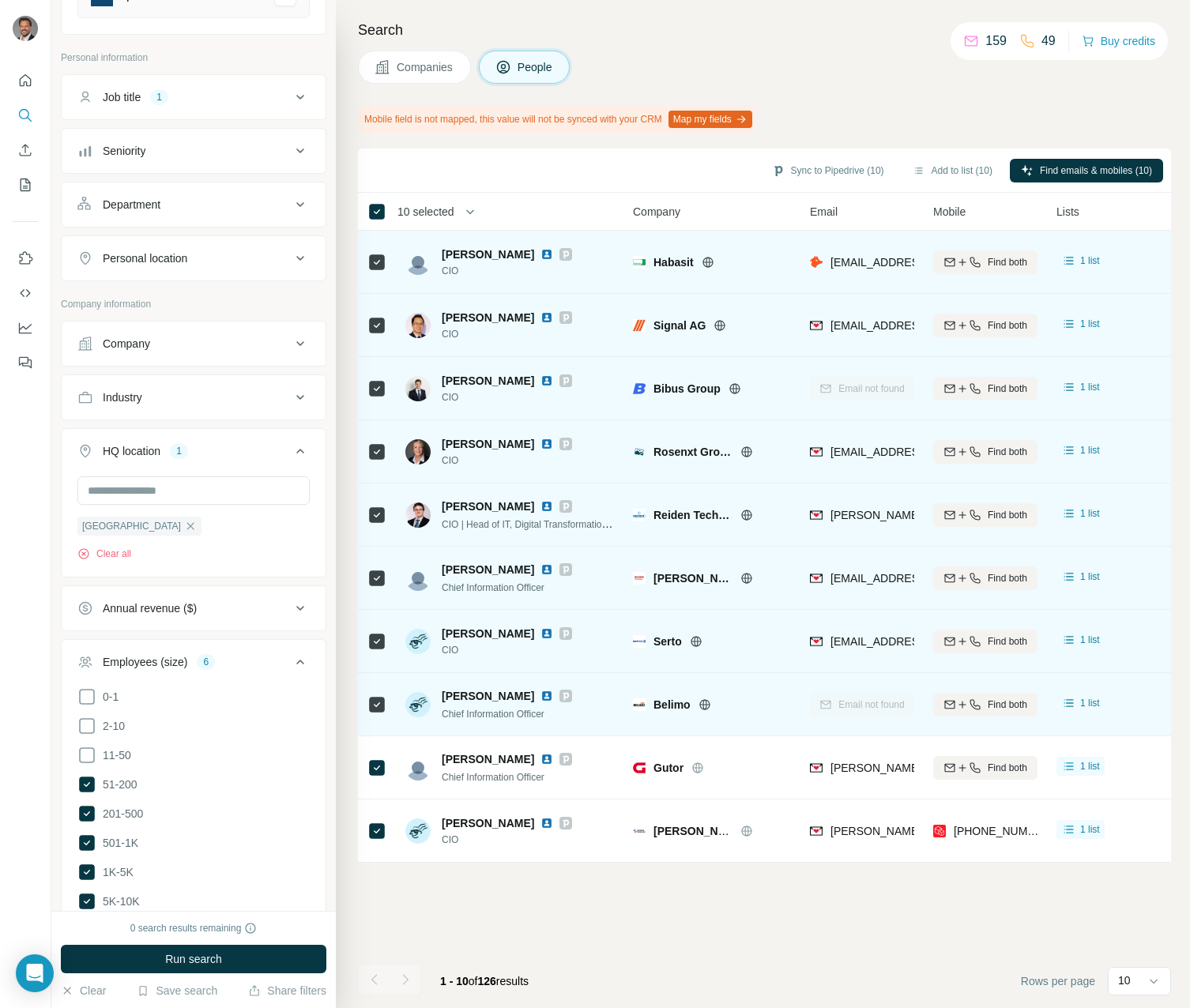
drag, startPoint x: 517, startPoint y: 377, endPoint x: 446, endPoint y: 378, distance: 71.0
click at [446, 378] on div "[PERSON_NAME]" at bounding box center [506, 381] width 130 height 16
copy span "[PERSON_NAME]"
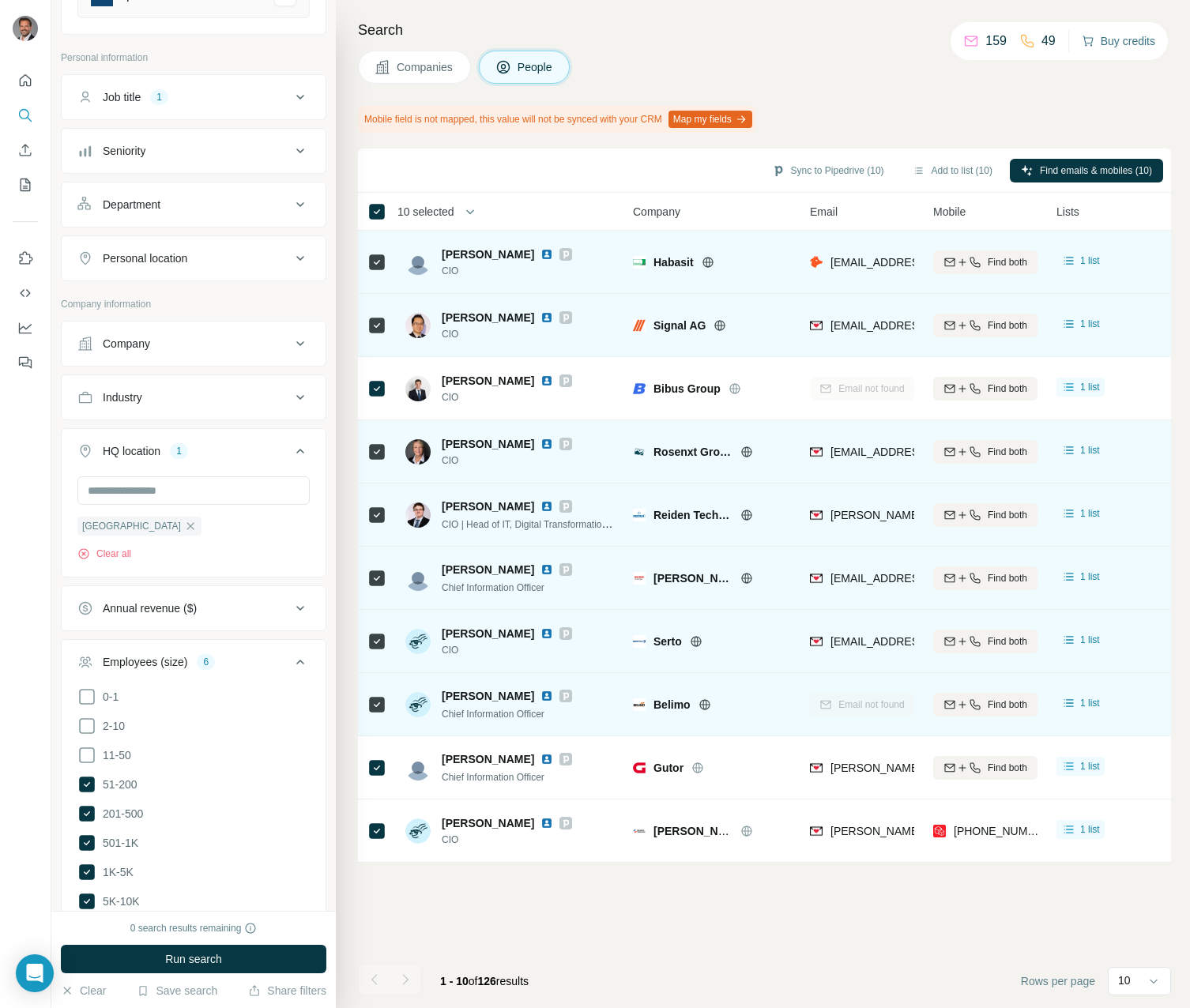
click at [1134, 39] on button "Buy credits" at bounding box center [1118, 41] width 73 height 22
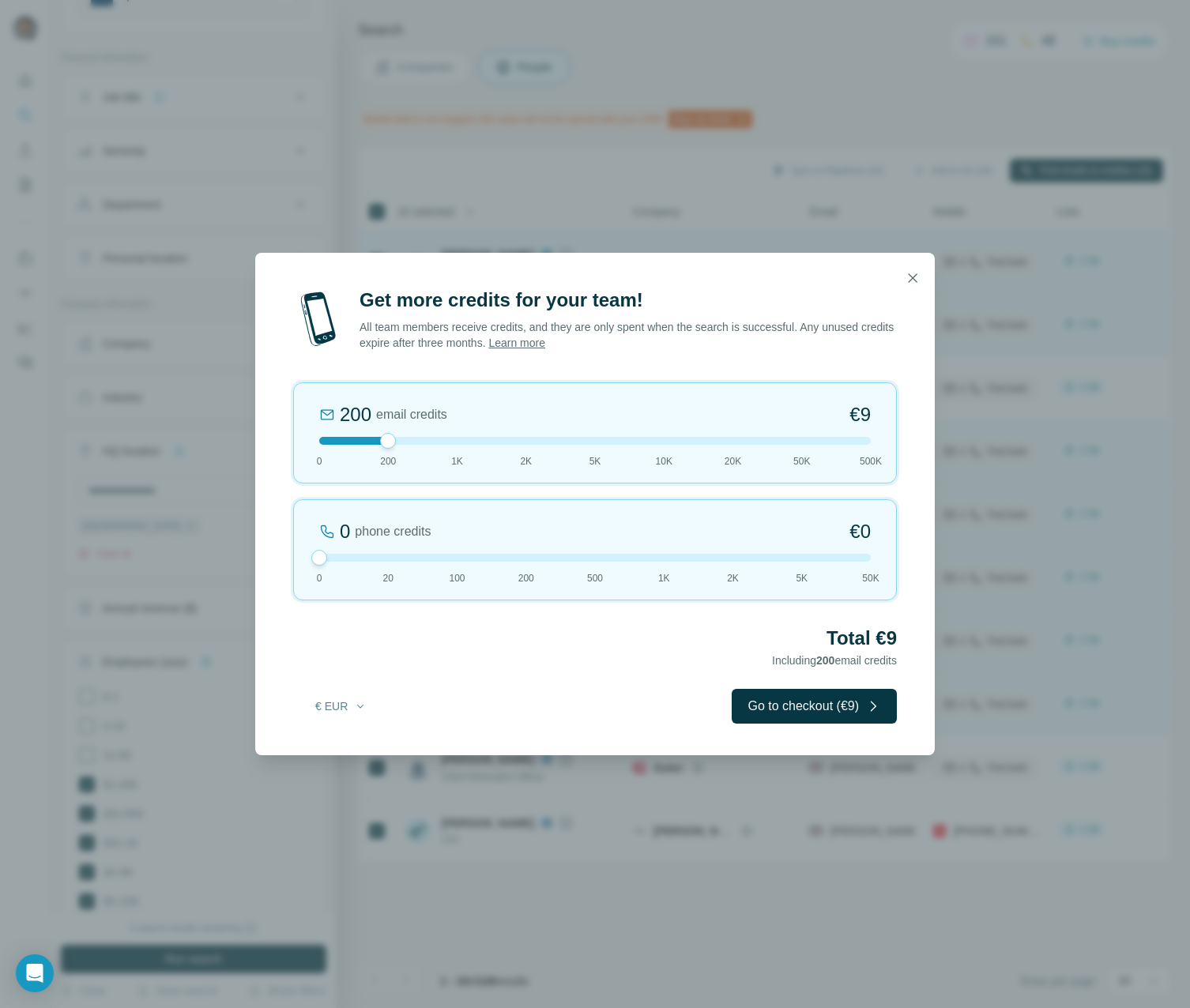
drag, startPoint x: 385, startPoint y: 558, endPoint x: 272, endPoint y: 557, distance: 113.0
click at [282, 556] on div "Get more credits for your team! All team members receive credits, and they are …" at bounding box center [594, 521] width 679 height 468
click at [911, 277] on icon "button" at bounding box center [913, 278] width 16 height 16
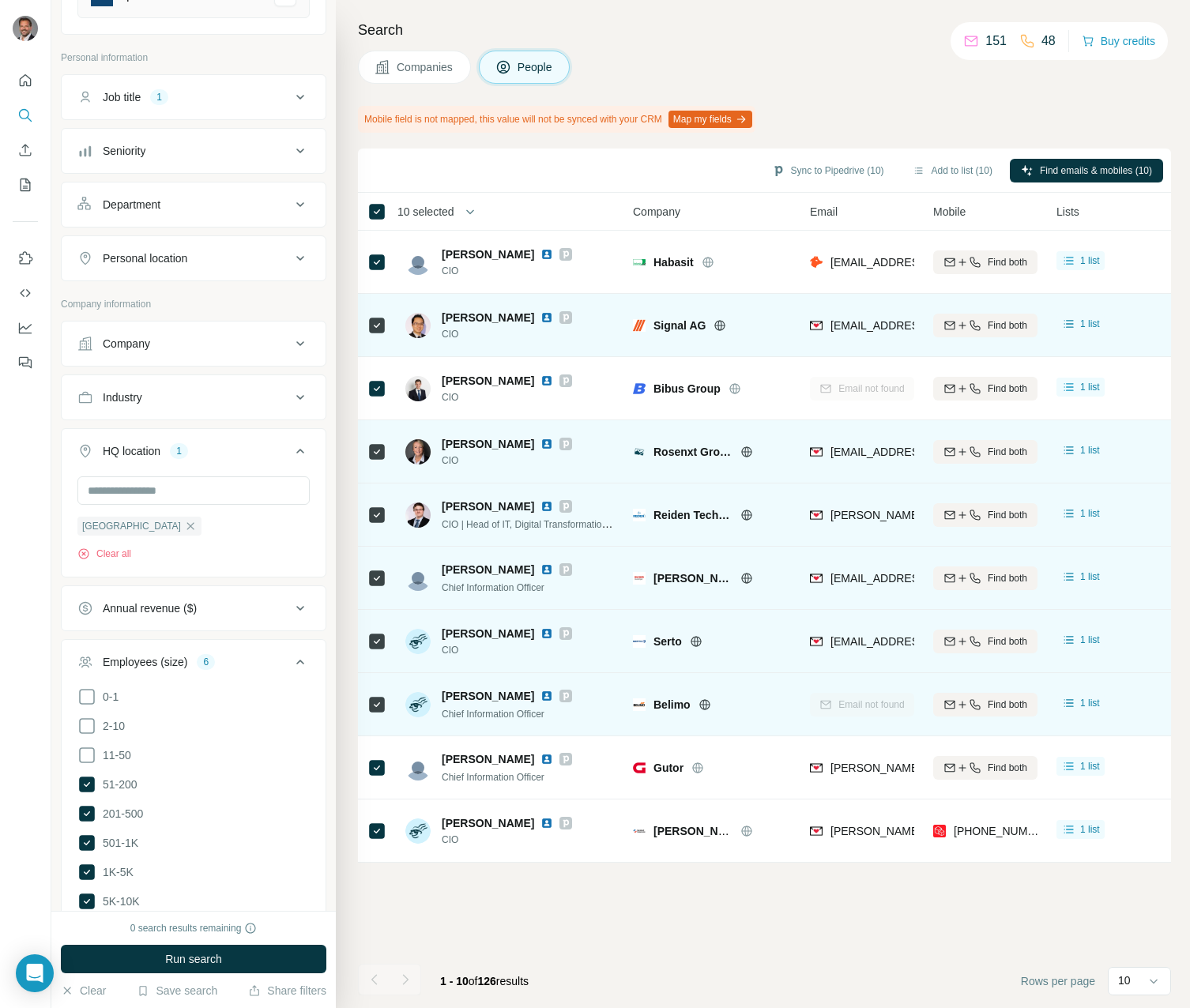
click at [991, 39] on p "151" at bounding box center [996, 41] width 21 height 19
click at [1139, 247] on div at bounding box center [1139, 249] width 13 height 13
click at [1138, 293] on label at bounding box center [1132, 287] width 28 height 16
click at [1135, 287] on label at bounding box center [1132, 287] width 28 height 16
click at [817, 906] on div "Sync to Pipedrive (10) Add to list (10) Find emails (10) 10 selected People Com…" at bounding box center [765, 578] width 813 height 860
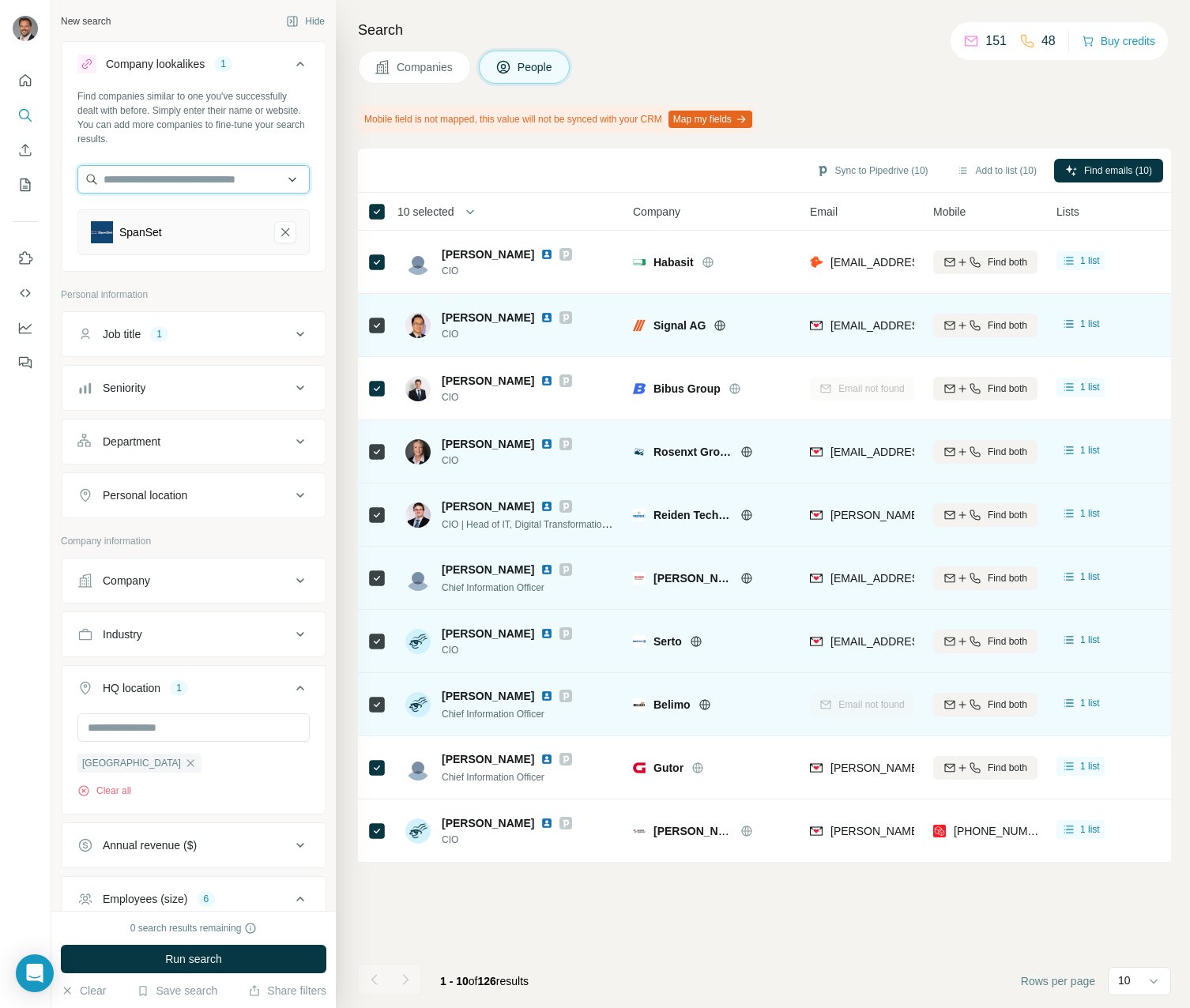
click at [283, 178] on input "text" at bounding box center [194, 179] width 233 height 28
click at [359, 94] on div "Search Companies People Mobile field is not mapped, this value will not be sync…" at bounding box center [763, 504] width 854 height 1008
